Goal: Information Seeking & Learning: Learn about a topic

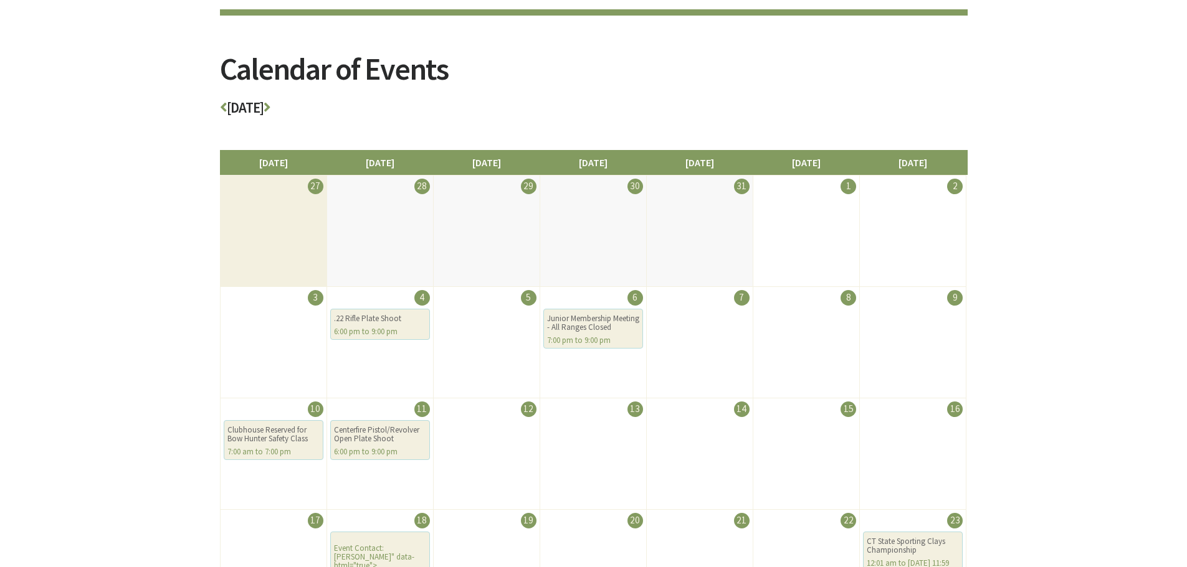
scroll to position [125, 0]
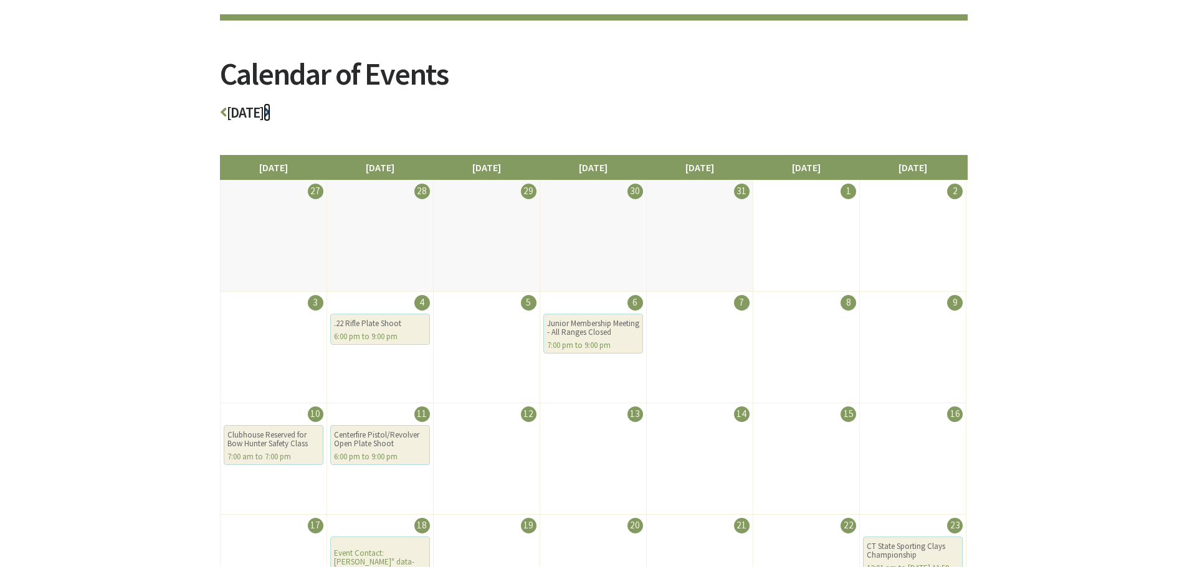
click at [270, 116] on icon at bounding box center [266, 112] width 7 height 14
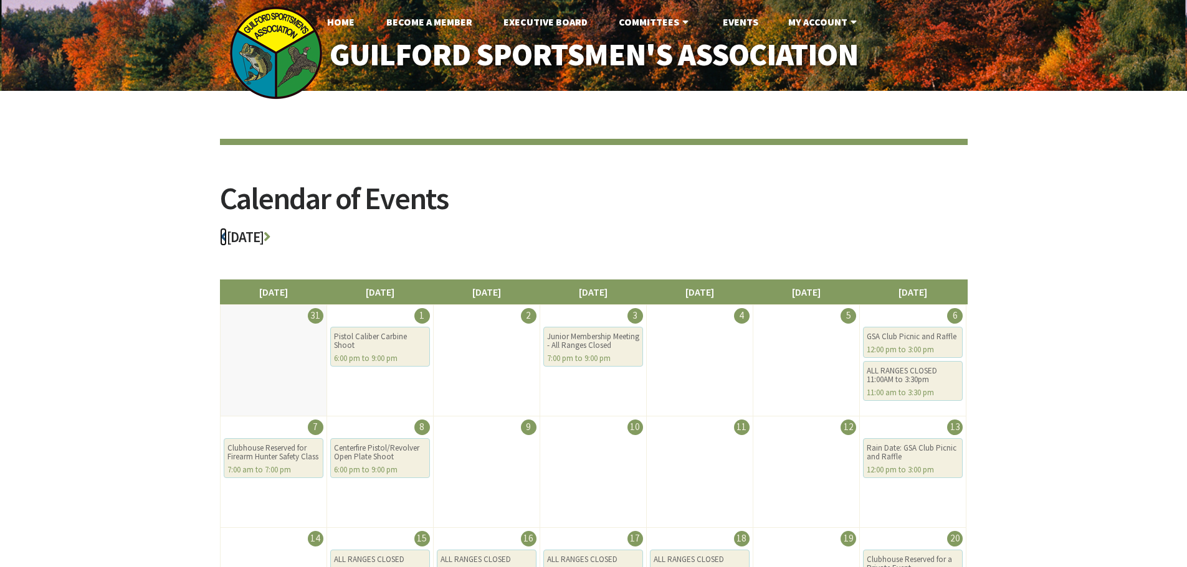
click at [224, 237] on icon at bounding box center [223, 237] width 7 height 14
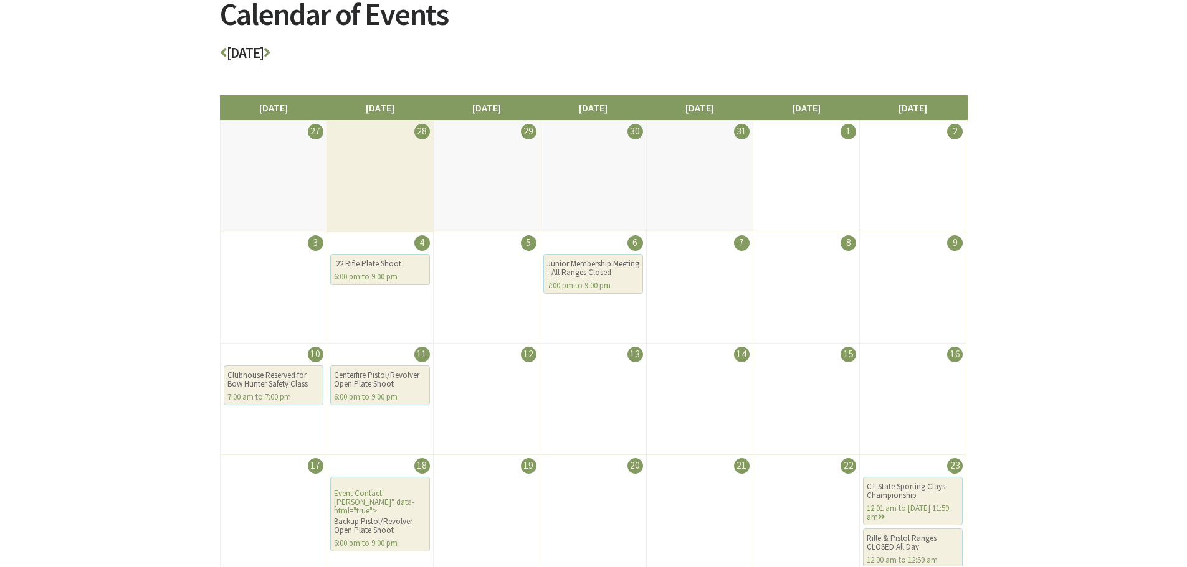
scroll to position [125, 0]
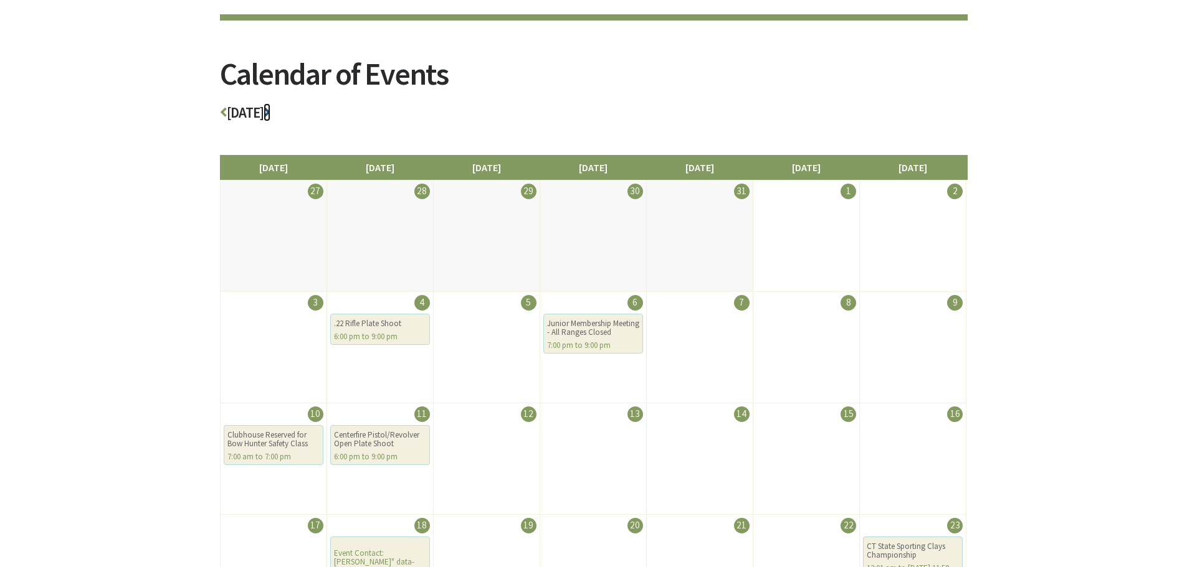
click at [270, 113] on icon at bounding box center [266, 112] width 7 height 14
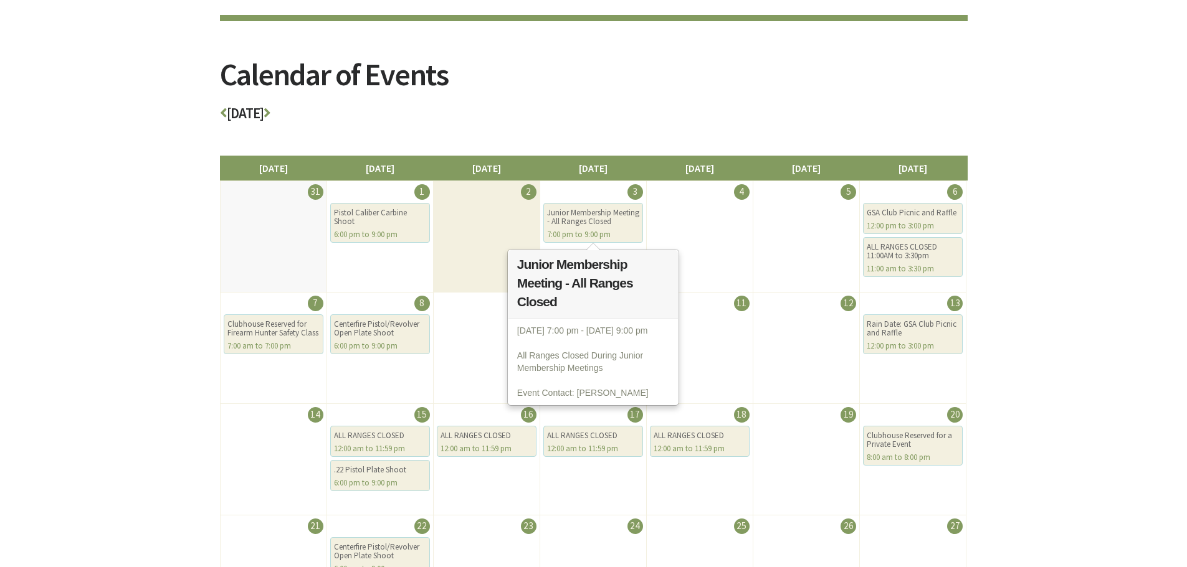
scroll to position [125, 0]
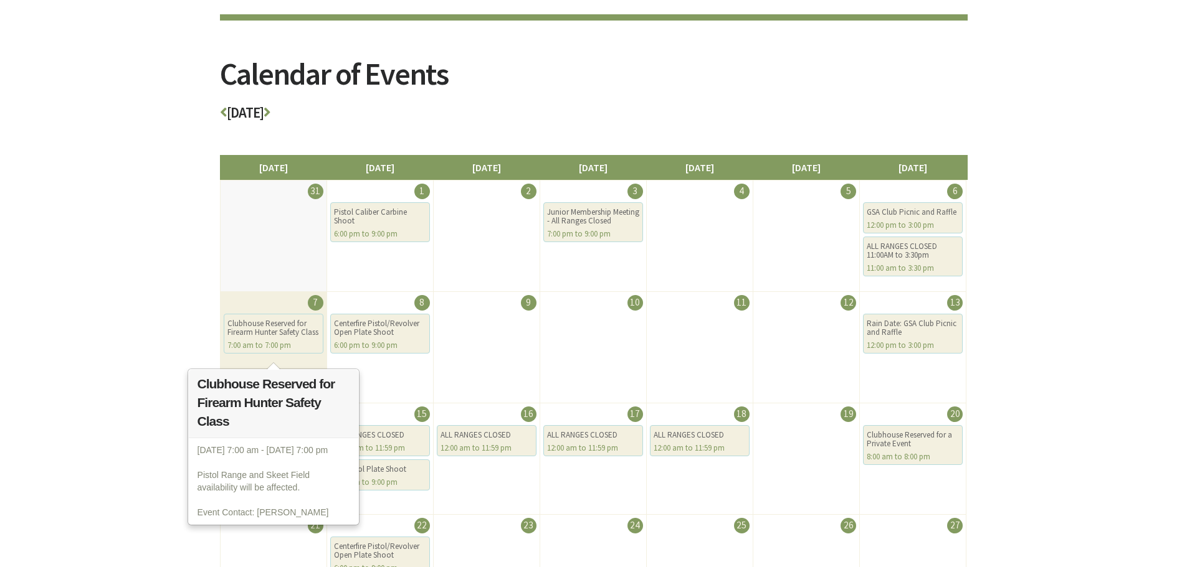
click at [267, 337] on div "Clubhouse Reserved for Firearm Hunter Safety Class" at bounding box center [273, 328] width 92 height 17
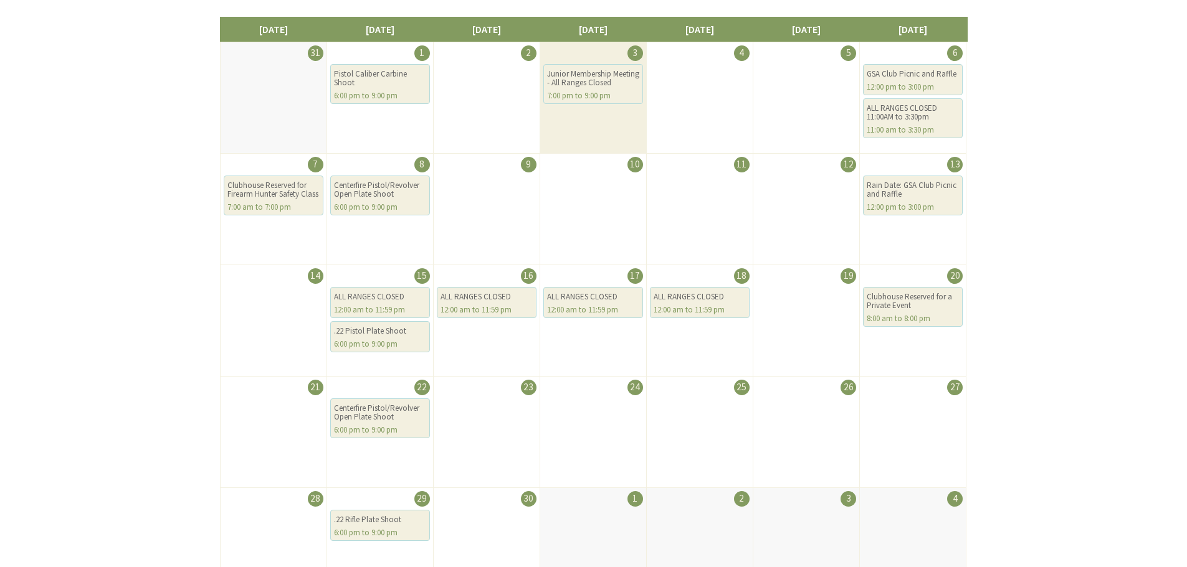
scroll to position [62, 0]
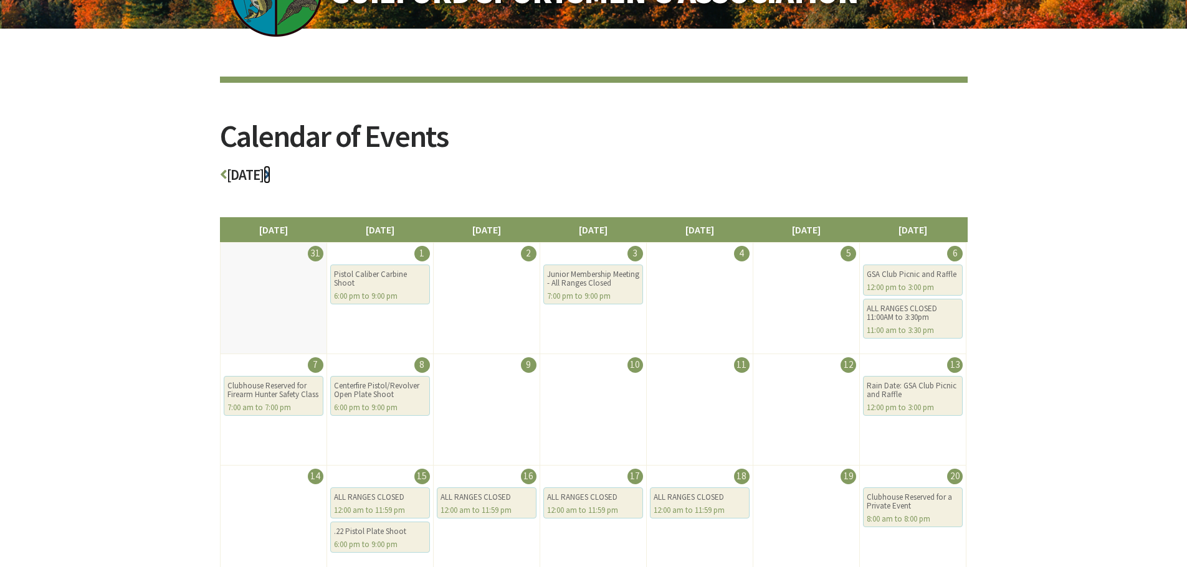
click at [270, 176] on icon at bounding box center [266, 175] width 7 height 14
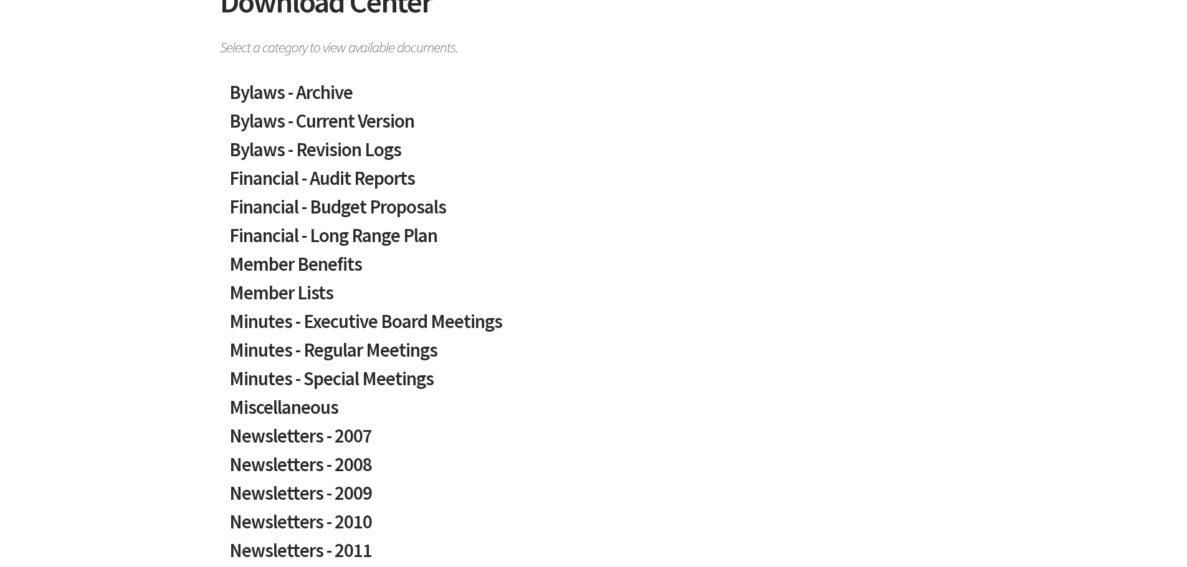
scroll to position [249, 0]
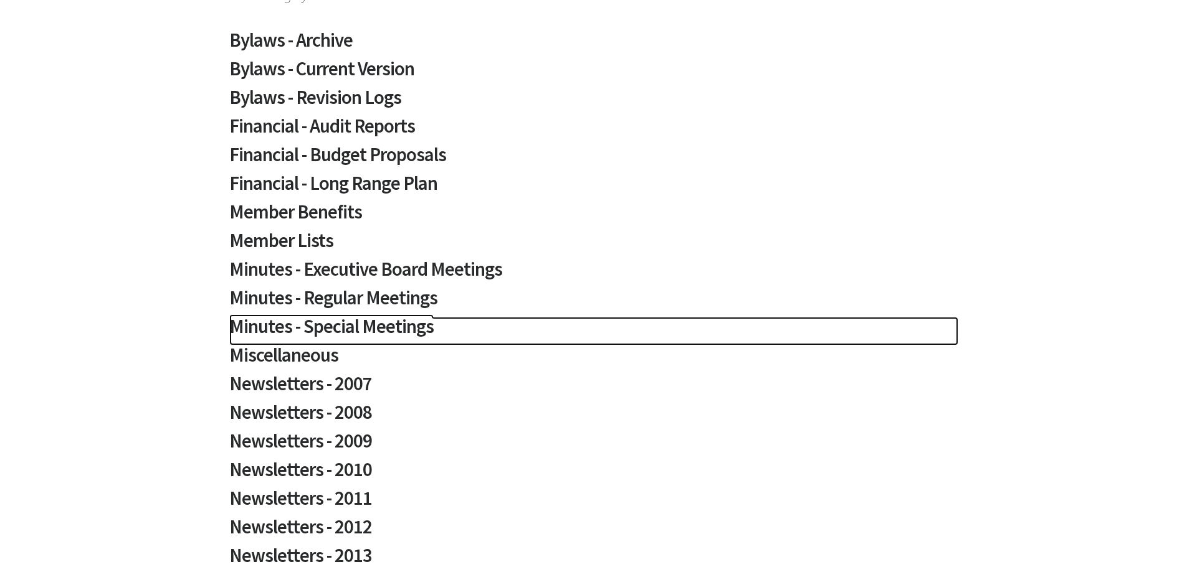
click at [344, 328] on h2 "Minutes - Special Meetings" at bounding box center [593, 331] width 729 height 29
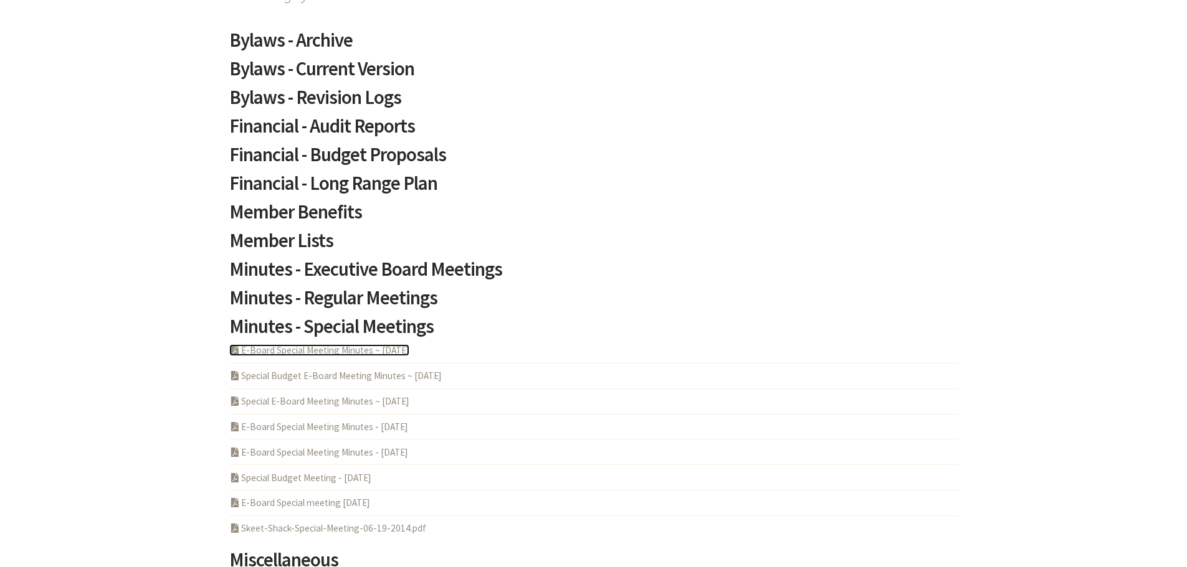
click at [340, 355] on link "PDF Acrobat Document E-Board Special Meeting Minutes ~ 2025-07-23" at bounding box center [319, 350] width 180 height 12
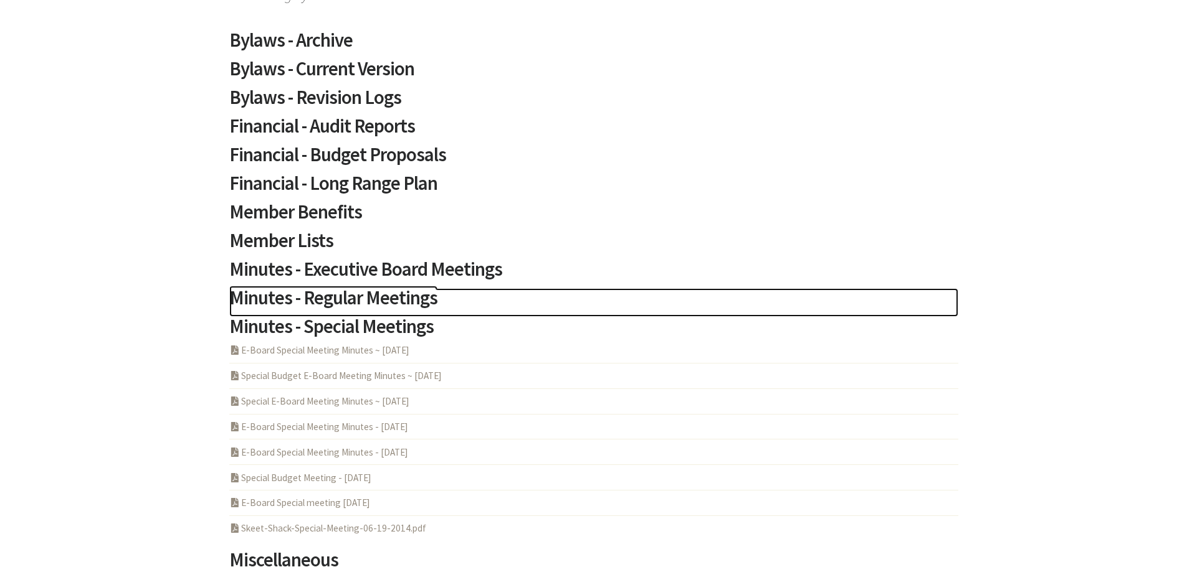
click at [348, 292] on h2 "Minutes - Regular Meetings" at bounding box center [593, 302] width 729 height 29
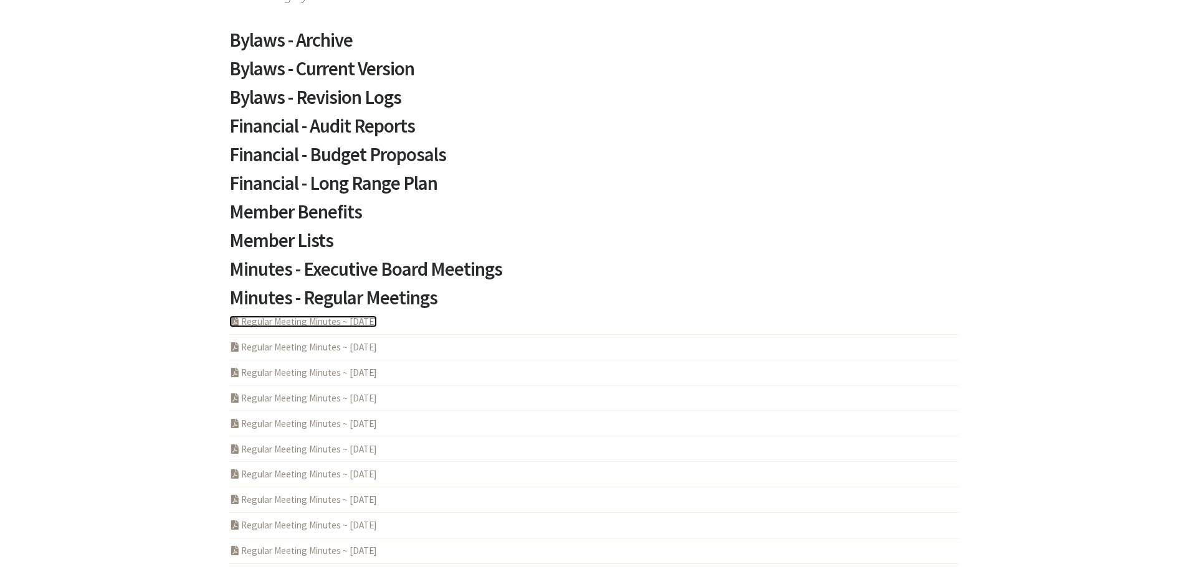
click at [353, 323] on link "PDF Acrobat Document Regular Meeting Minutes ~ 2025-06-12" at bounding box center [303, 322] width 148 height 12
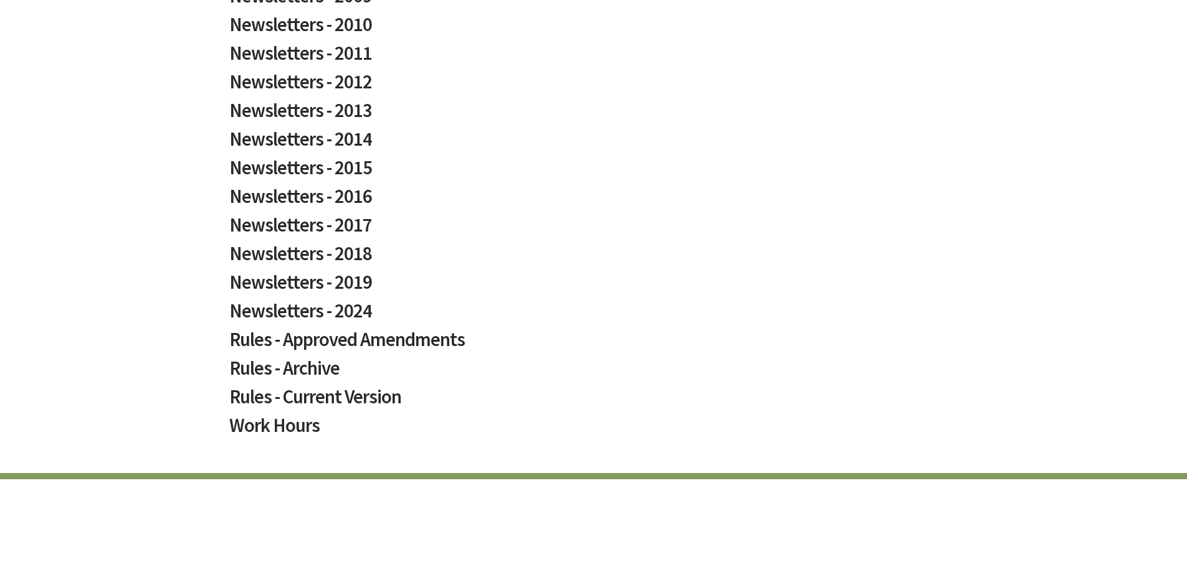
scroll to position [4501, 0]
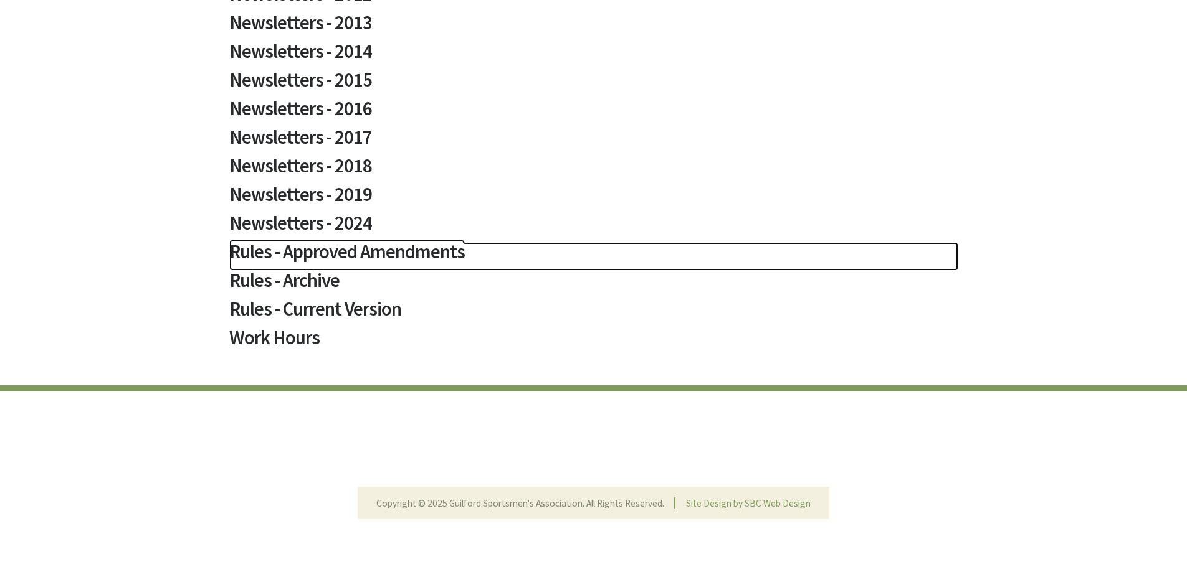
click at [323, 254] on h2 "Rules - Approved Amendments" at bounding box center [593, 256] width 729 height 29
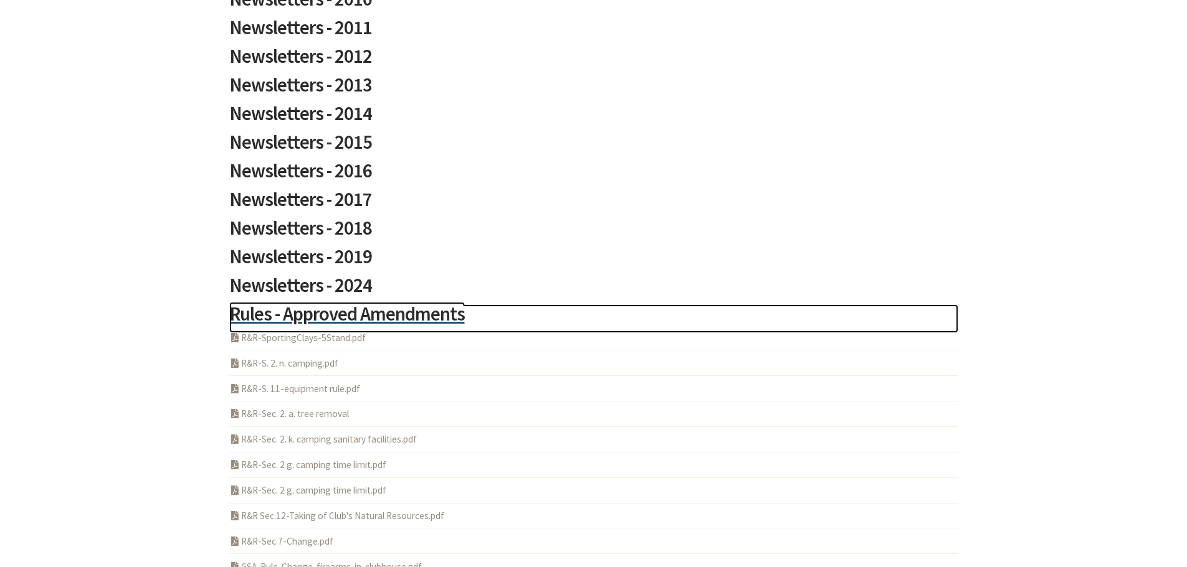
scroll to position [4750, 0]
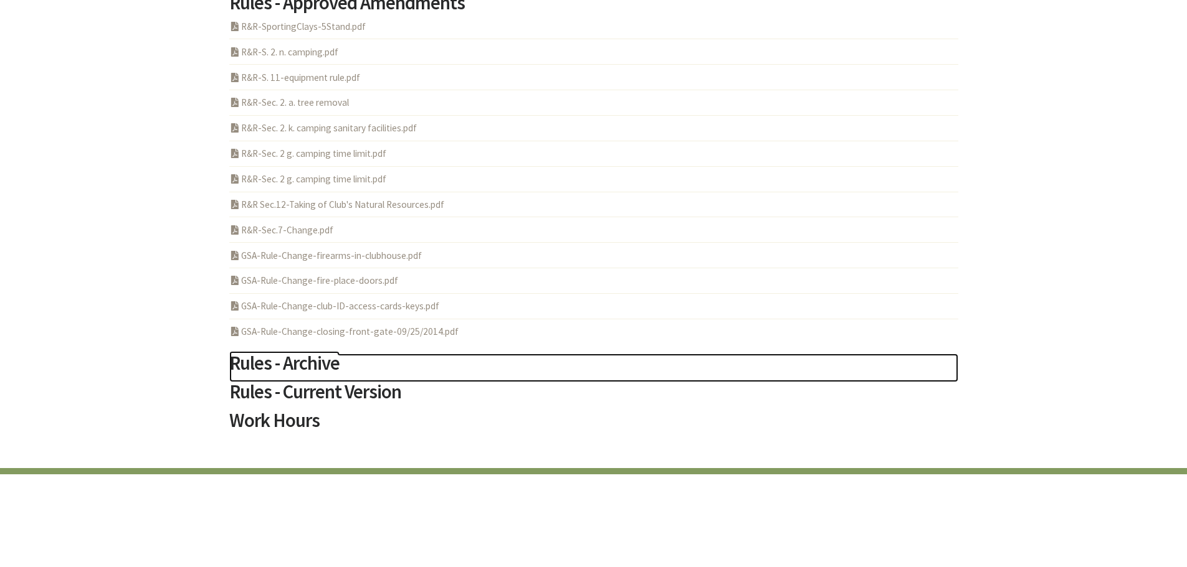
click at [323, 371] on h2 "Rules - Archive" at bounding box center [593, 368] width 729 height 29
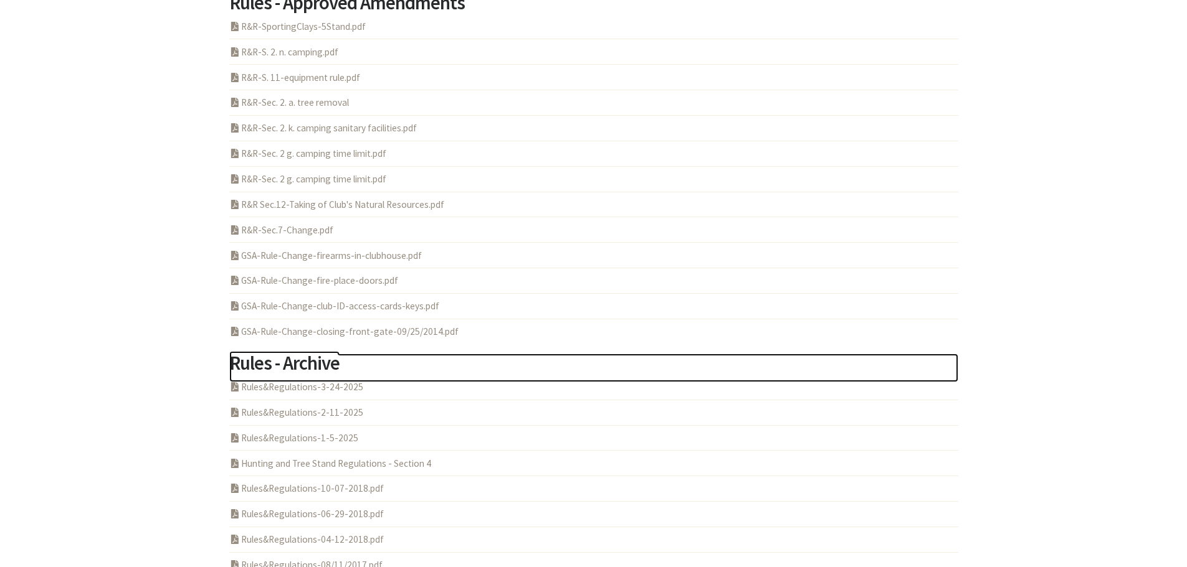
click at [345, 368] on h2 "Rules - Archive" at bounding box center [593, 368] width 729 height 29
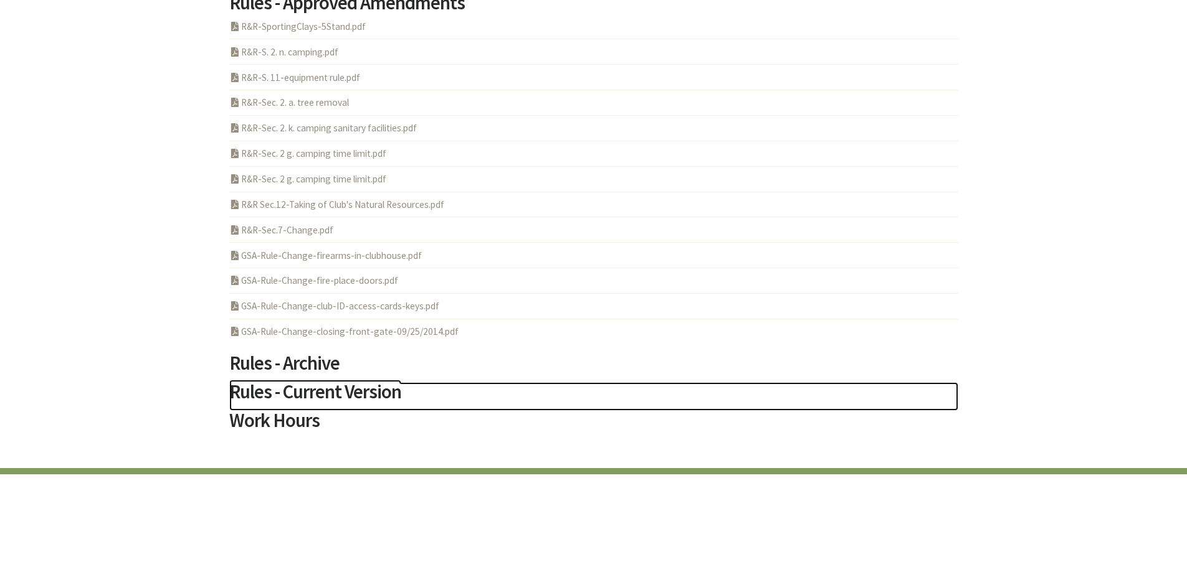
click at [349, 389] on h2 "Rules - Current Version" at bounding box center [593, 396] width 729 height 29
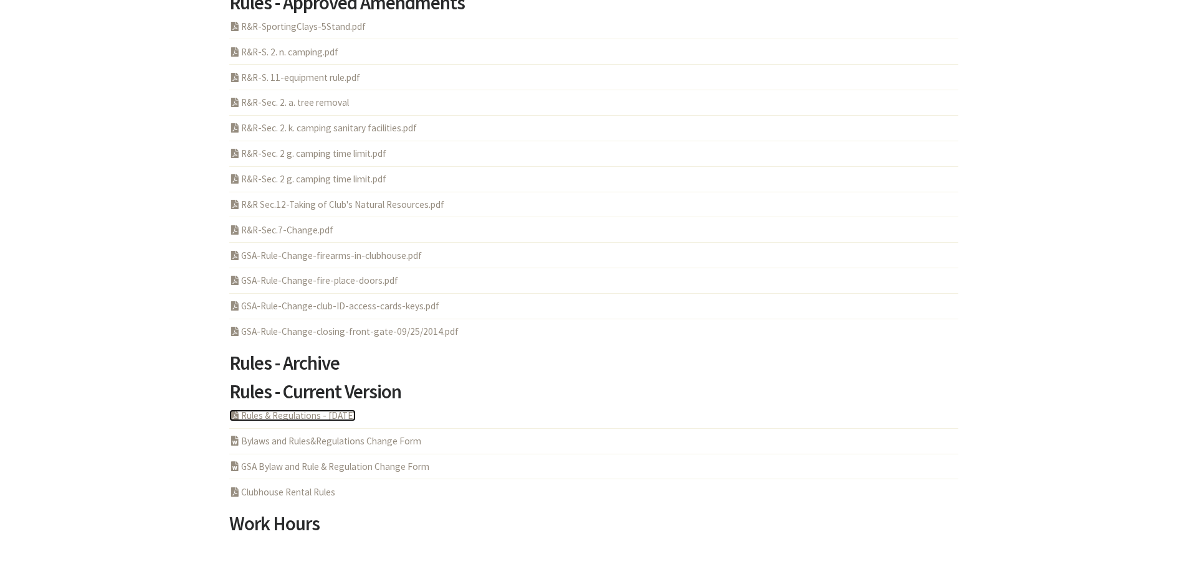
click at [346, 415] on link "PDF Acrobat Document Rules & Regulations - 5-6-2025" at bounding box center [292, 416] width 126 height 12
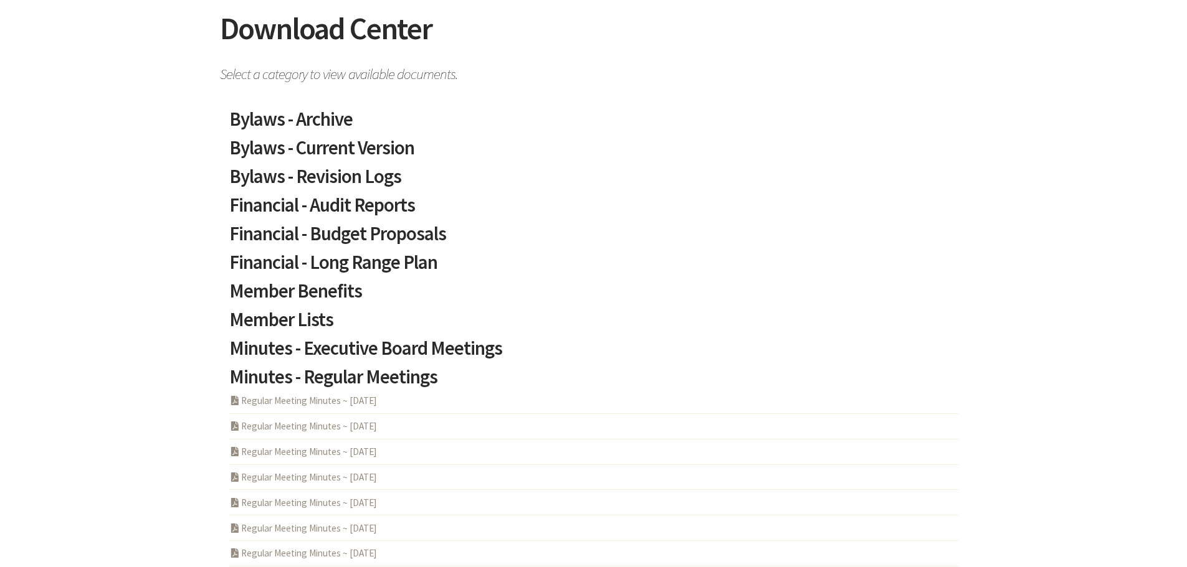
scroll to position [0, 0]
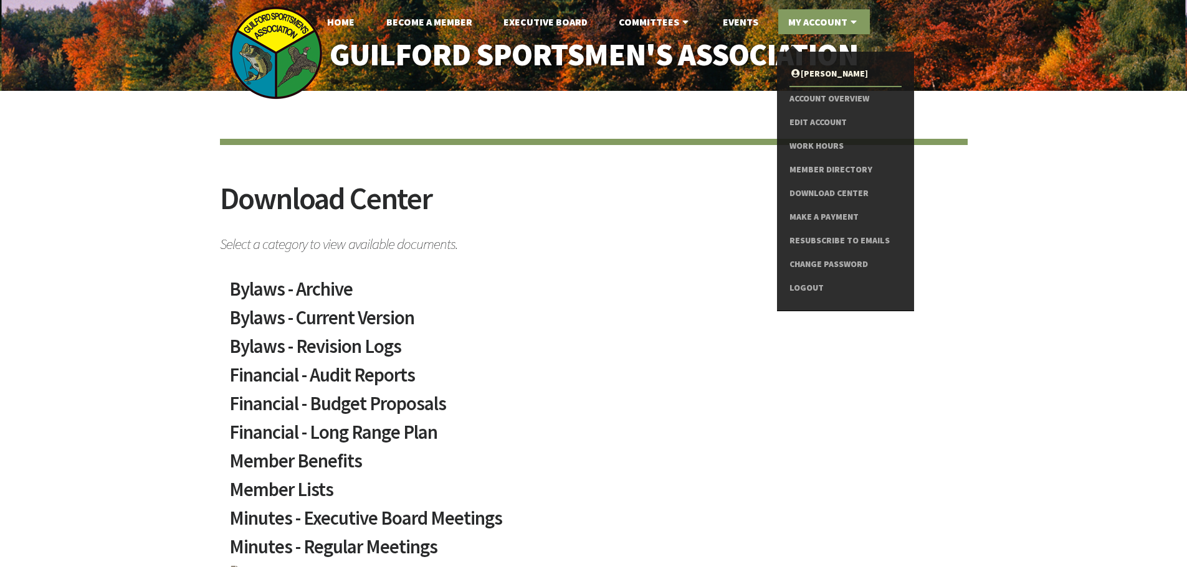
click at [842, 22] on link "My Account" at bounding box center [824, 21] width 92 height 25
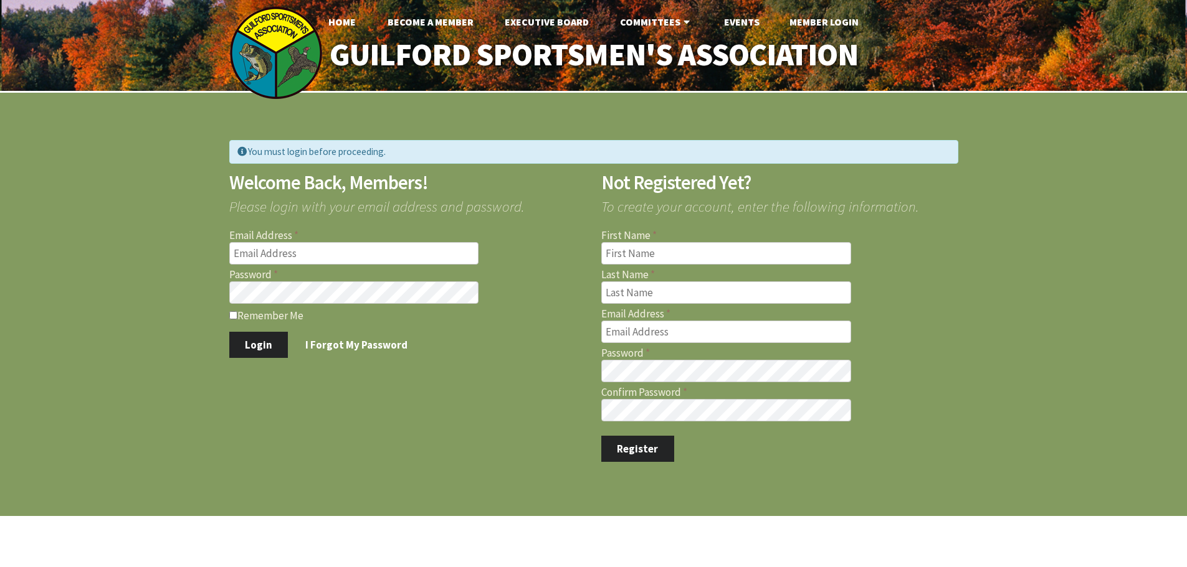
click at [323, 259] on input "Email Address" at bounding box center [354, 253] width 250 height 22
type input "jernst1215@gmail.com"
click at [229, 332] on button "Login" at bounding box center [258, 345] width 59 height 26
click at [424, 255] on input "Email Address" at bounding box center [354, 253] width 250 height 22
click at [532, 255] on form "Email Address Password Remember Me Login I Forgot My Password" at bounding box center [407, 294] width 357 height 128
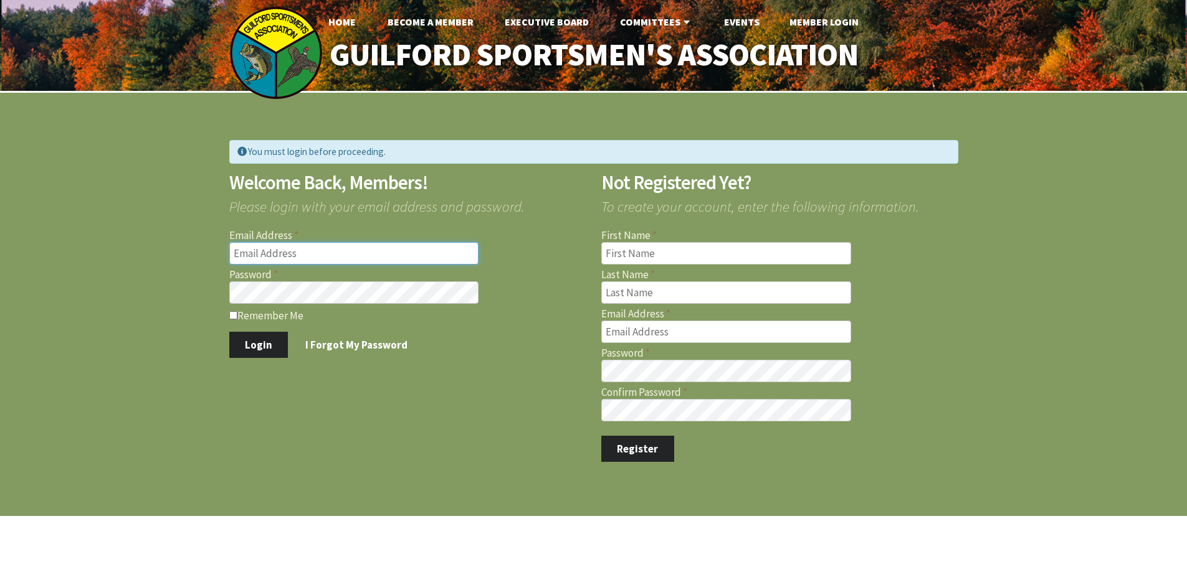
click at [388, 260] on input "Email Address" at bounding box center [354, 253] width 250 height 22
type input "[EMAIL_ADDRESS][DOMAIN_NAME]"
click at [229, 332] on button "Login" at bounding box center [258, 345] width 59 height 26
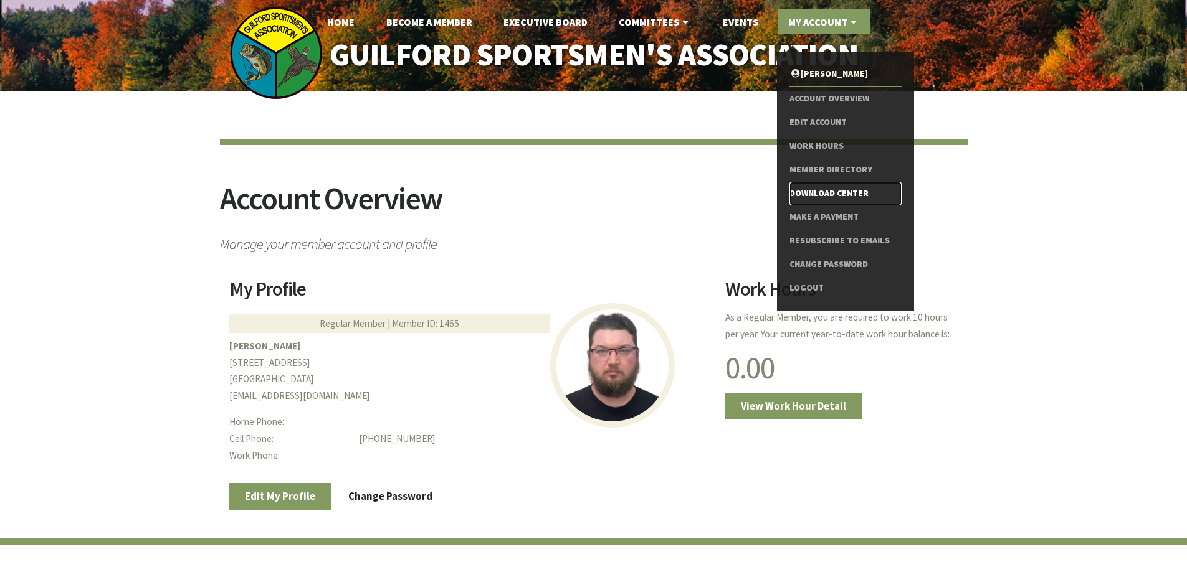
click at [835, 194] on link "Download Center" at bounding box center [844, 194] width 111 height 24
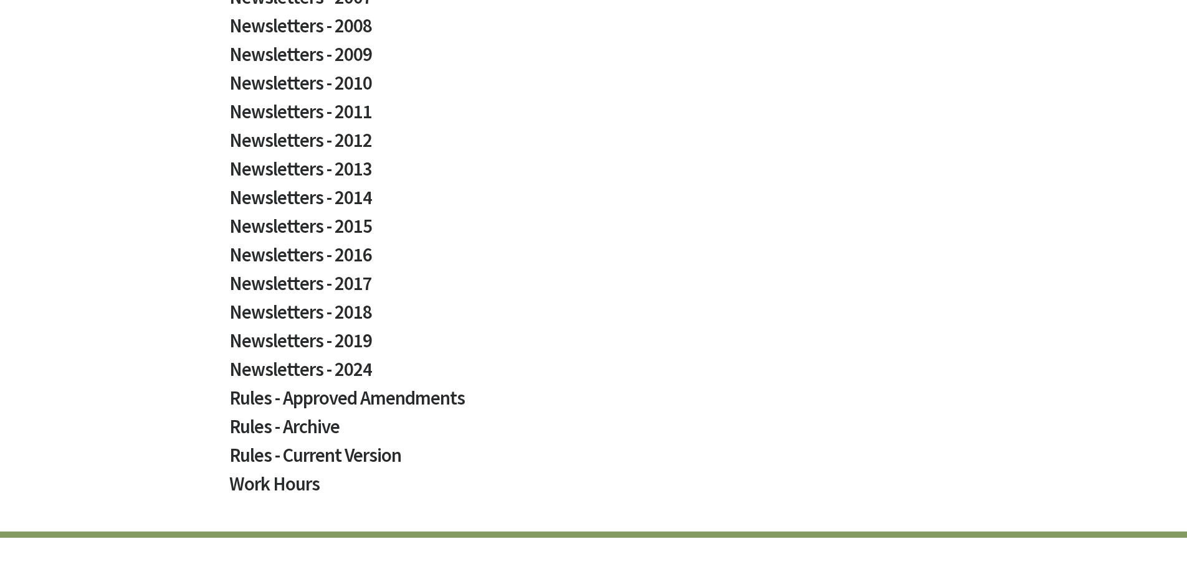
scroll to position [782, 0]
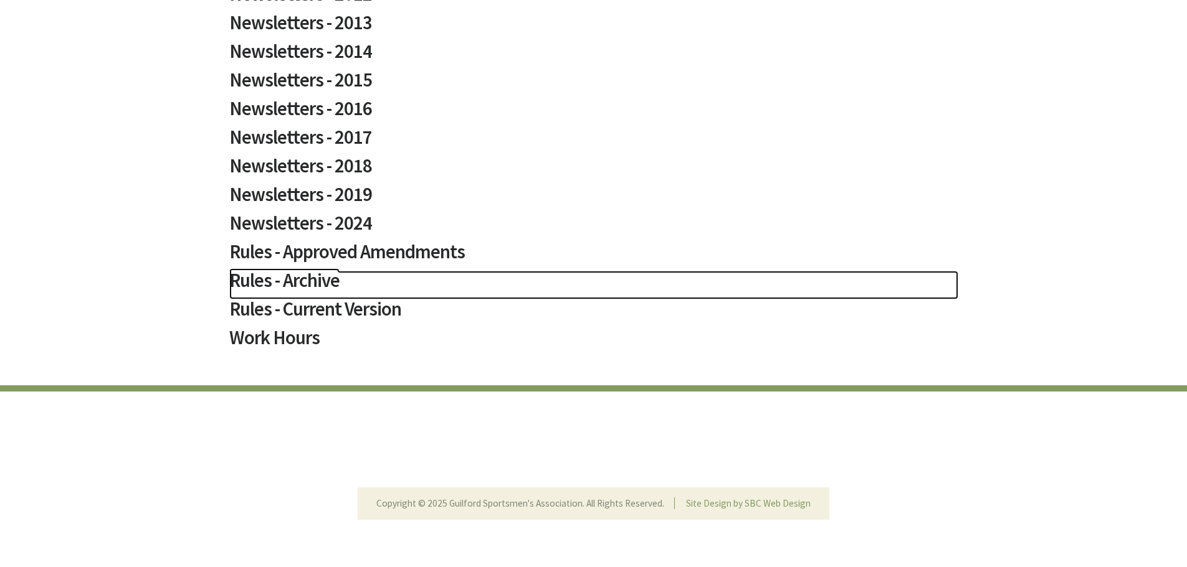
click at [293, 275] on h2 "Rules - Archive" at bounding box center [593, 285] width 729 height 29
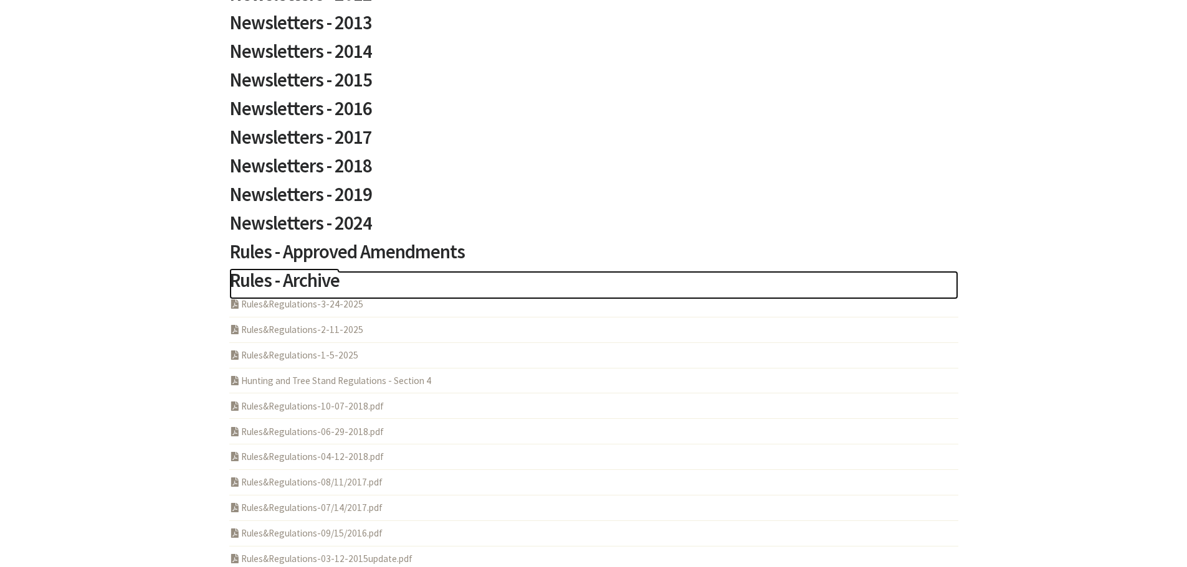
click at [295, 279] on h2 "Rules - Archive" at bounding box center [593, 285] width 729 height 29
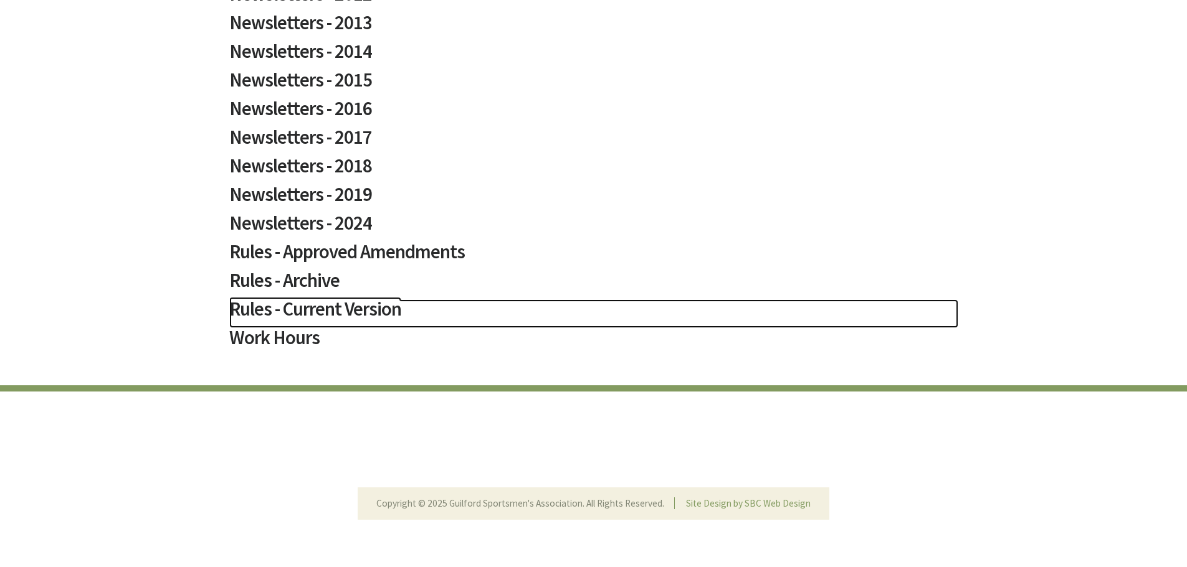
click at [293, 311] on h2 "Rules - Current Version" at bounding box center [593, 314] width 729 height 29
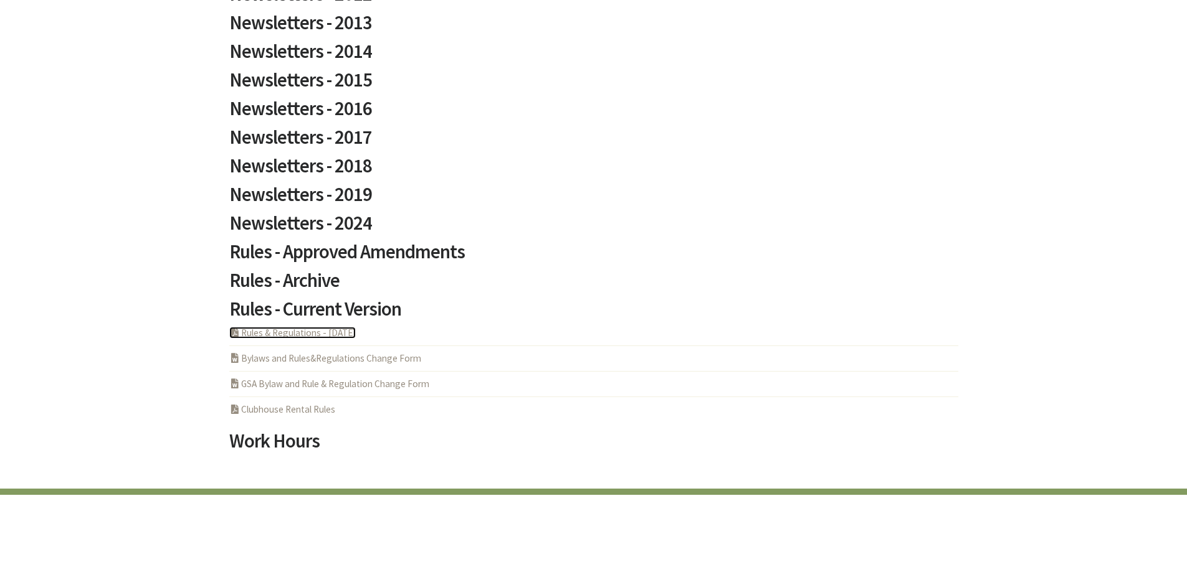
click at [321, 334] on link "PDF Acrobat Document Rules & Regulations - 5-6-2025" at bounding box center [292, 333] width 126 height 12
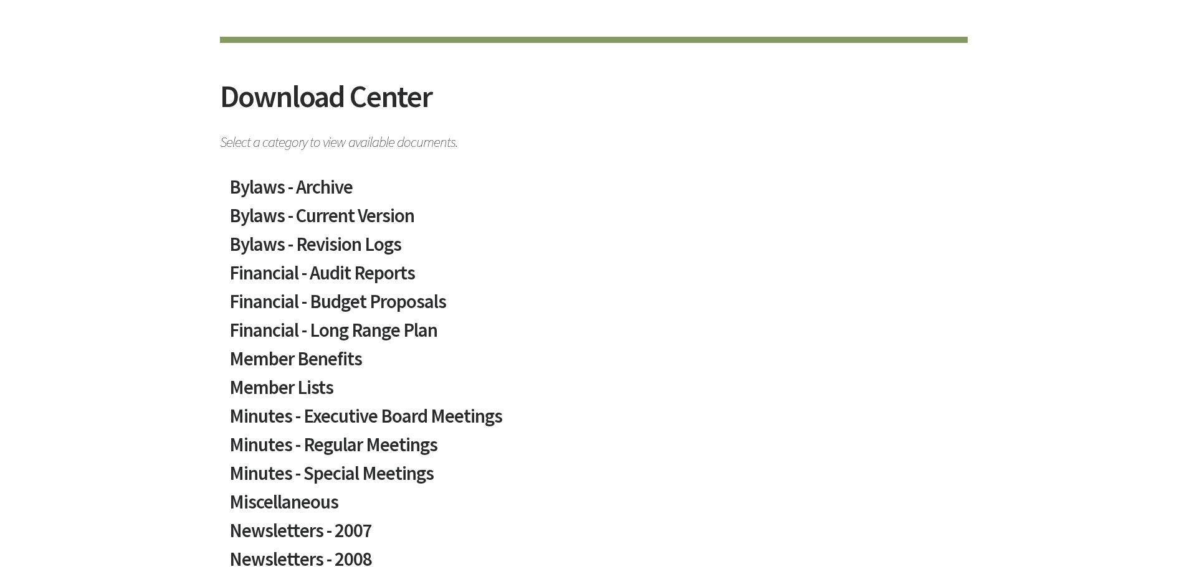
scroll to position [97, 0]
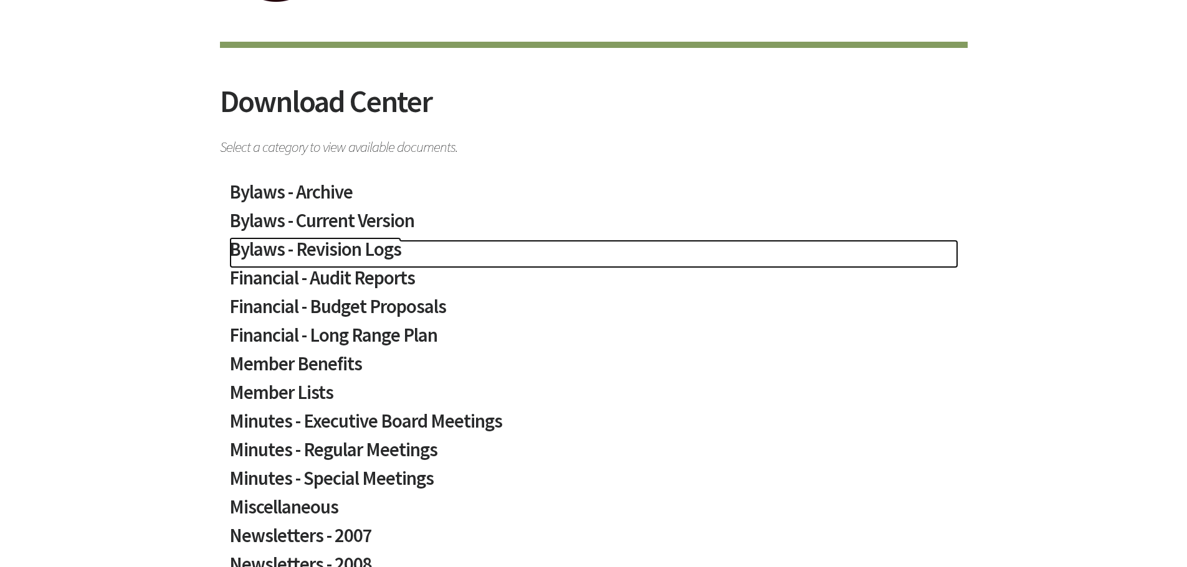
click at [354, 248] on h2 "Bylaws - Revision Logs" at bounding box center [593, 254] width 729 height 29
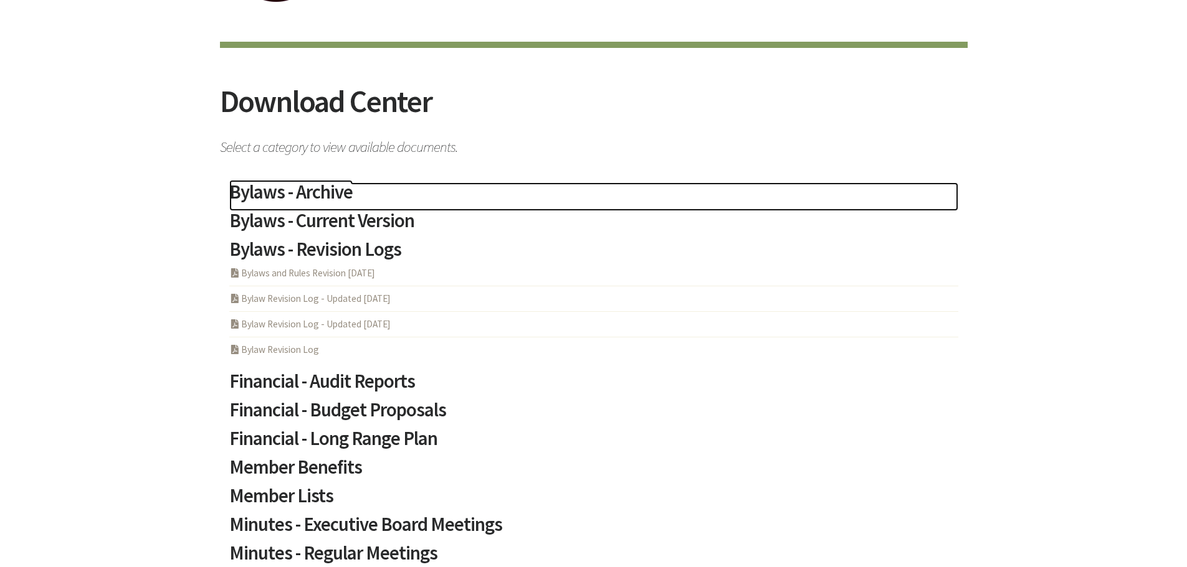
click at [337, 191] on h2 "Bylaws - Archive" at bounding box center [593, 197] width 729 height 29
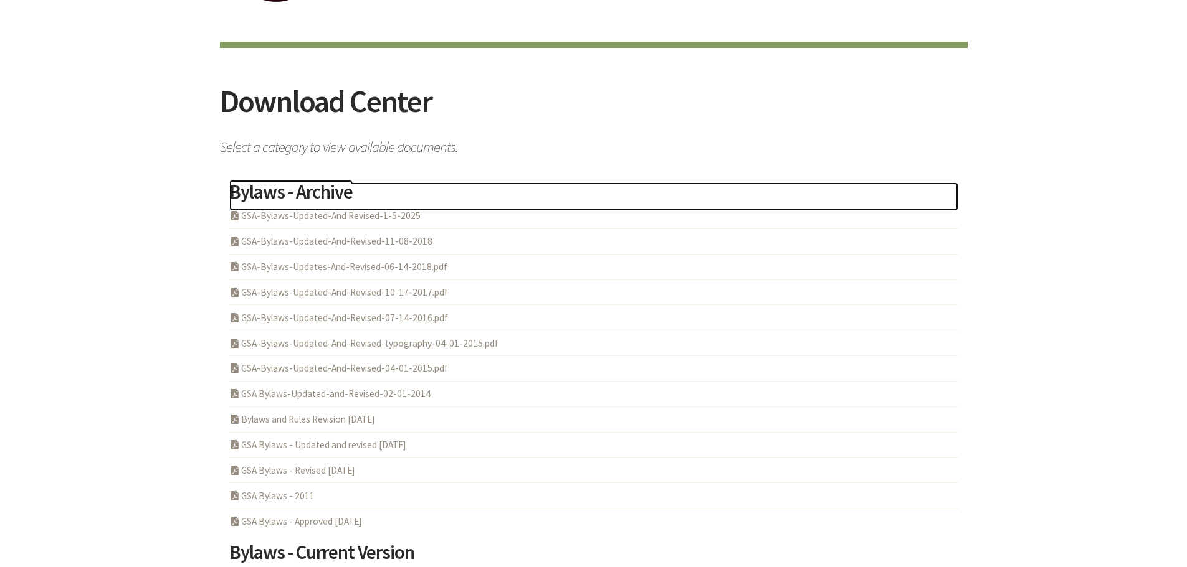
click at [335, 192] on h2 "Bylaws - Archive" at bounding box center [593, 197] width 729 height 29
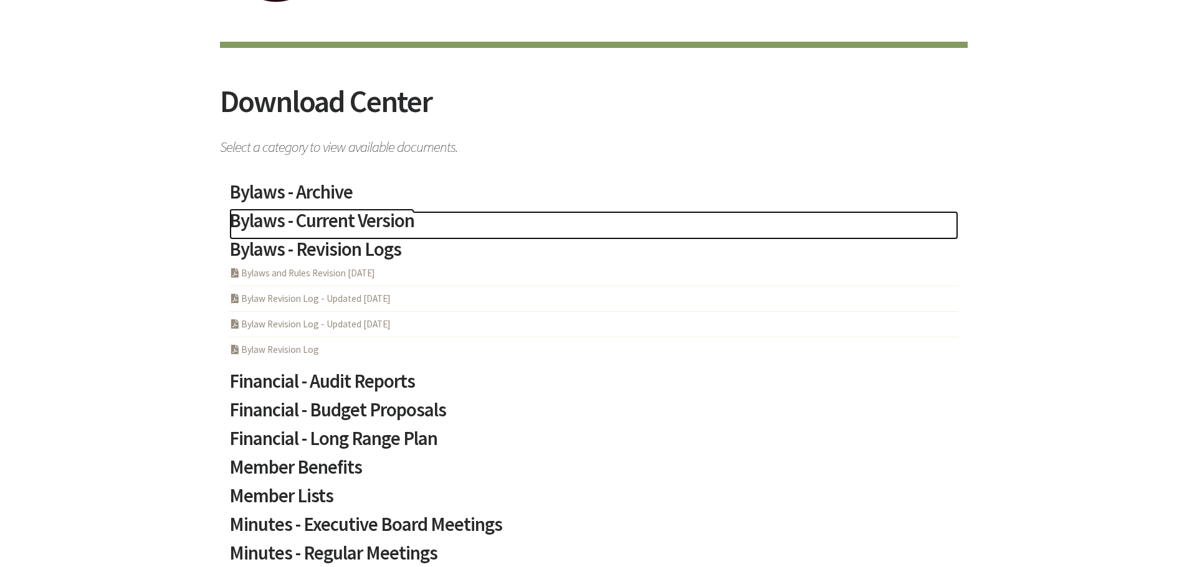
click at [334, 226] on h2 "Bylaws - Current Version" at bounding box center [593, 225] width 729 height 29
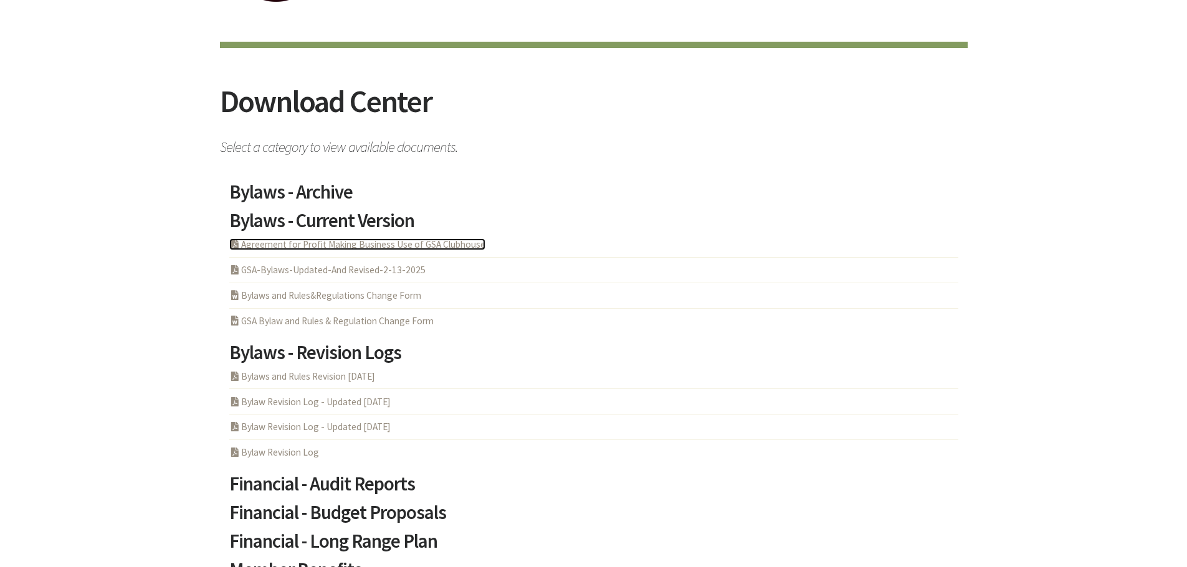
click at [447, 247] on link "PDF Acrobat Document Agreement for Profit Making Business Use of GSA Clubhouse" at bounding box center [357, 245] width 256 height 12
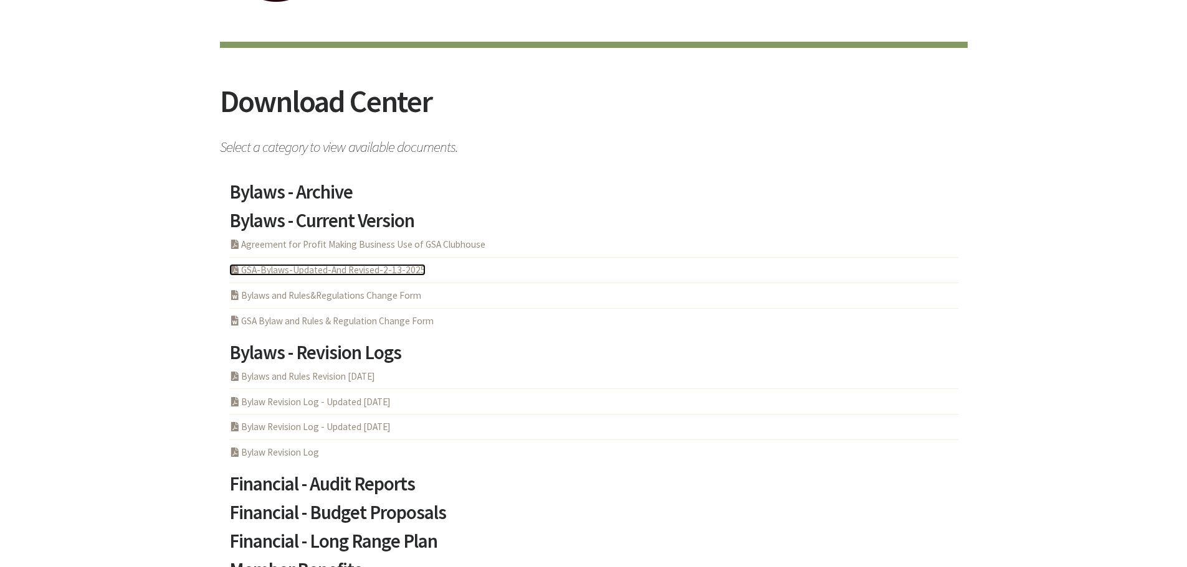
click at [343, 270] on link "PDF Acrobat Document GSA-Bylaws-Updated-And Revised-2-13-2025" at bounding box center [327, 270] width 196 height 12
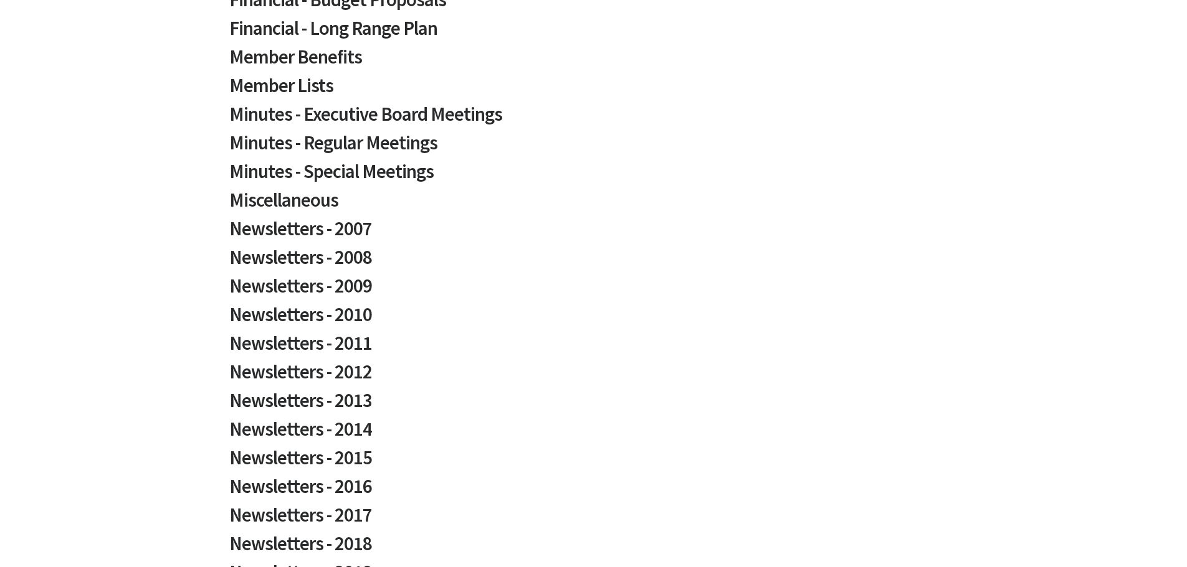
scroll to position [907, 0]
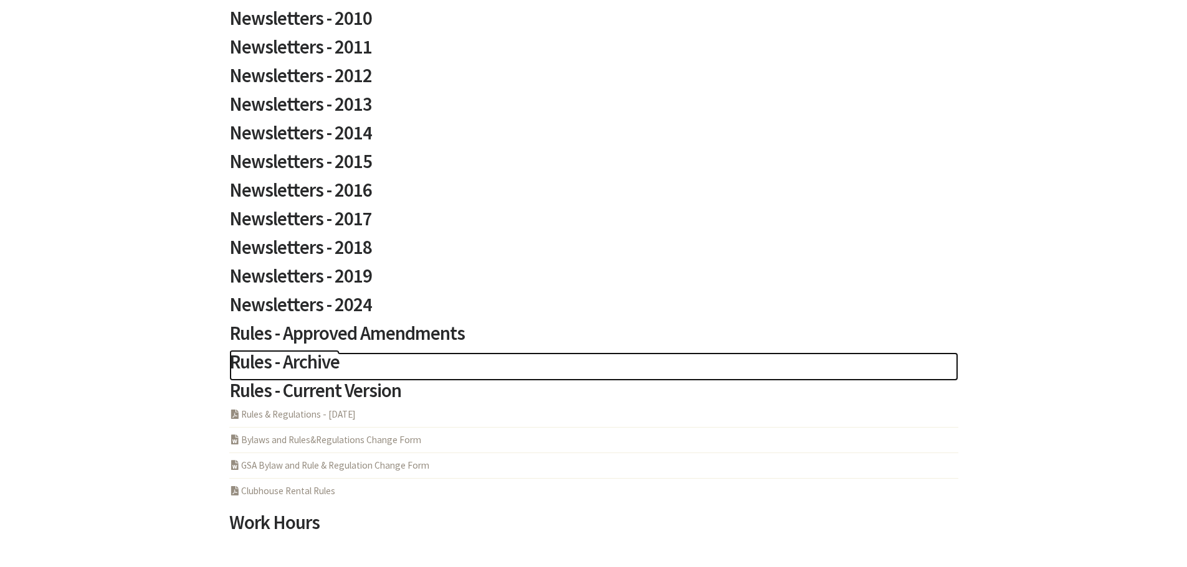
click at [302, 371] on h2 "Rules - Archive" at bounding box center [593, 367] width 729 height 29
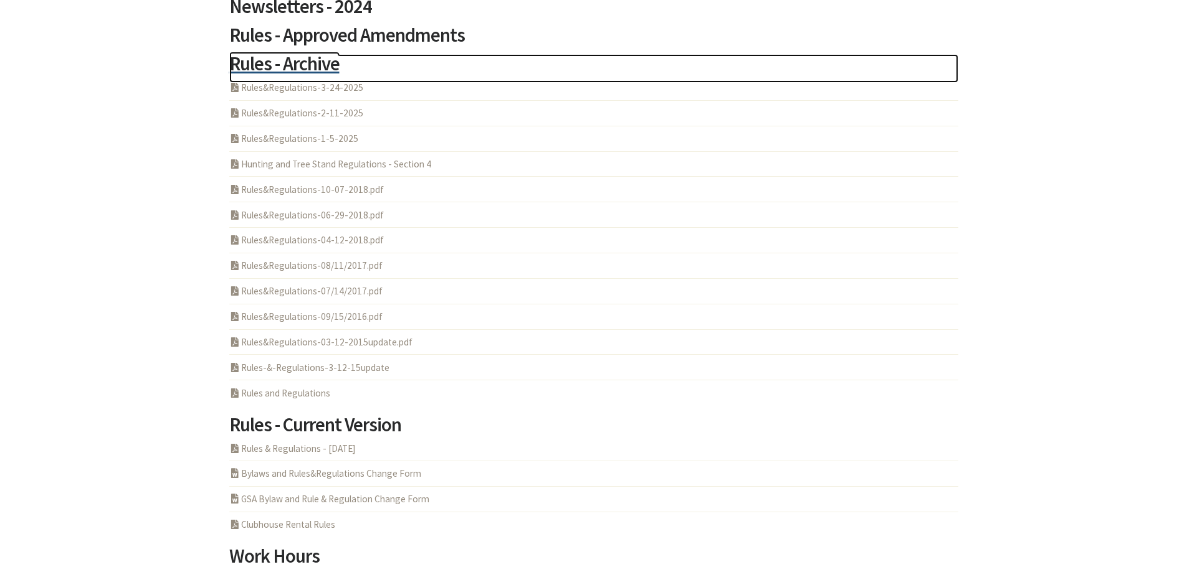
scroll to position [1239, 0]
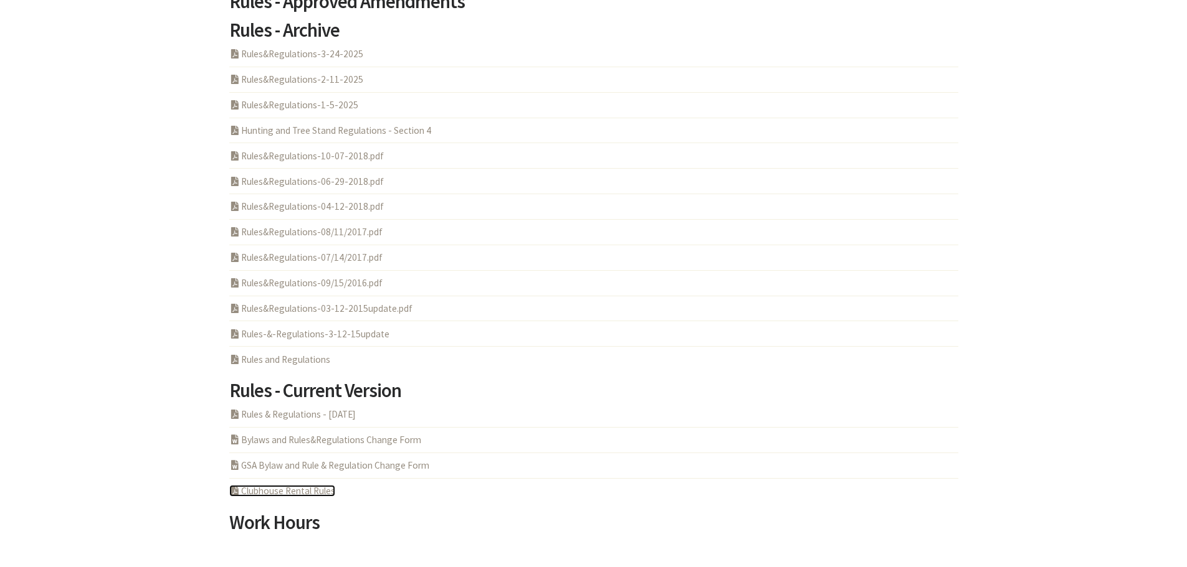
click at [309, 491] on link "PDF Acrobat Document Clubhouse Rental Rules" at bounding box center [282, 491] width 106 height 12
click at [309, 414] on link "PDF Acrobat Document Rules & Regulations - 5-6-2025" at bounding box center [292, 415] width 126 height 12
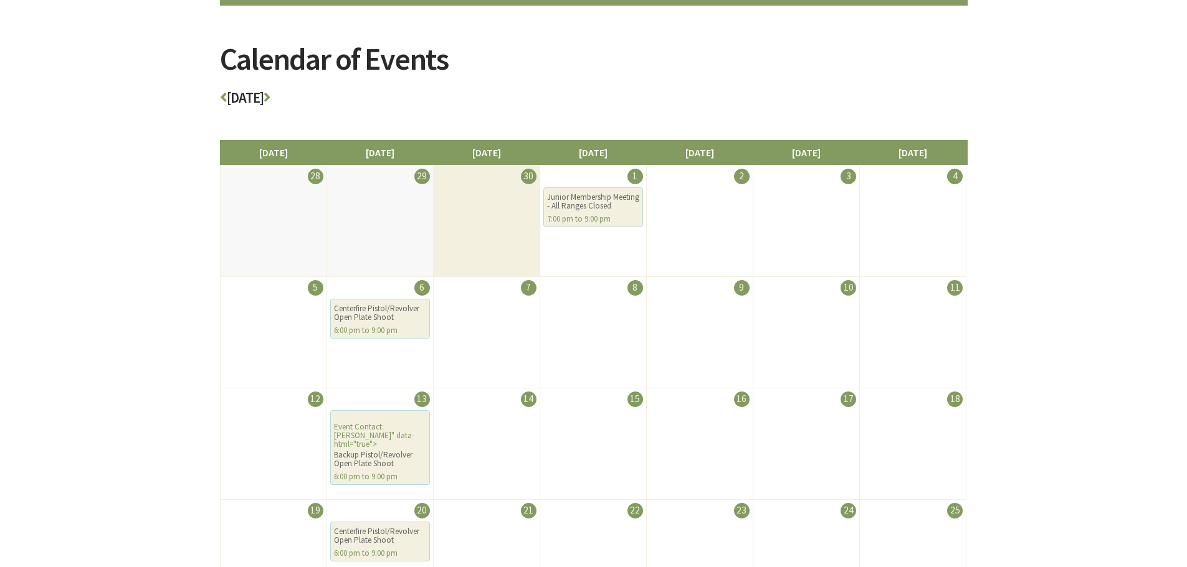
scroll to position [62, 0]
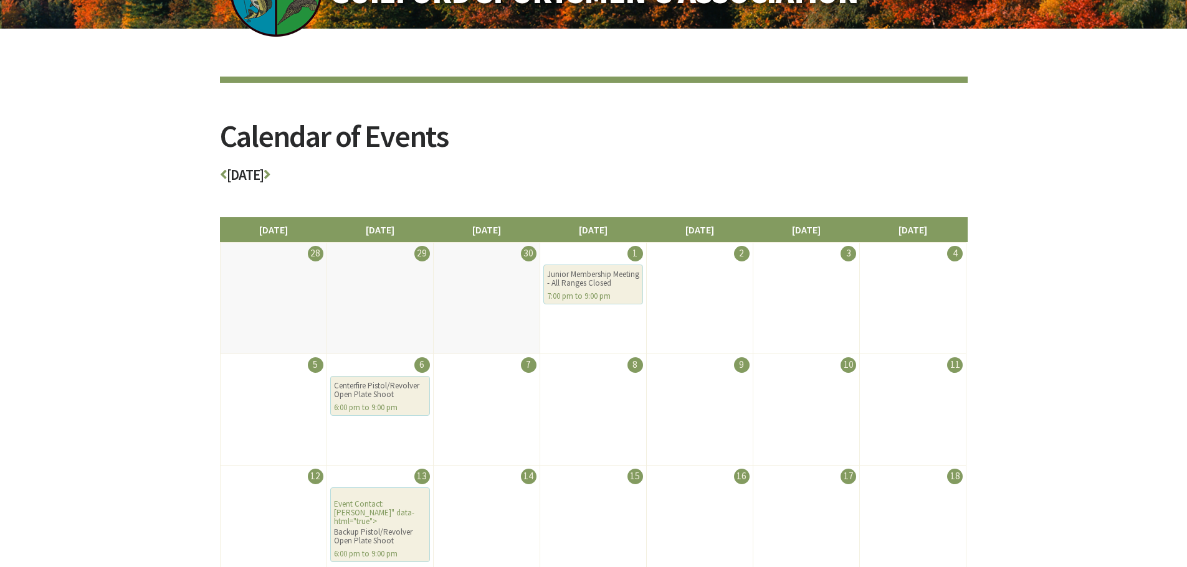
click at [308, 174] on h3 "[DATE]" at bounding box center [593, 179] width 747 height 22
click at [270, 174] on icon at bounding box center [266, 175] width 7 height 14
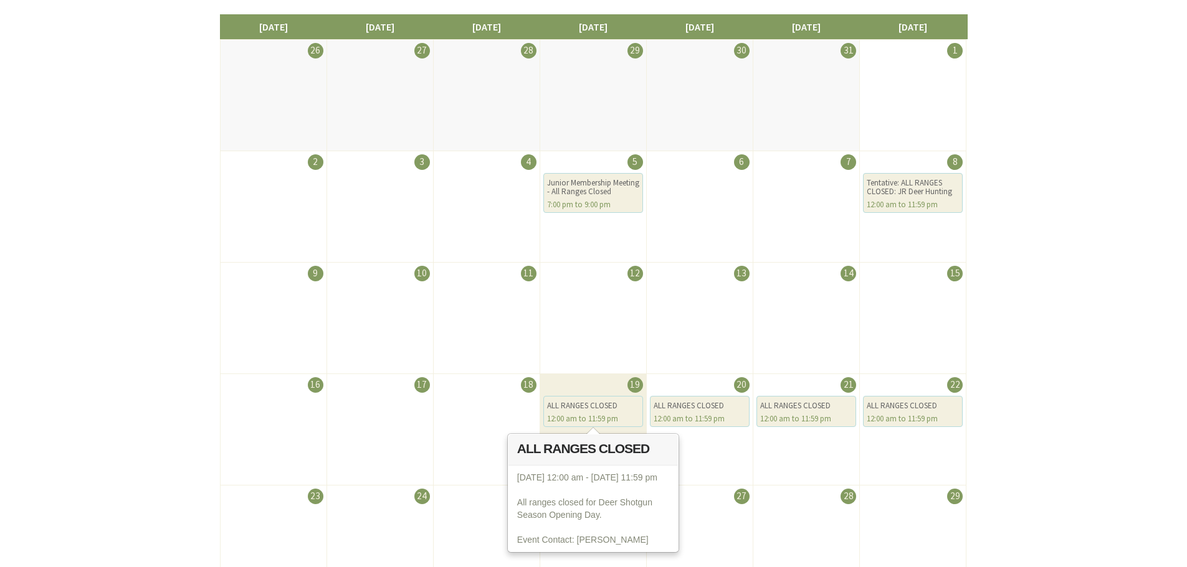
scroll to position [187, 0]
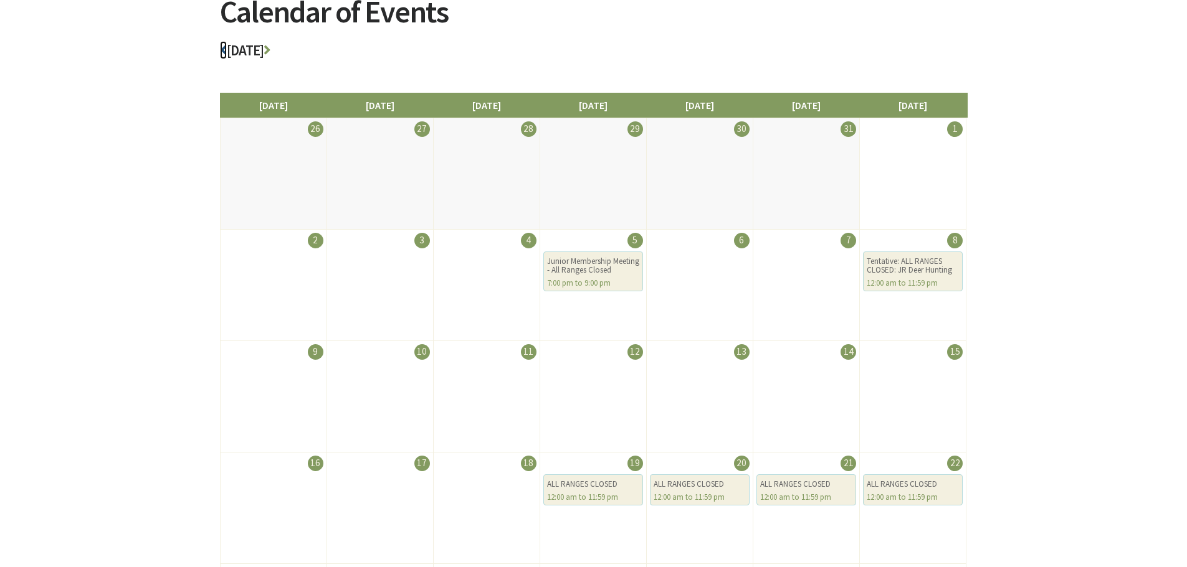
click at [223, 49] on icon at bounding box center [223, 50] width 7 height 14
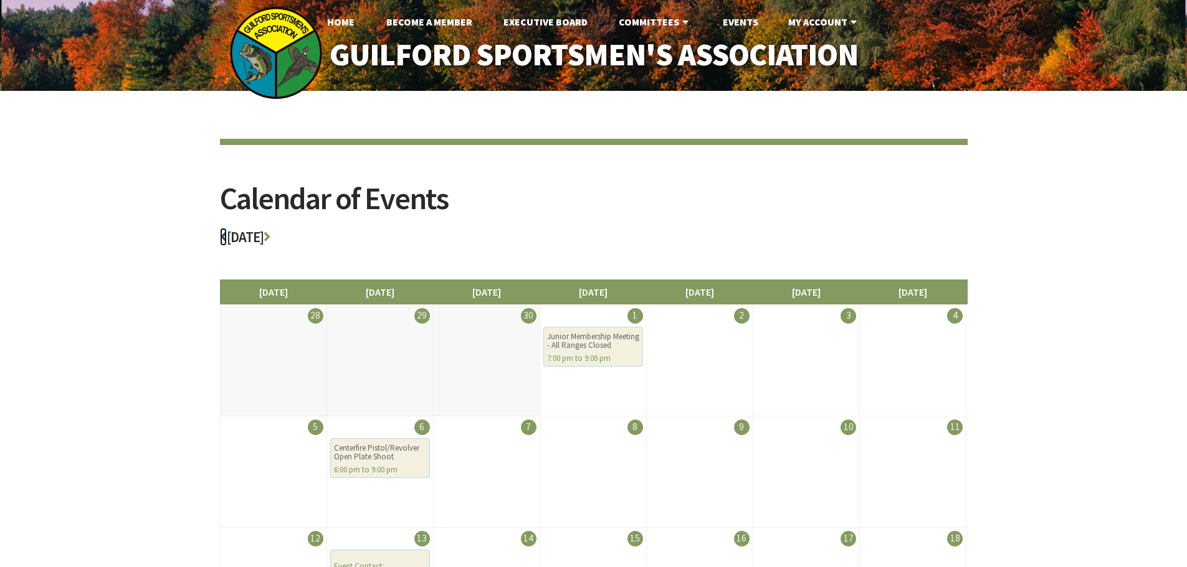
click at [224, 241] on icon at bounding box center [223, 237] width 7 height 14
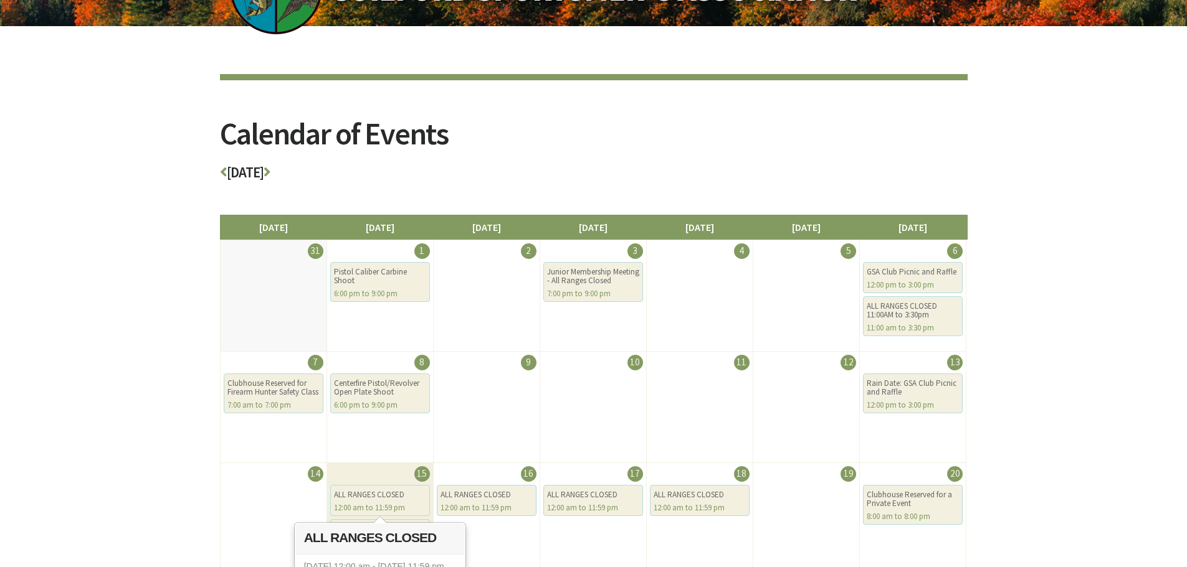
scroll to position [62, 0]
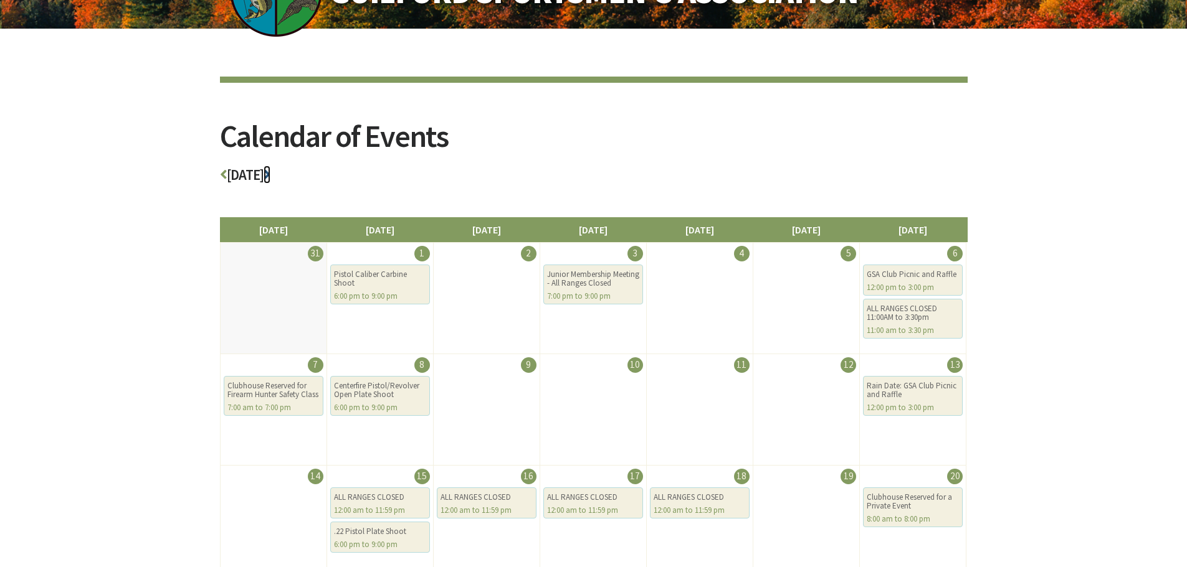
click at [270, 174] on icon at bounding box center [266, 175] width 7 height 14
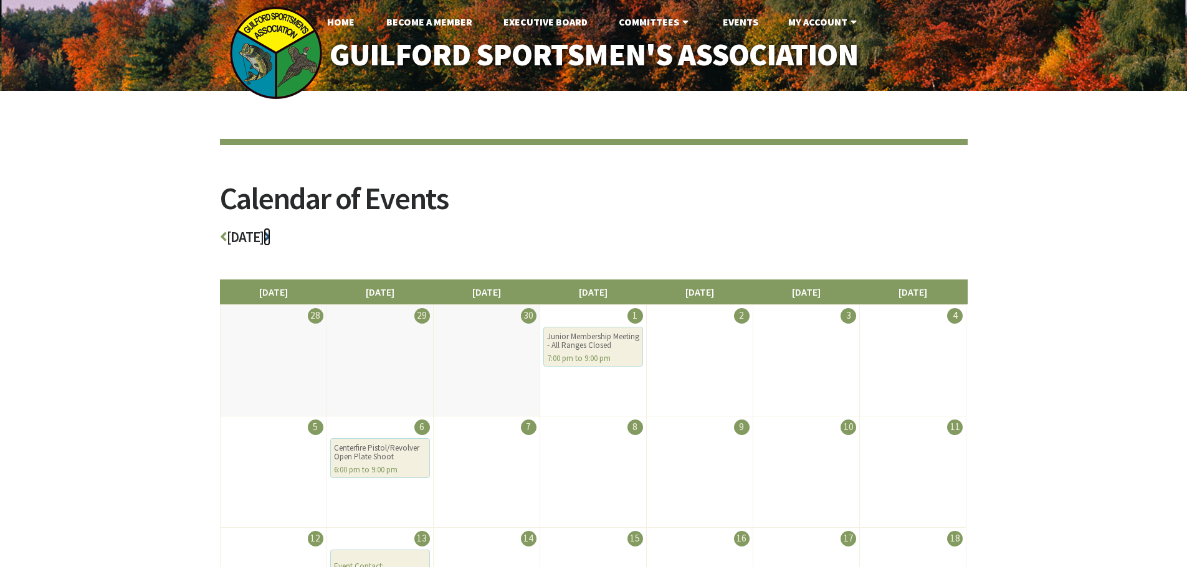
click at [270, 235] on icon at bounding box center [266, 237] width 7 height 14
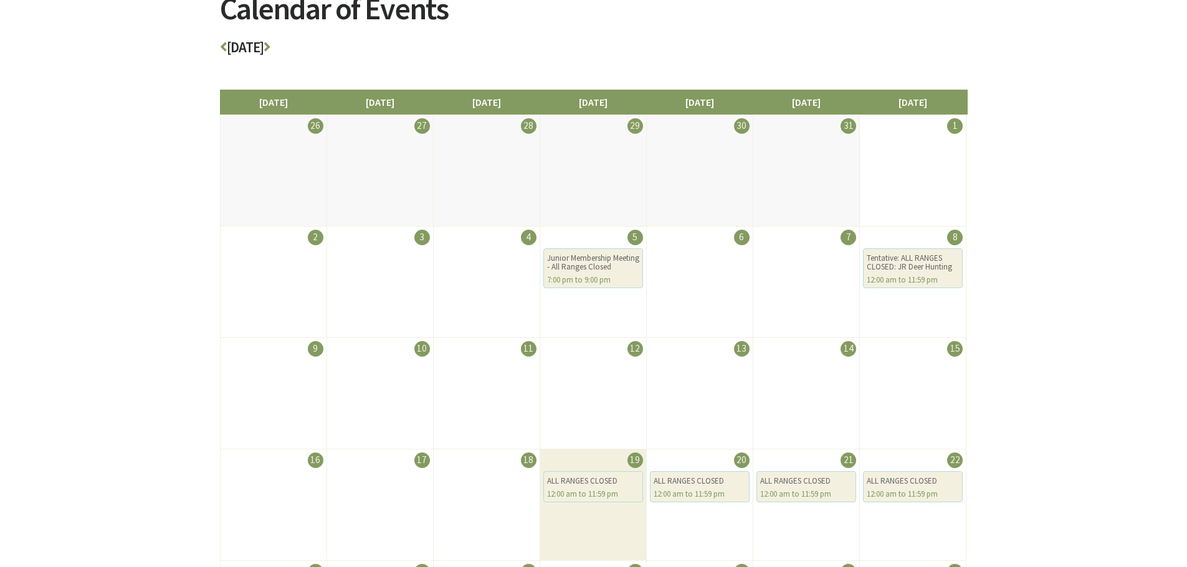
scroll to position [187, 0]
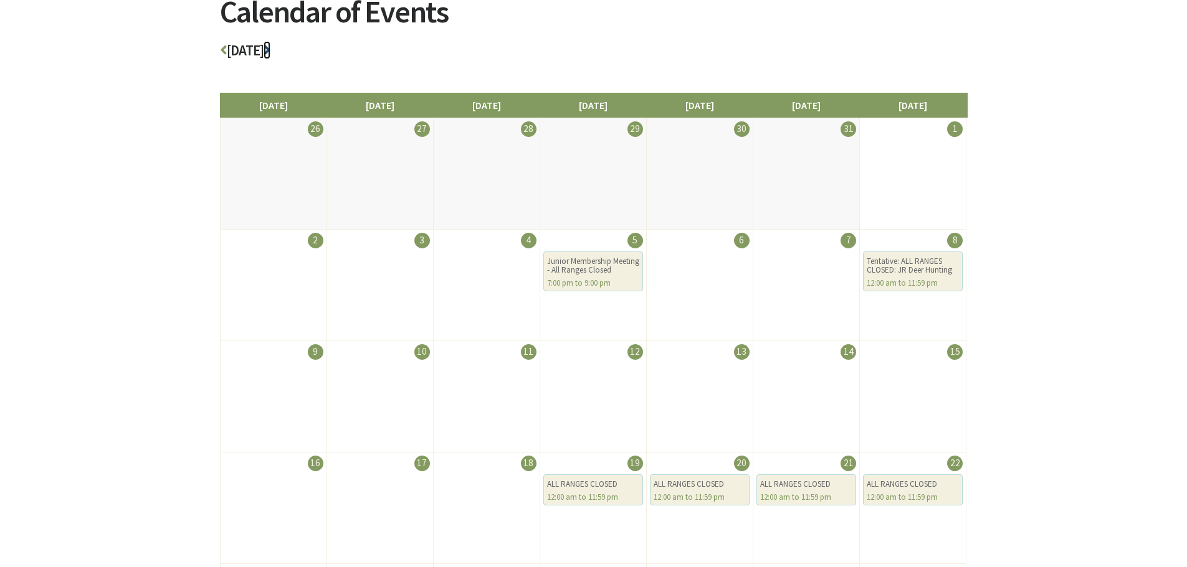
click at [270, 52] on icon at bounding box center [266, 50] width 7 height 14
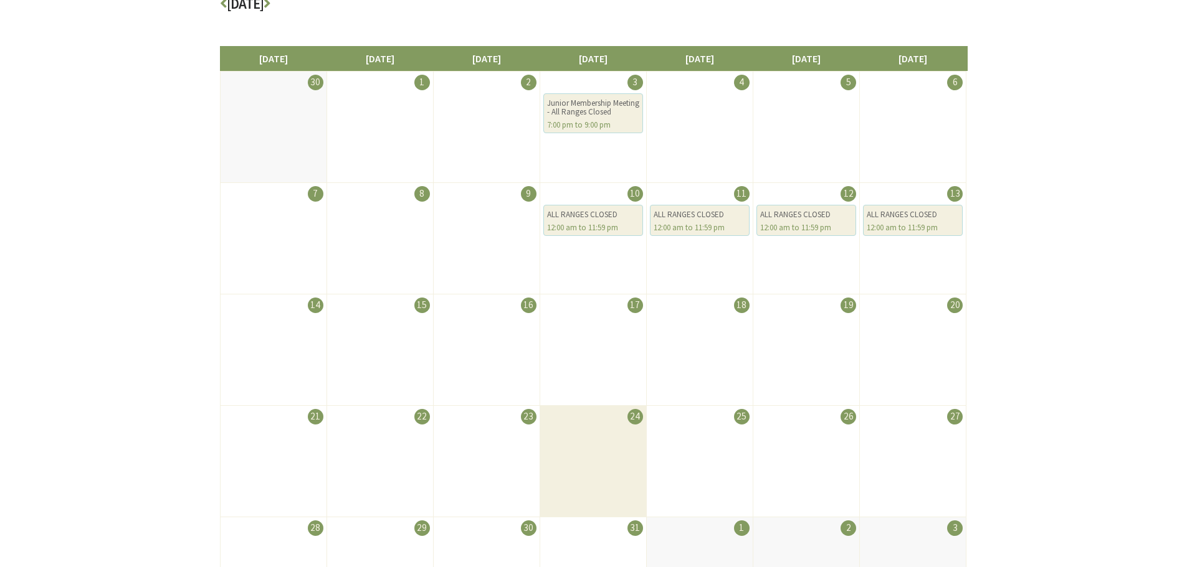
scroll to position [125, 0]
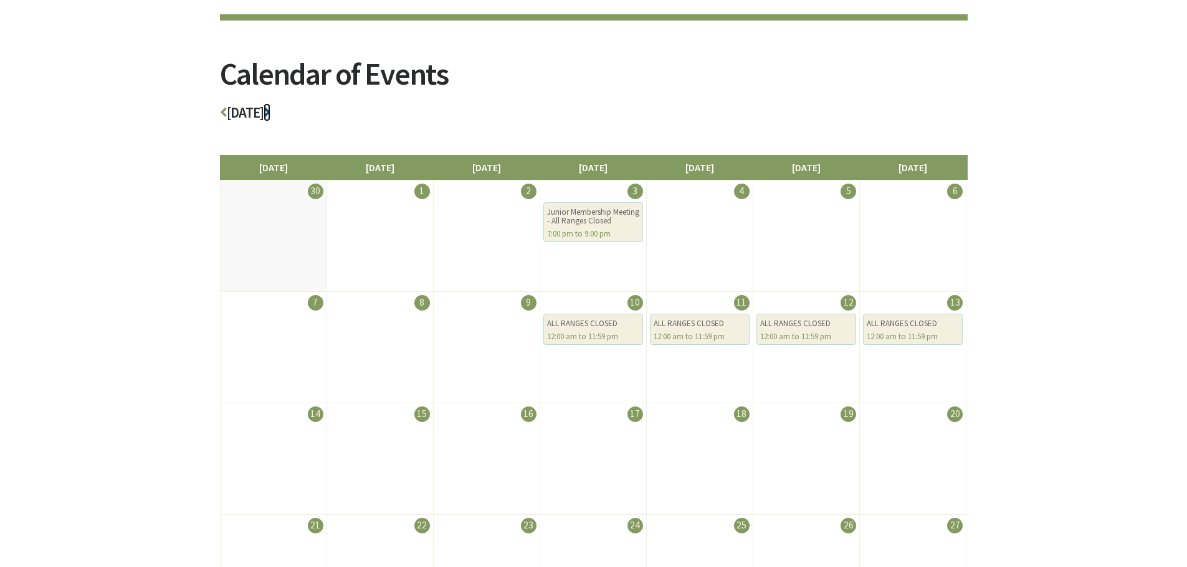
click at [270, 114] on icon at bounding box center [266, 112] width 7 height 14
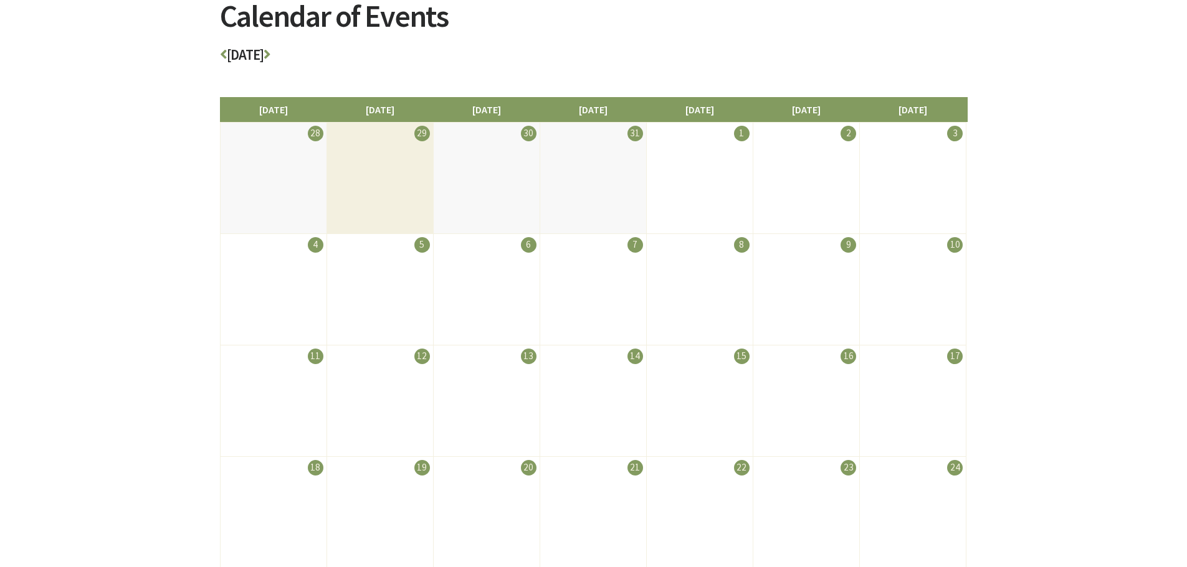
scroll to position [187, 0]
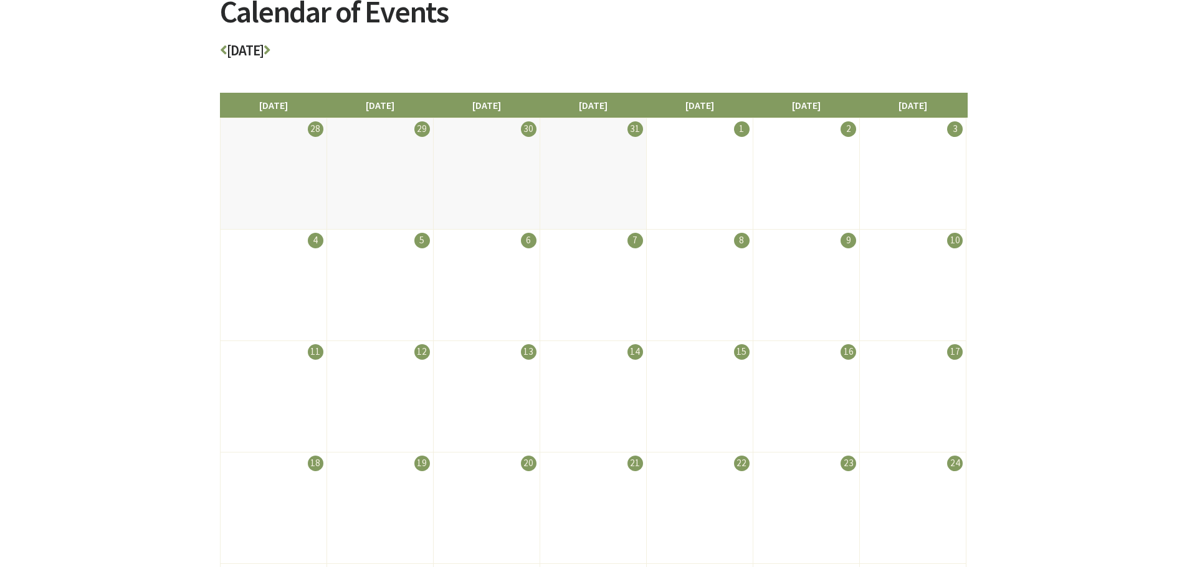
click at [318, 49] on h3 "January 2026" at bounding box center [593, 54] width 747 height 22
click at [270, 50] on icon at bounding box center [266, 50] width 7 height 14
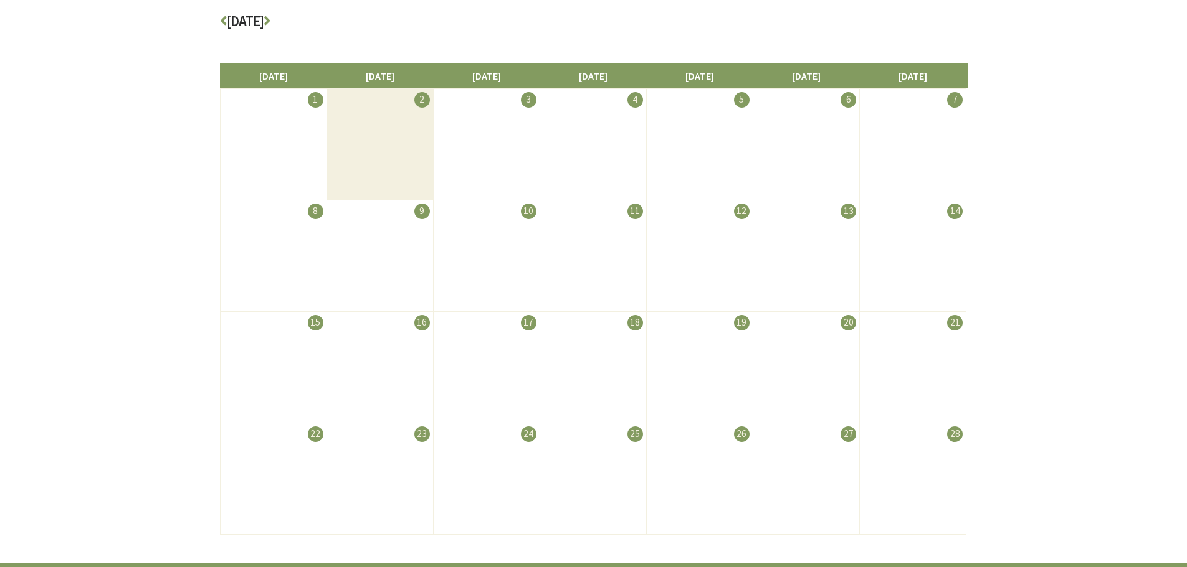
scroll to position [187, 0]
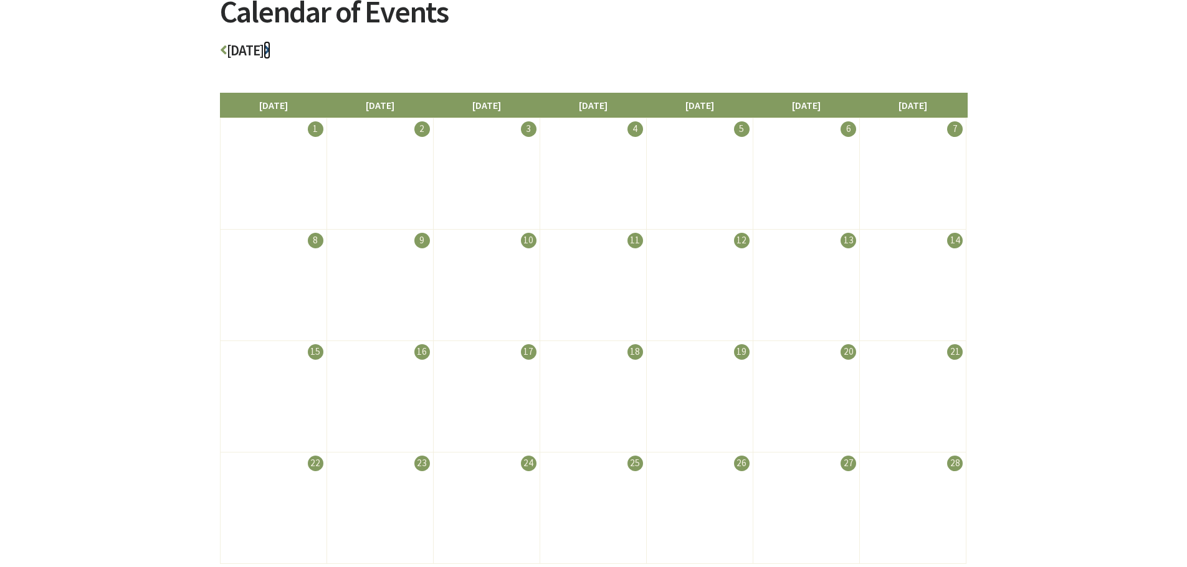
click at [270, 54] on icon at bounding box center [266, 50] width 7 height 14
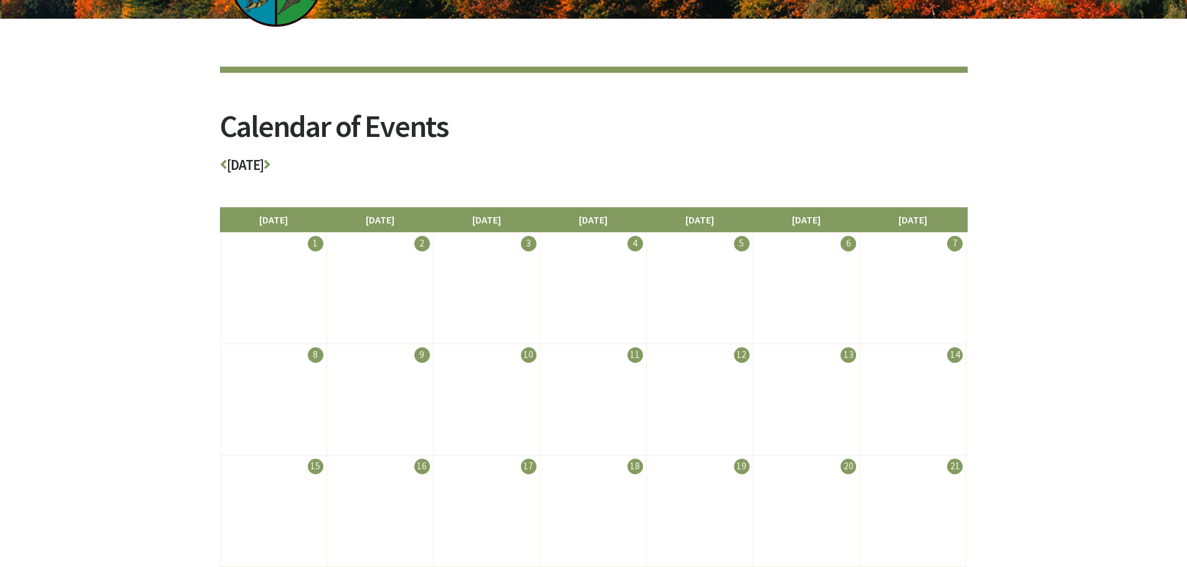
scroll to position [187, 0]
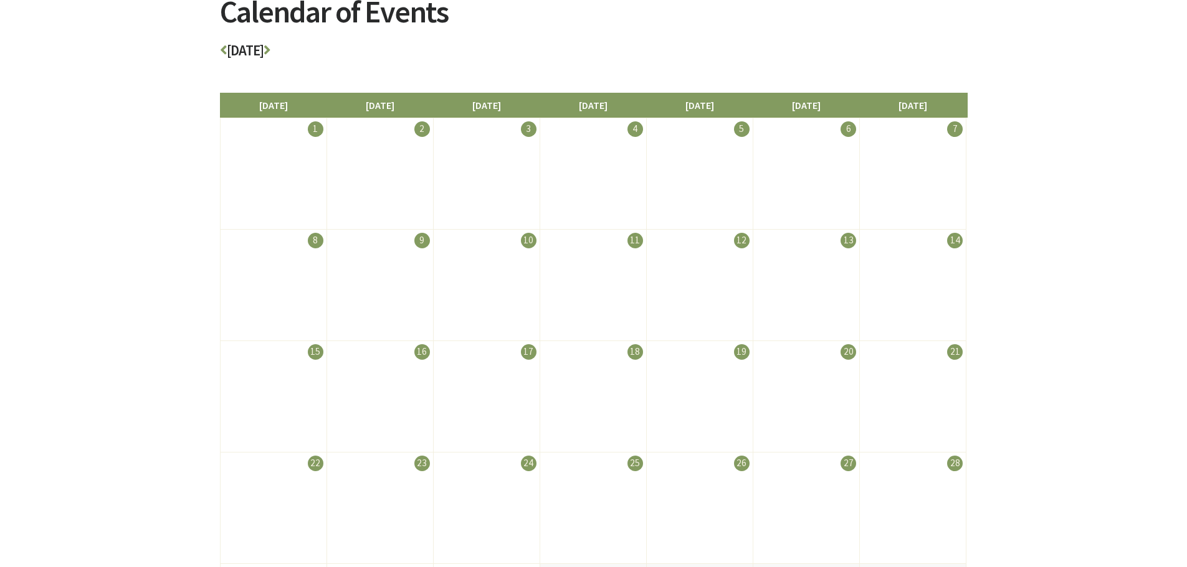
click at [298, 46] on h3 "[DATE]" at bounding box center [593, 54] width 747 height 22
click at [270, 52] on icon at bounding box center [266, 50] width 7 height 14
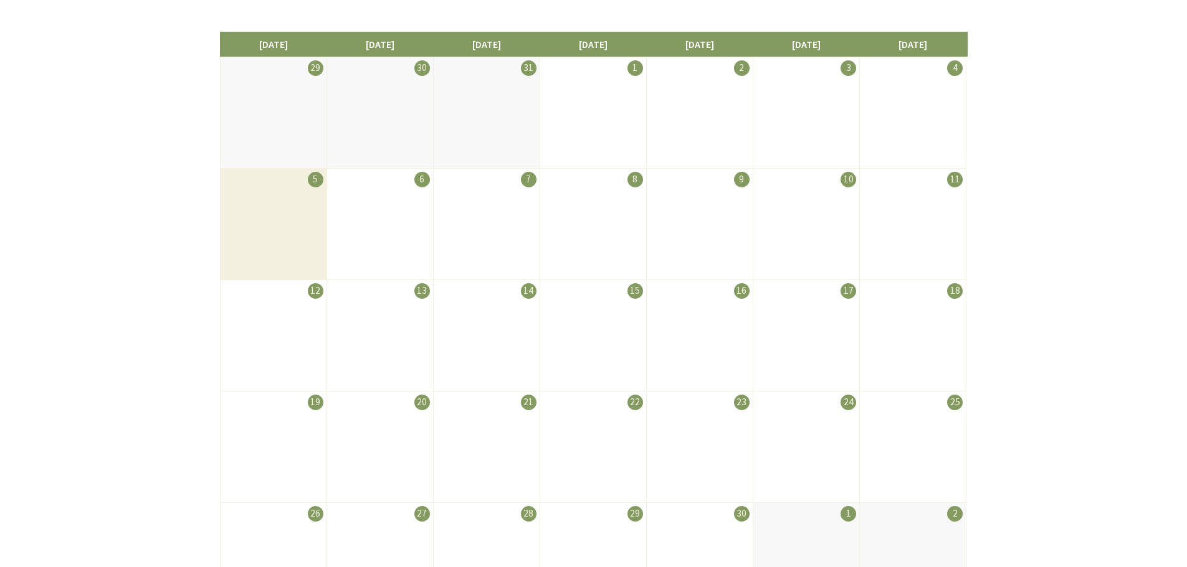
scroll to position [125, 0]
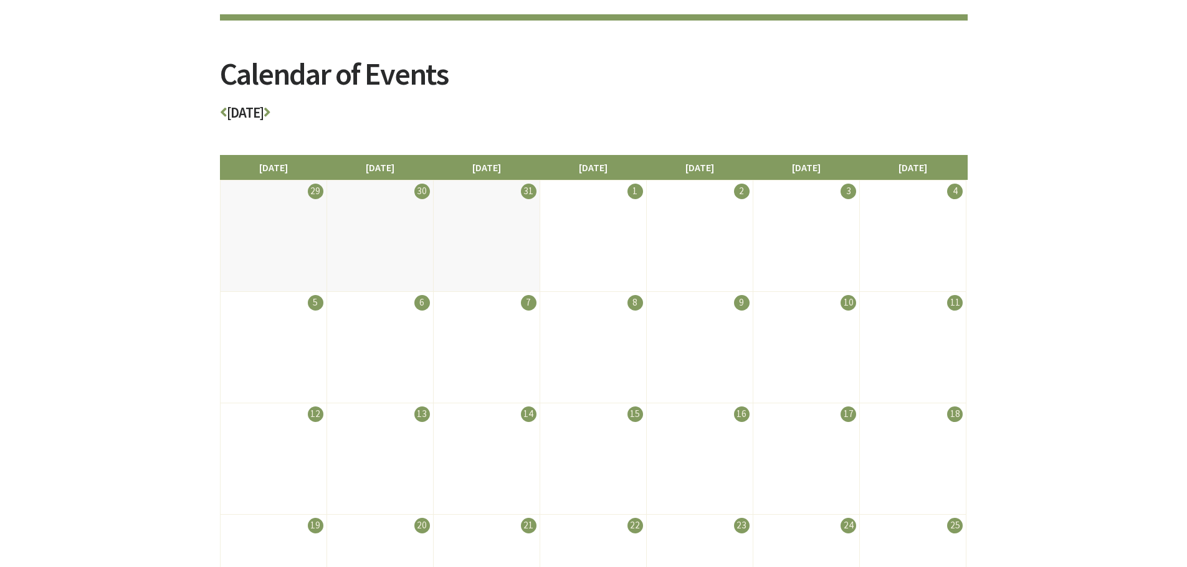
click at [226, 113] on h3 "April 2026" at bounding box center [593, 116] width 747 height 22
click at [221, 113] on icon at bounding box center [223, 112] width 7 height 14
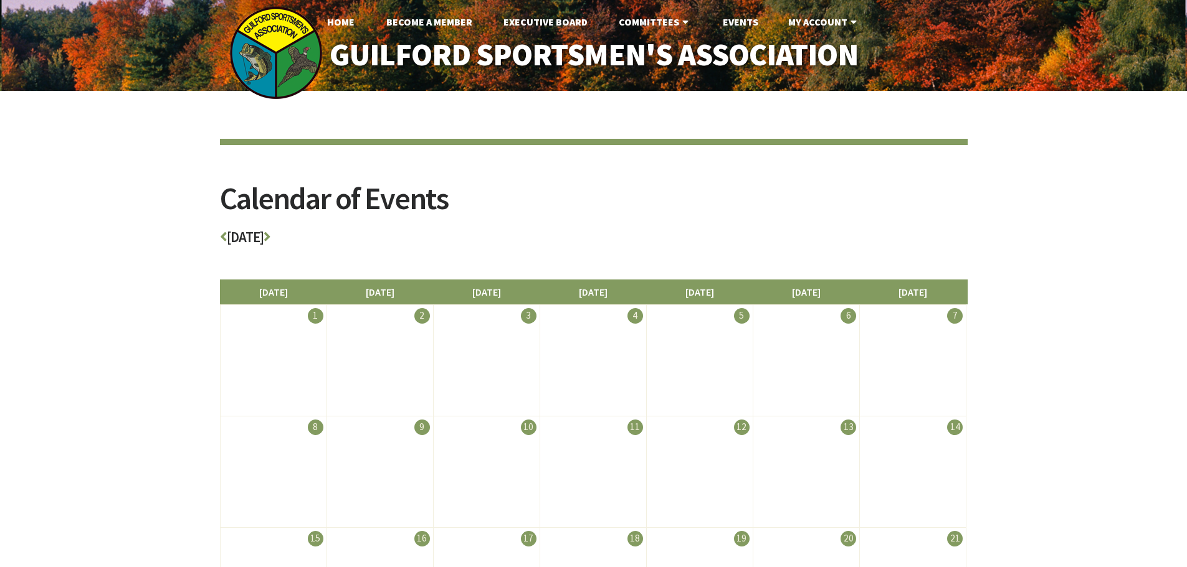
click at [221, 113] on div "Calendar of Events [DATE] [DATE] [DATE] [DATE] [DATE] [DATE] [DATE] [DATE] 1 2 …" at bounding box center [593, 491] width 747 height 800
click at [410, 251] on h3 "March 2026" at bounding box center [593, 241] width 747 height 22
click at [221, 236] on icon at bounding box center [223, 237] width 7 height 14
click at [222, 239] on icon at bounding box center [223, 237] width 7 height 14
click at [224, 241] on icon at bounding box center [223, 237] width 7 height 14
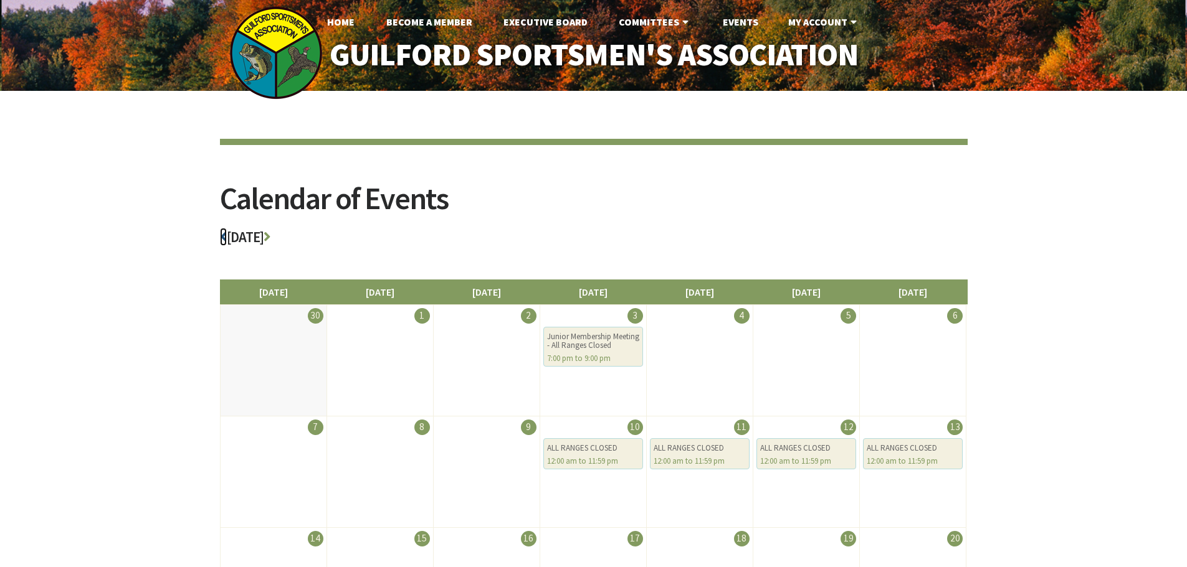
click at [224, 241] on icon at bounding box center [223, 237] width 7 height 14
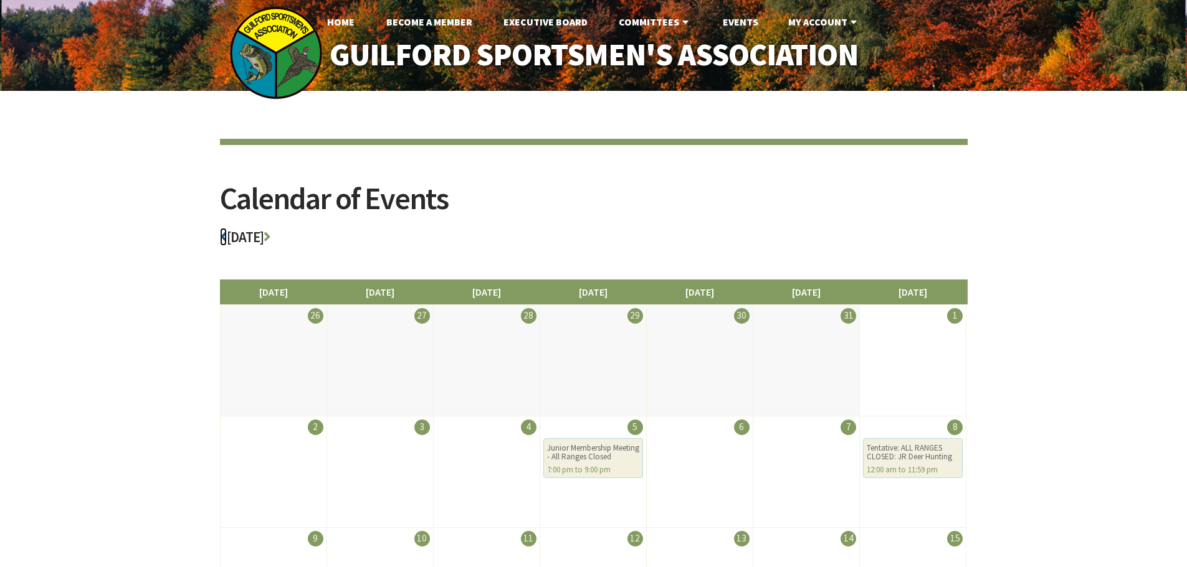
click at [224, 241] on icon at bounding box center [223, 237] width 7 height 14
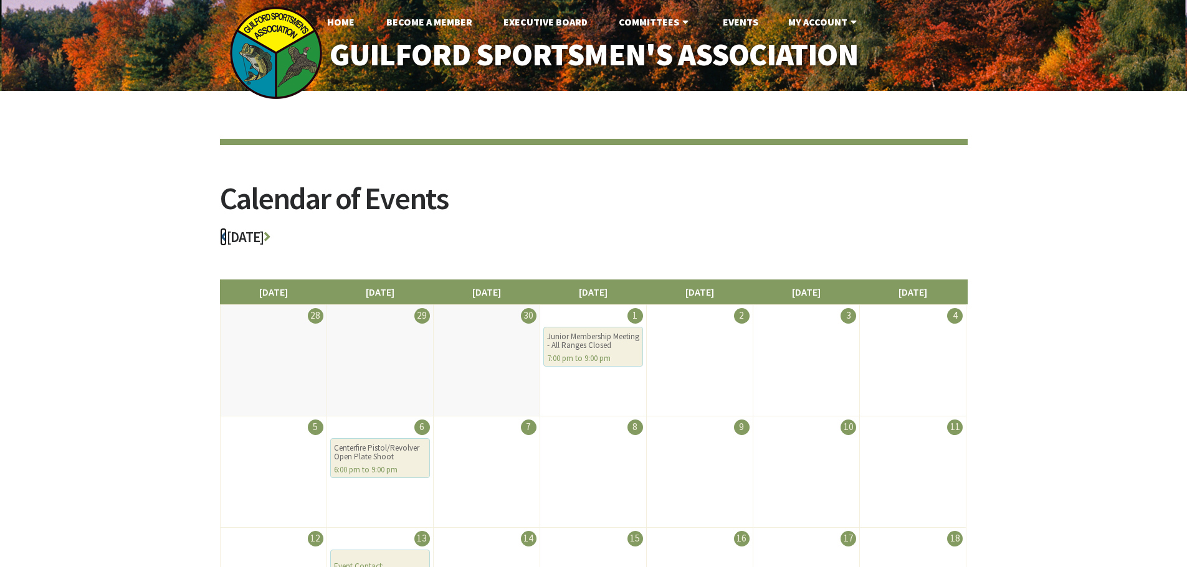
click at [224, 241] on icon at bounding box center [223, 237] width 7 height 14
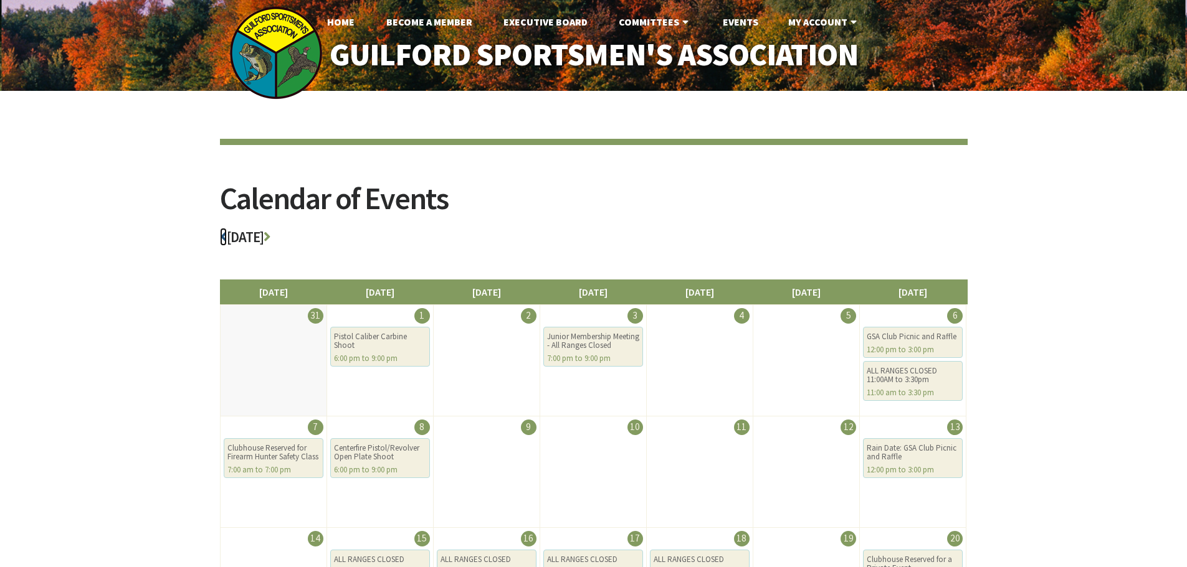
click at [223, 237] on icon at bounding box center [223, 237] width 7 height 14
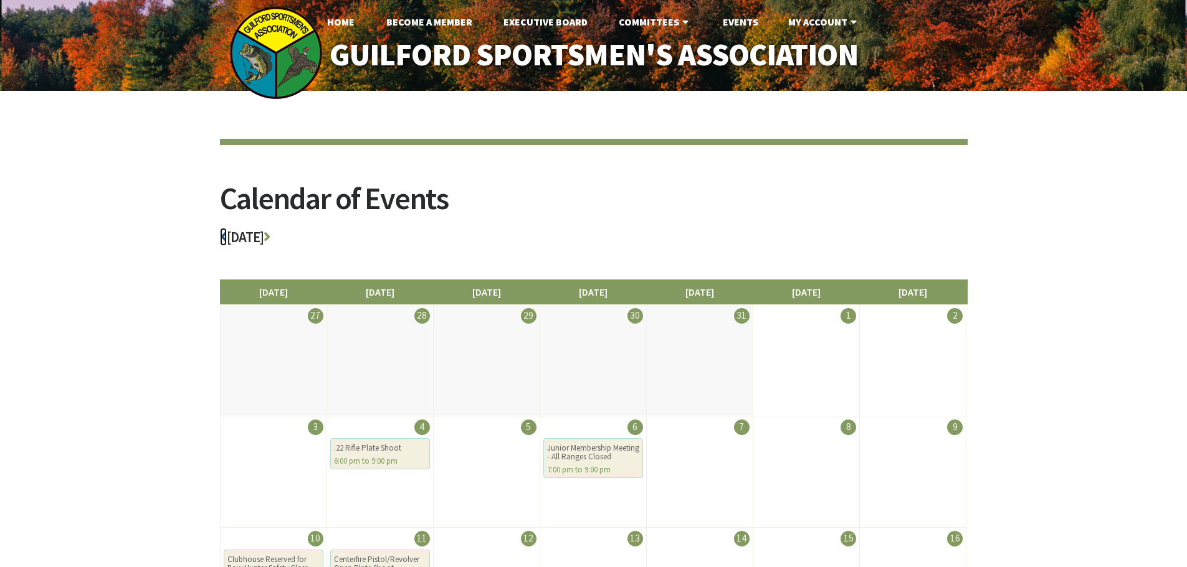
click at [223, 237] on icon at bounding box center [223, 237] width 7 height 14
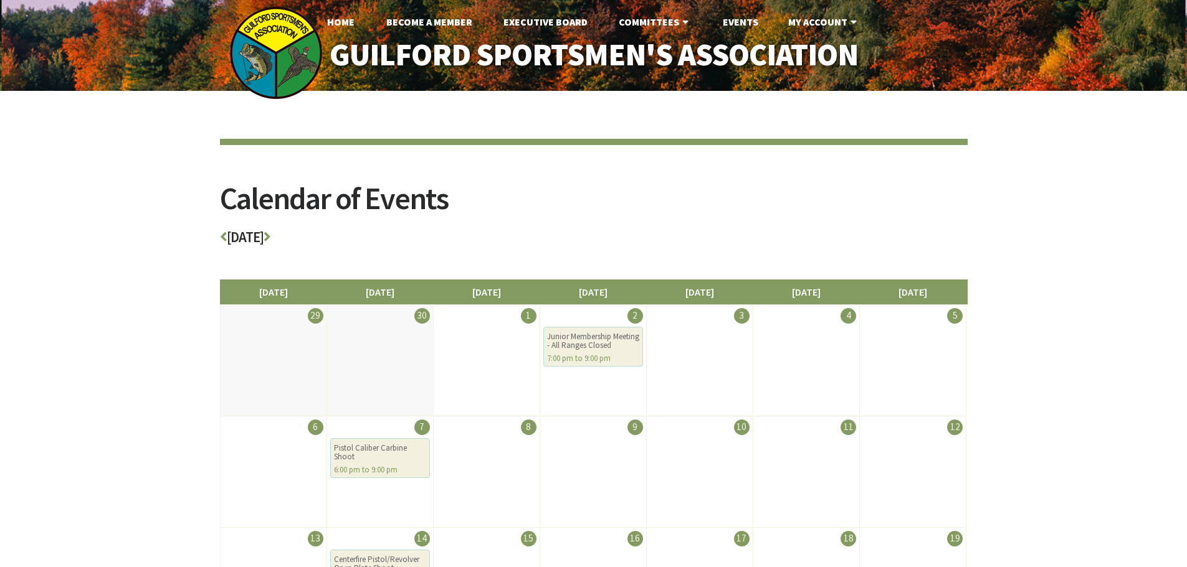
click at [223, 237] on icon at bounding box center [223, 237] width 7 height 14
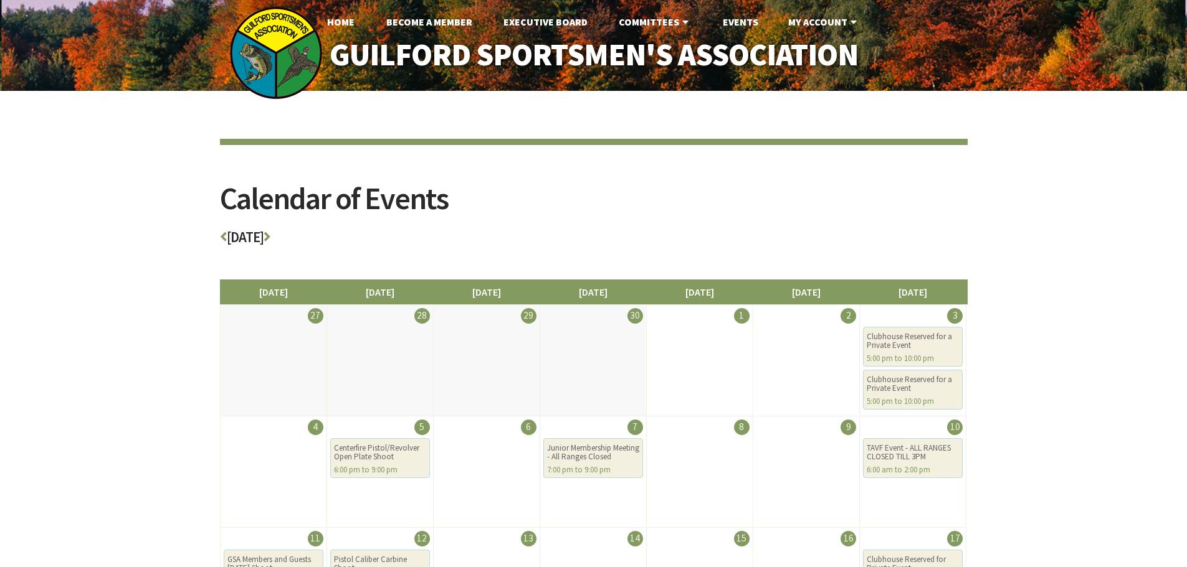
click at [223, 237] on icon at bounding box center [223, 237] width 7 height 14
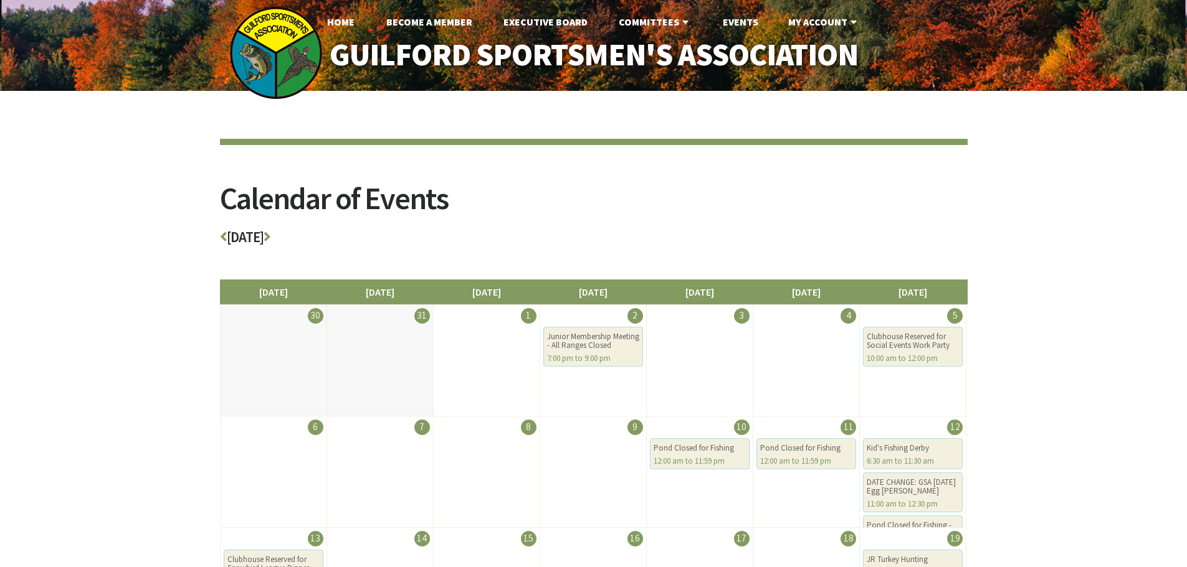
click at [223, 237] on icon at bounding box center [223, 237] width 7 height 14
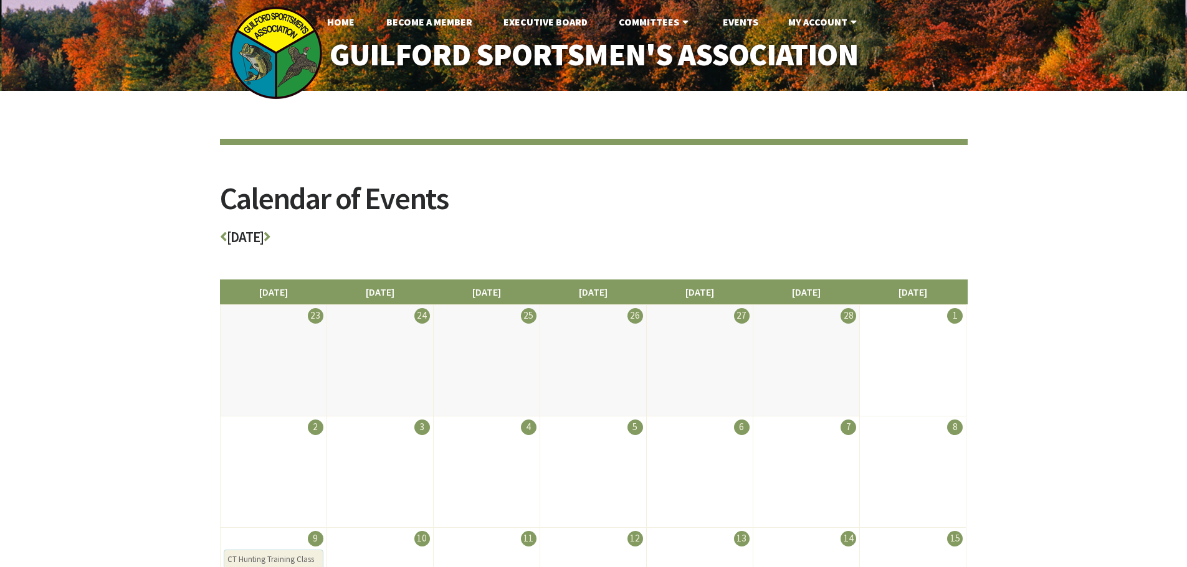
click at [223, 237] on icon at bounding box center [223, 237] width 7 height 14
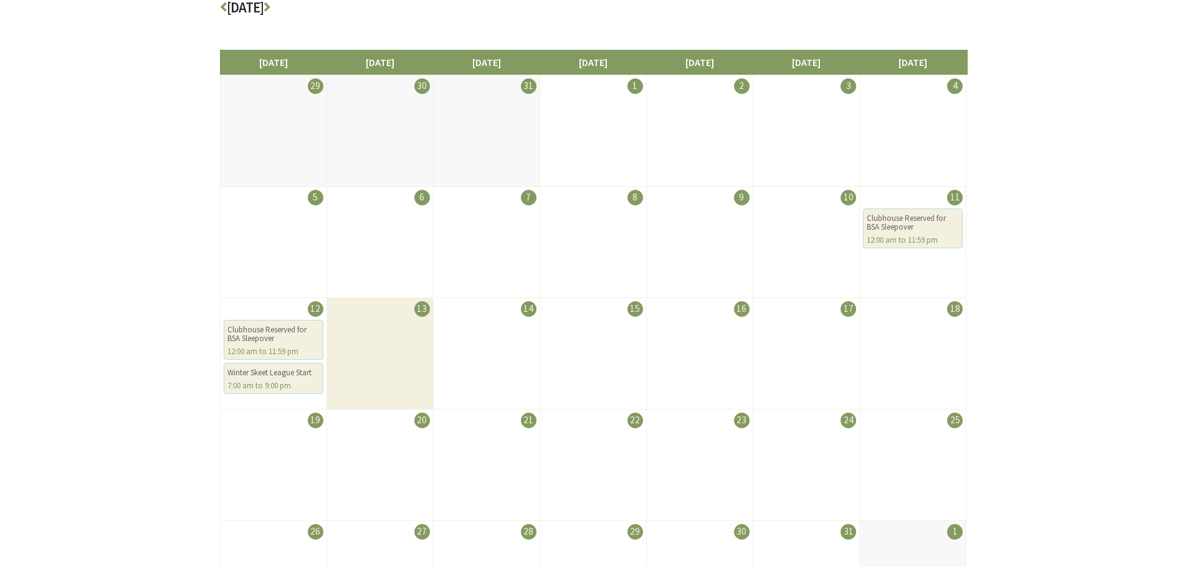
scroll to position [187, 0]
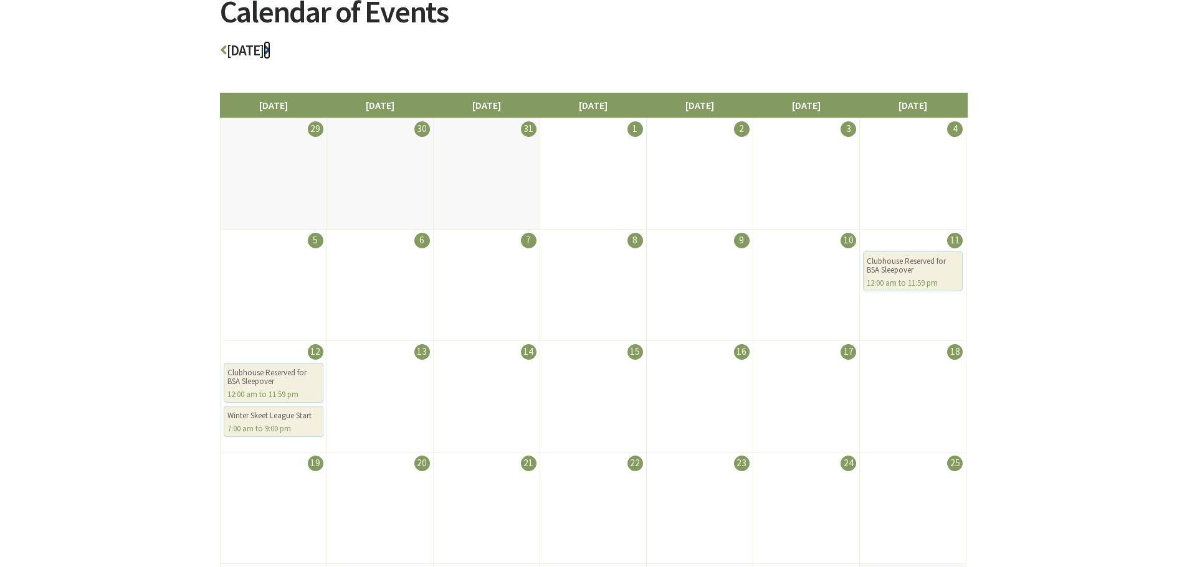
click at [270, 52] on icon at bounding box center [266, 50] width 7 height 14
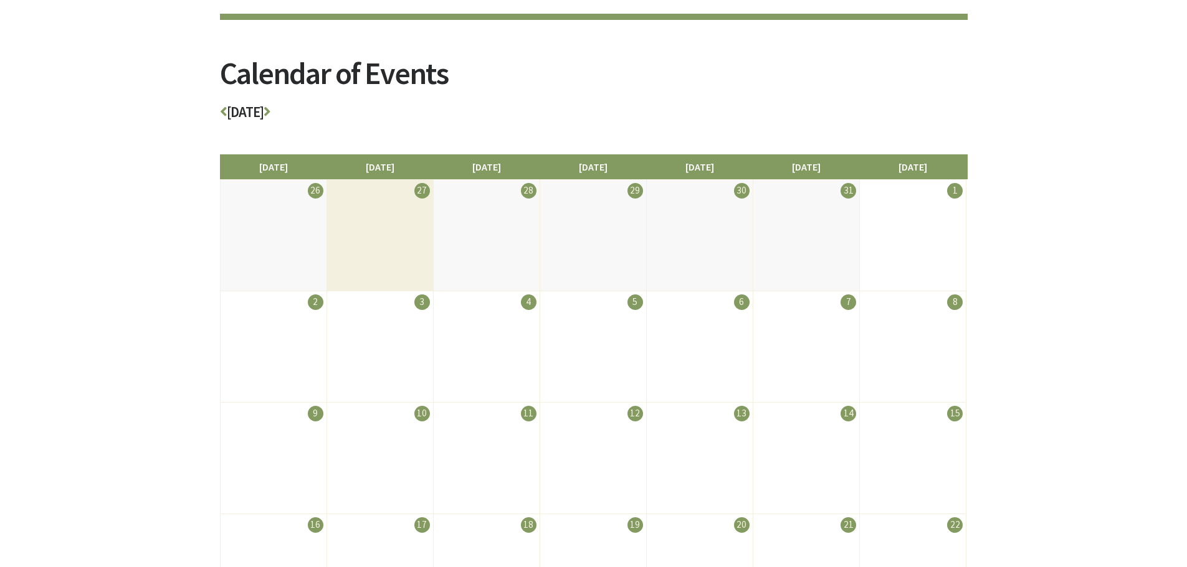
scroll to position [125, 0]
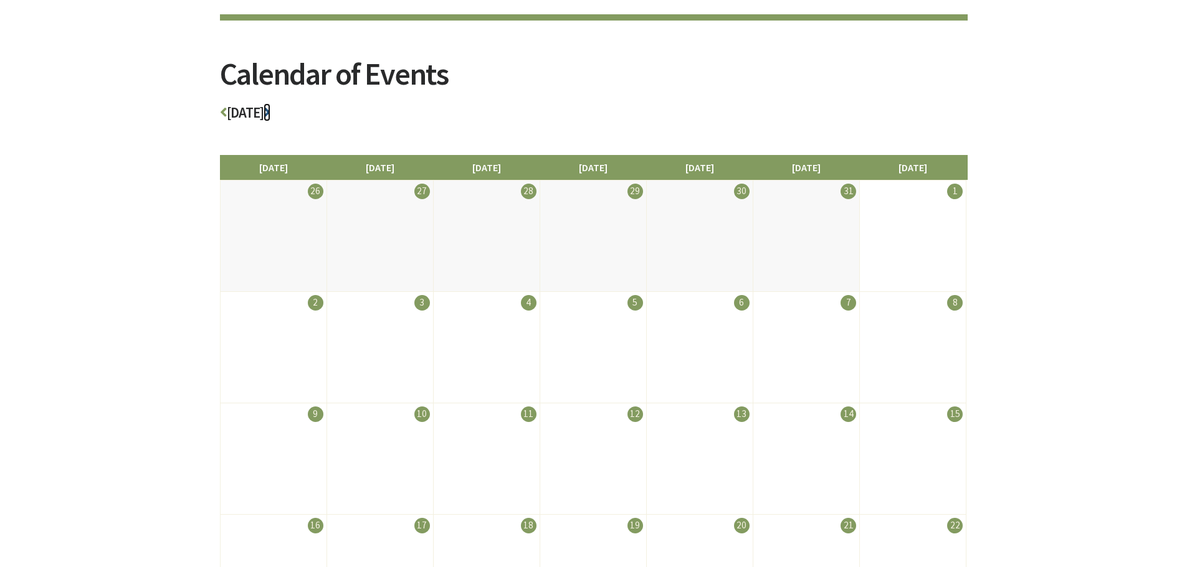
click at [270, 110] on icon at bounding box center [266, 112] width 7 height 14
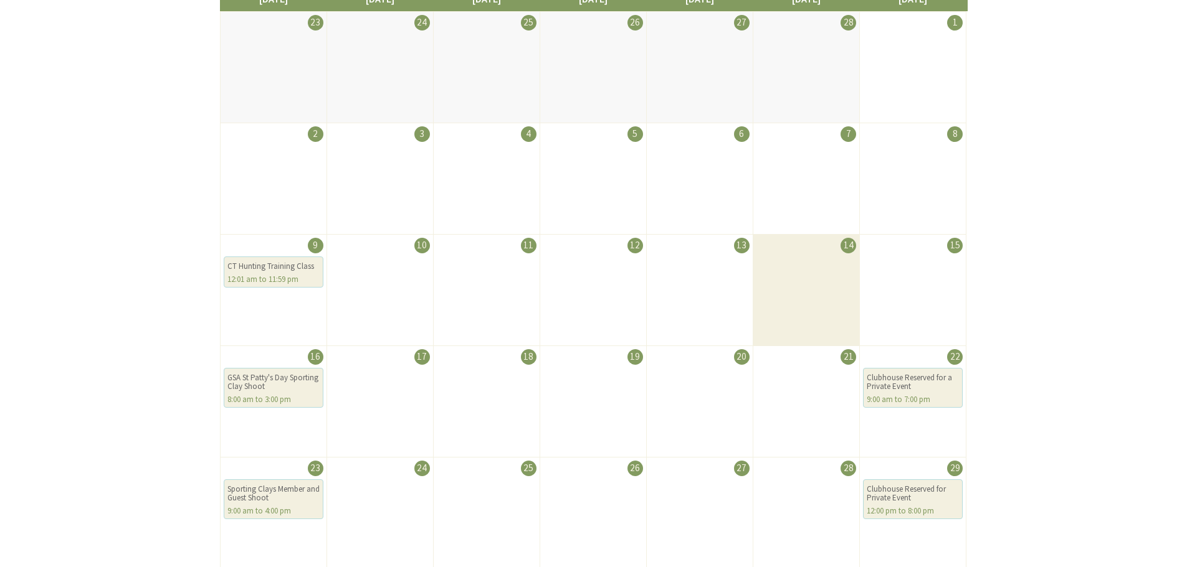
scroll to position [125, 0]
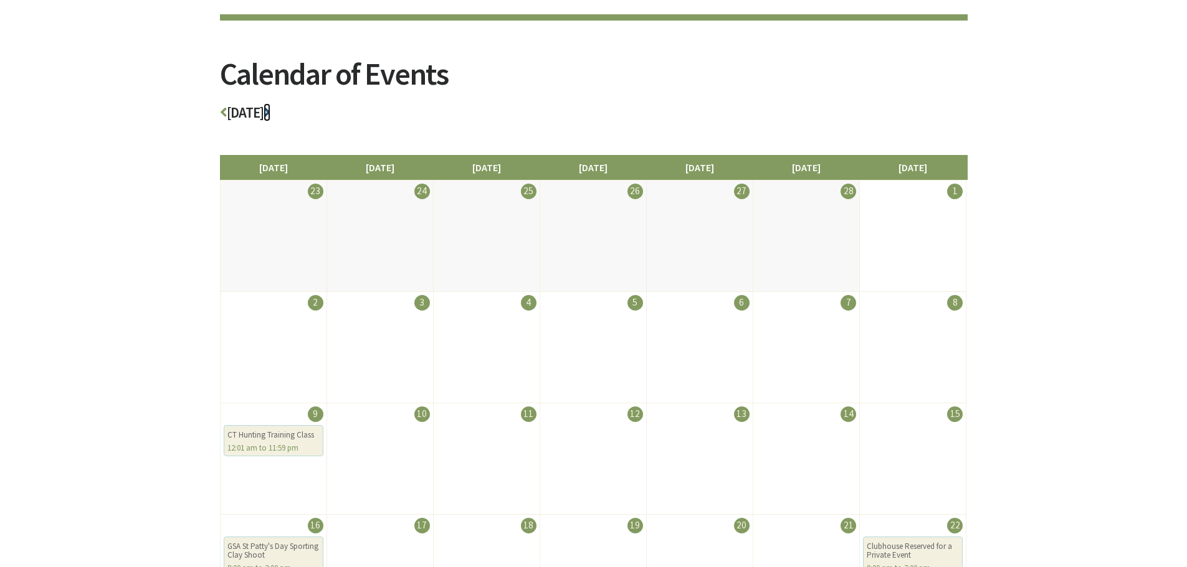
click at [270, 112] on icon at bounding box center [266, 112] width 7 height 14
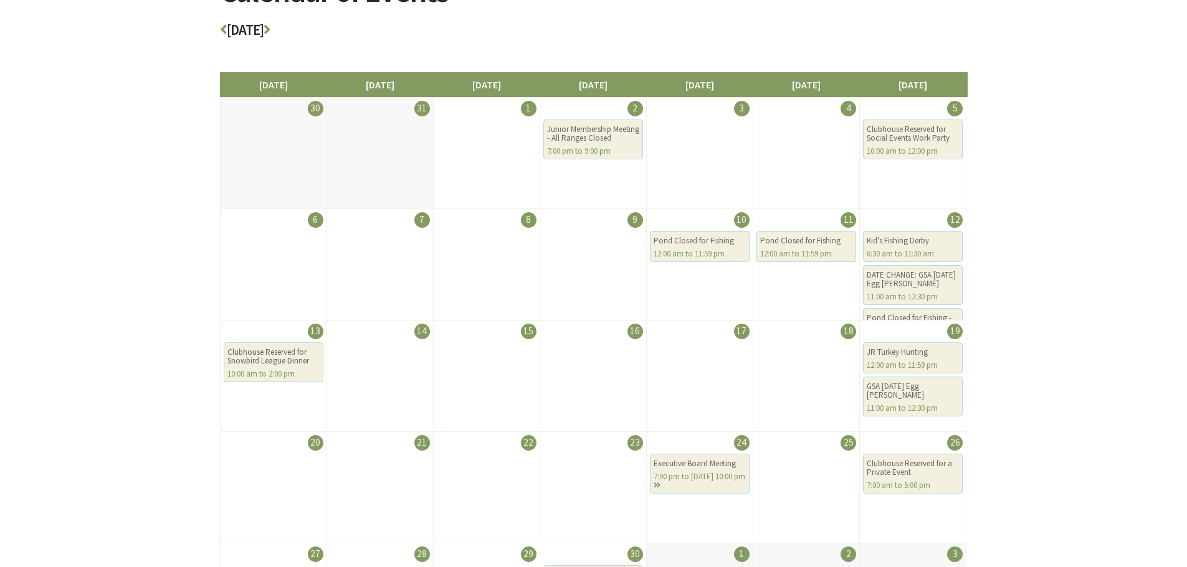
scroll to position [62, 0]
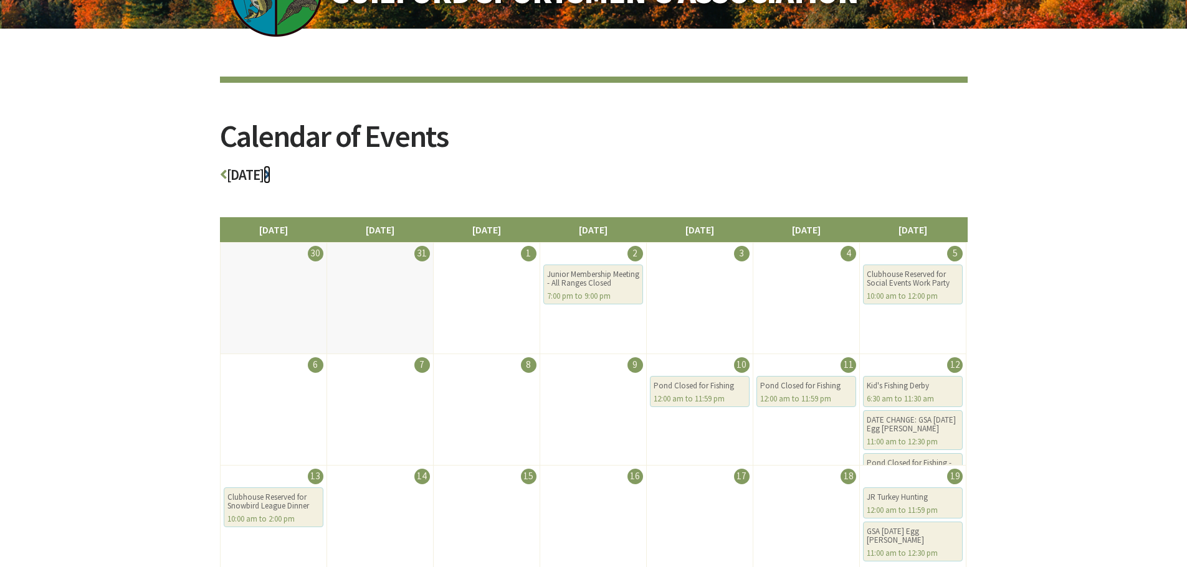
click at [270, 174] on icon at bounding box center [266, 175] width 7 height 14
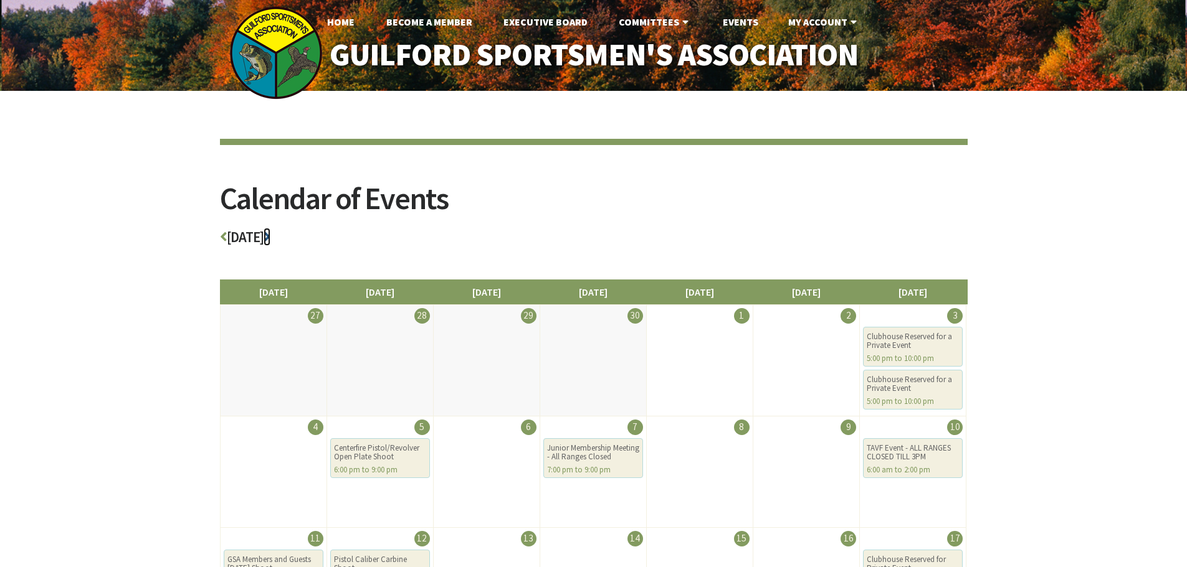
click at [270, 235] on icon at bounding box center [266, 237] width 7 height 14
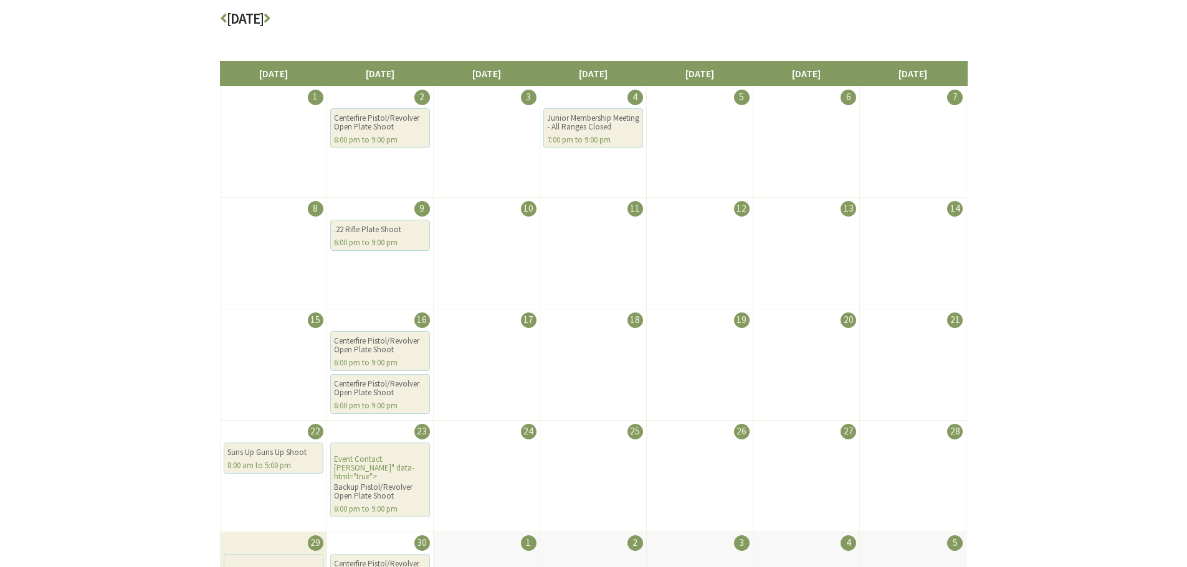
scroll to position [187, 0]
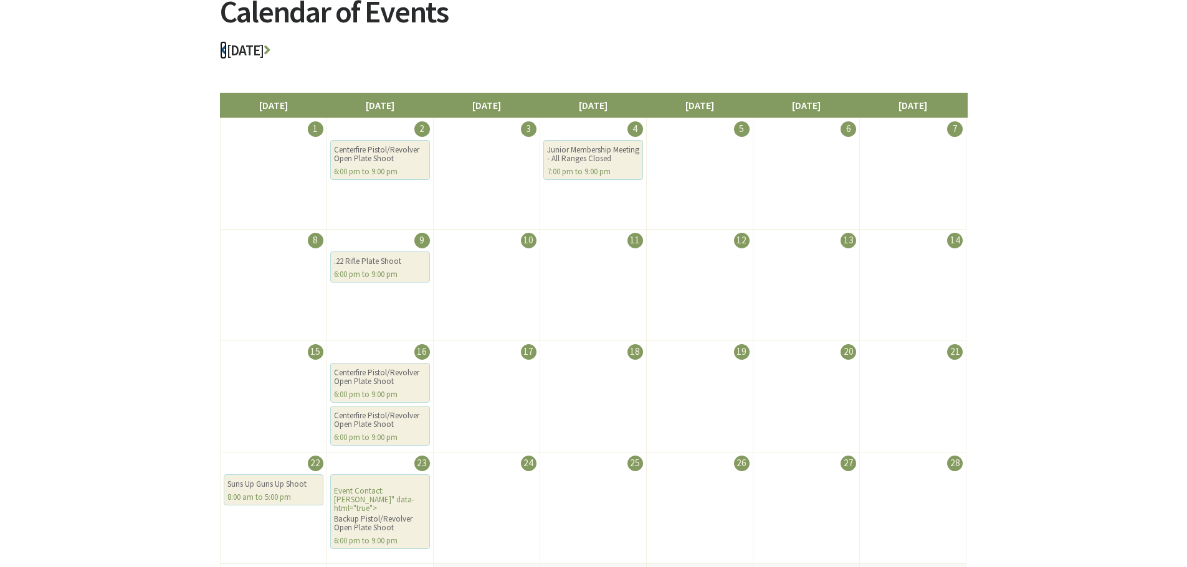
click at [224, 50] on icon at bounding box center [223, 50] width 7 height 14
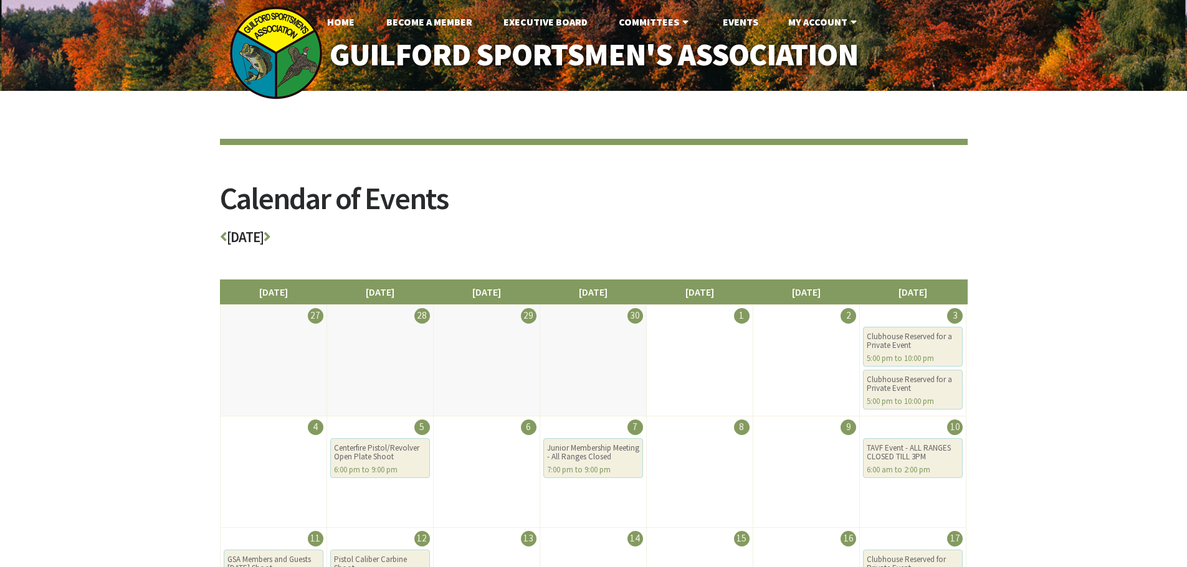
click at [219, 236] on div "Calendar of Events May 2025 Sunday Monday Tuesday Wednesday Thursday Friday Sat…" at bounding box center [593, 491] width 1187 height 800
click at [224, 241] on icon at bounding box center [223, 237] width 7 height 14
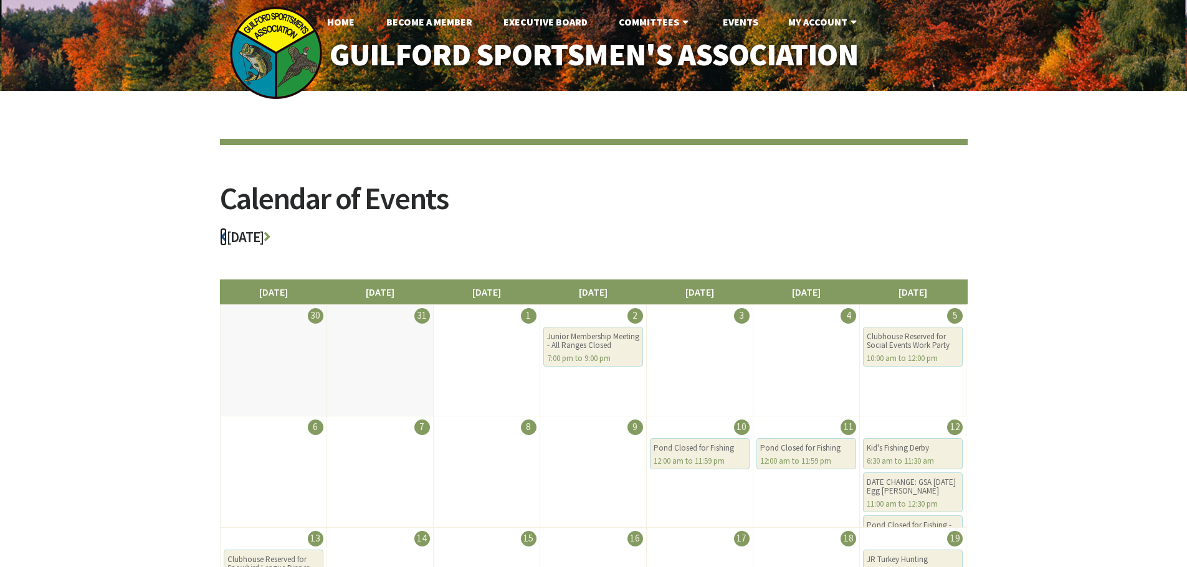
click at [224, 241] on icon at bounding box center [223, 237] width 7 height 14
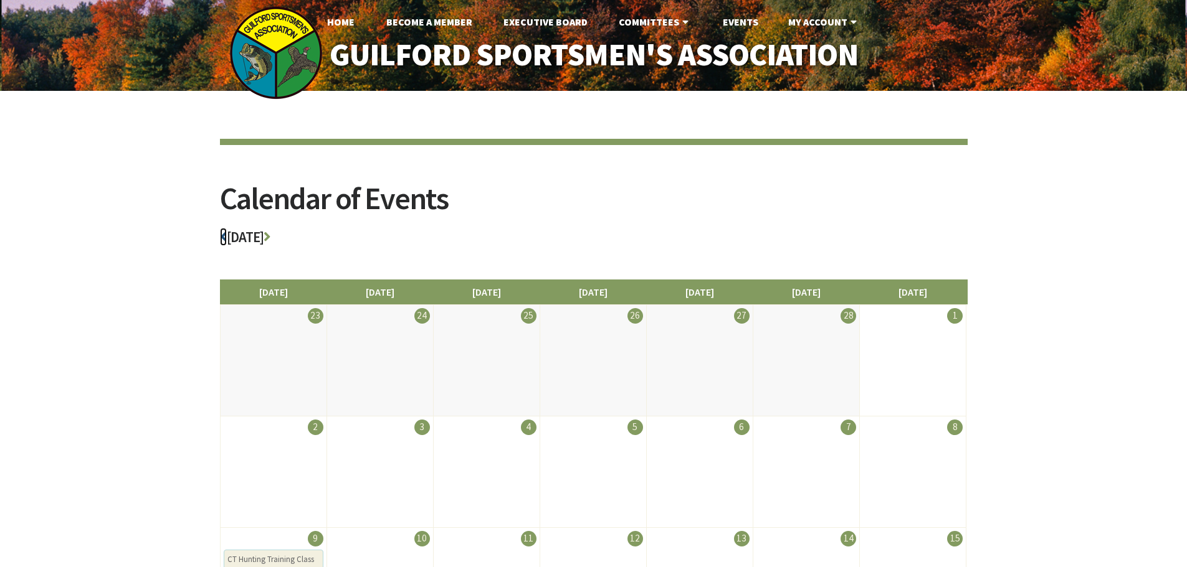
click at [224, 241] on icon at bounding box center [223, 237] width 7 height 14
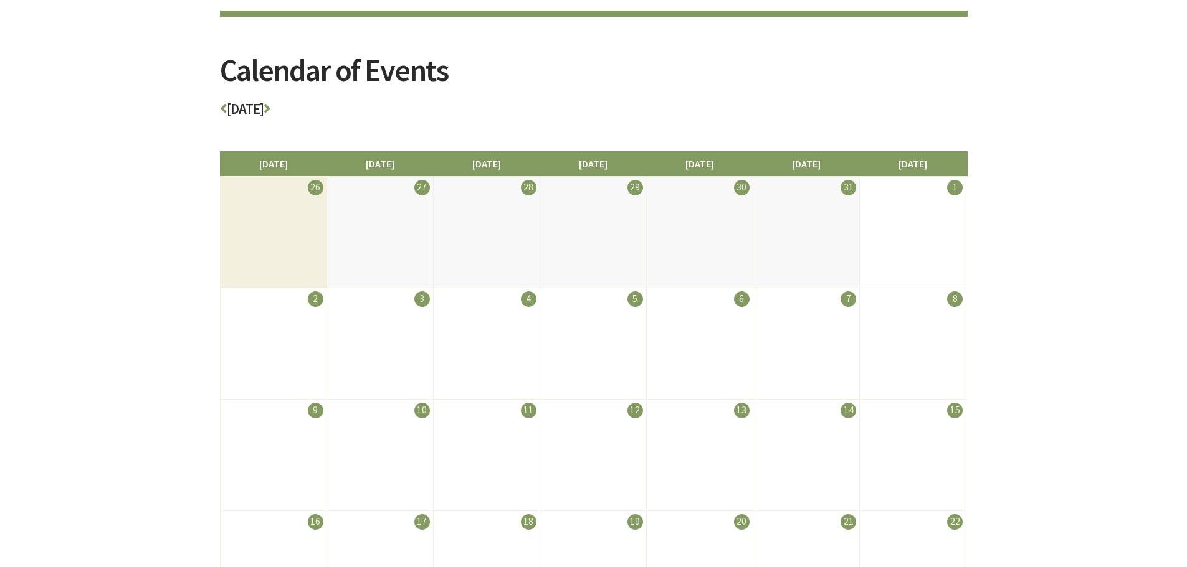
scroll to position [125, 0]
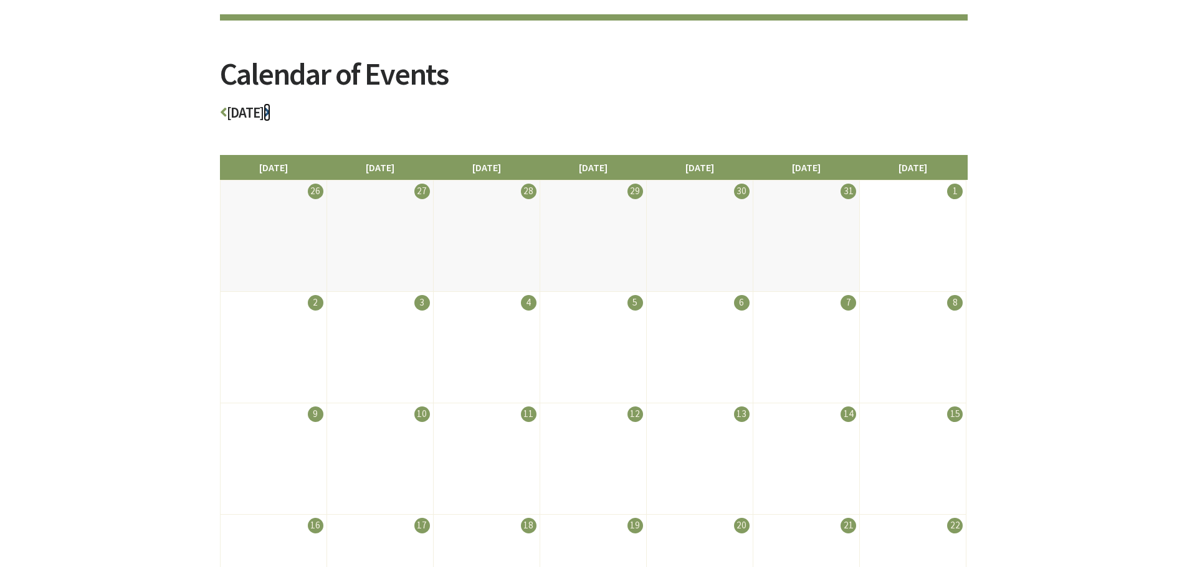
click at [270, 114] on icon at bounding box center [266, 112] width 7 height 14
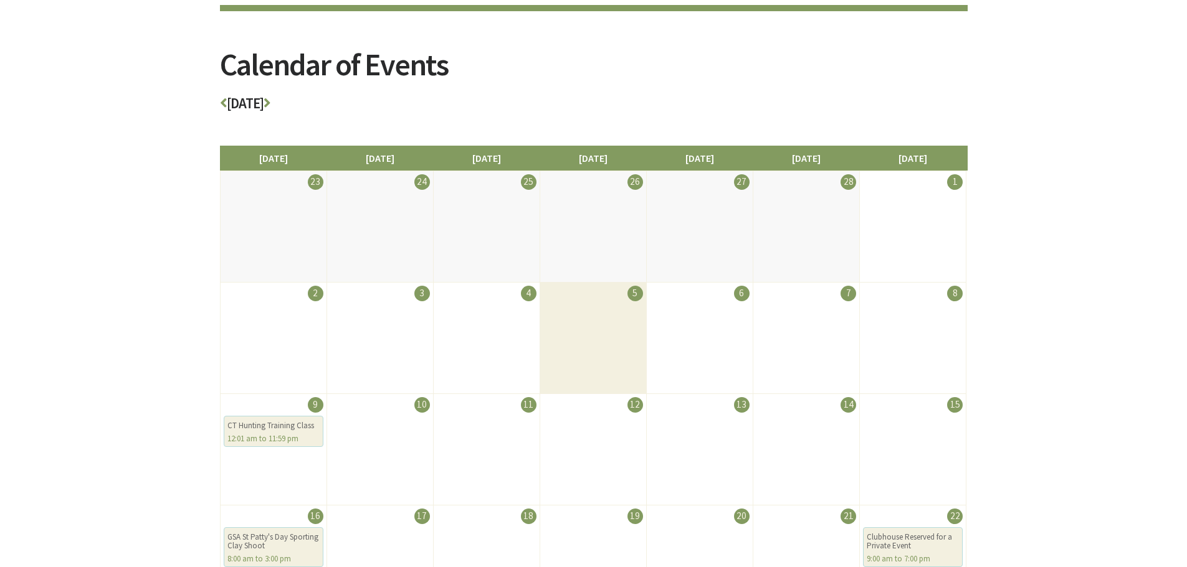
scroll to position [125, 0]
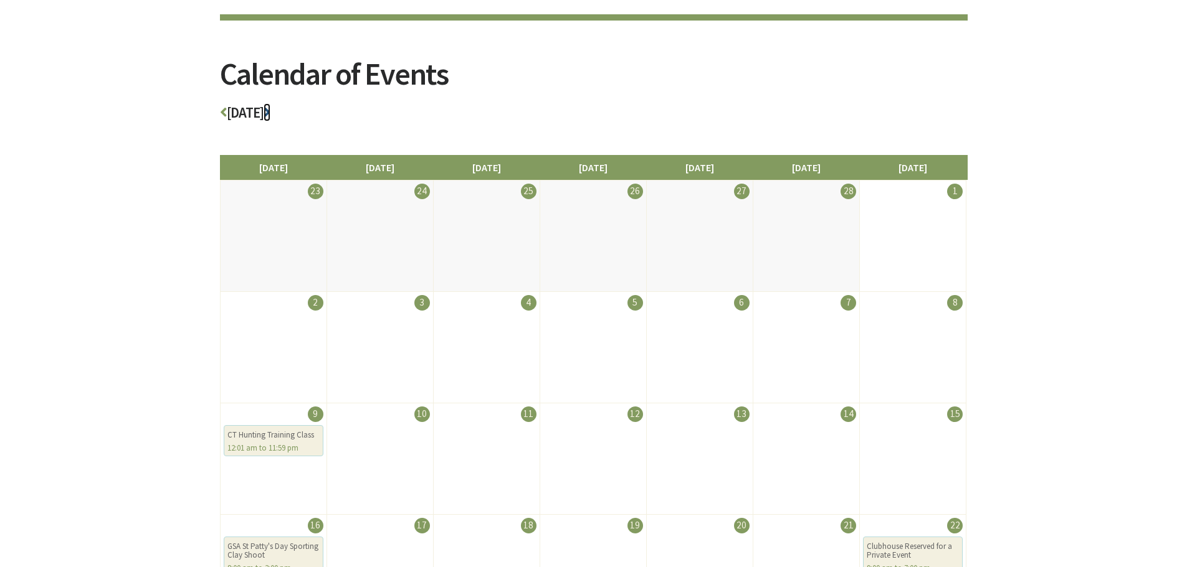
click at [270, 111] on icon at bounding box center [266, 112] width 7 height 14
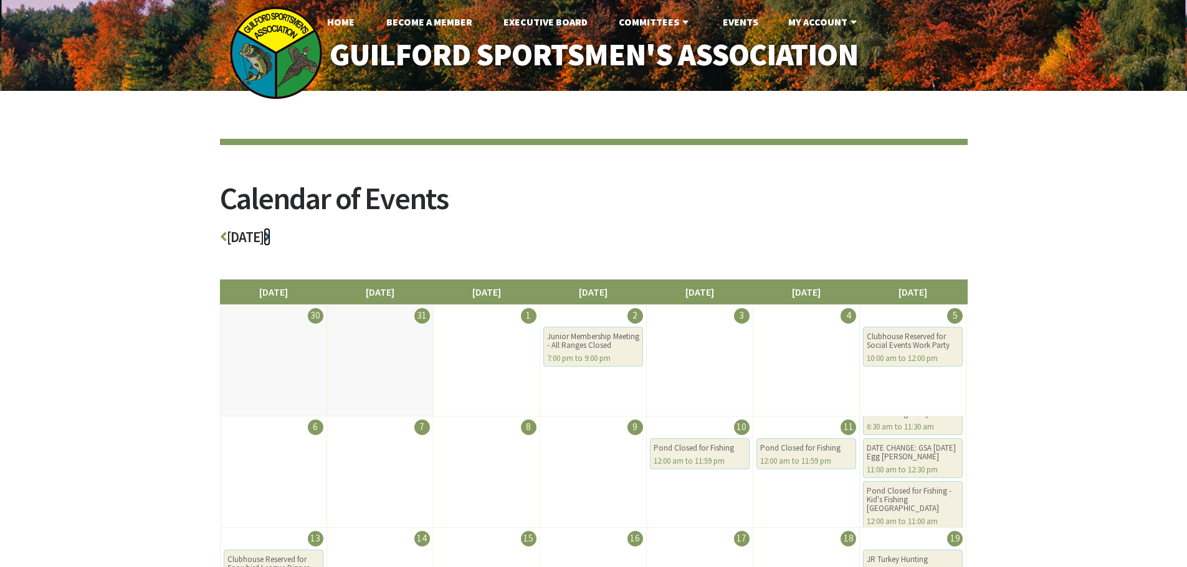
click at [270, 238] on icon at bounding box center [266, 237] width 7 height 14
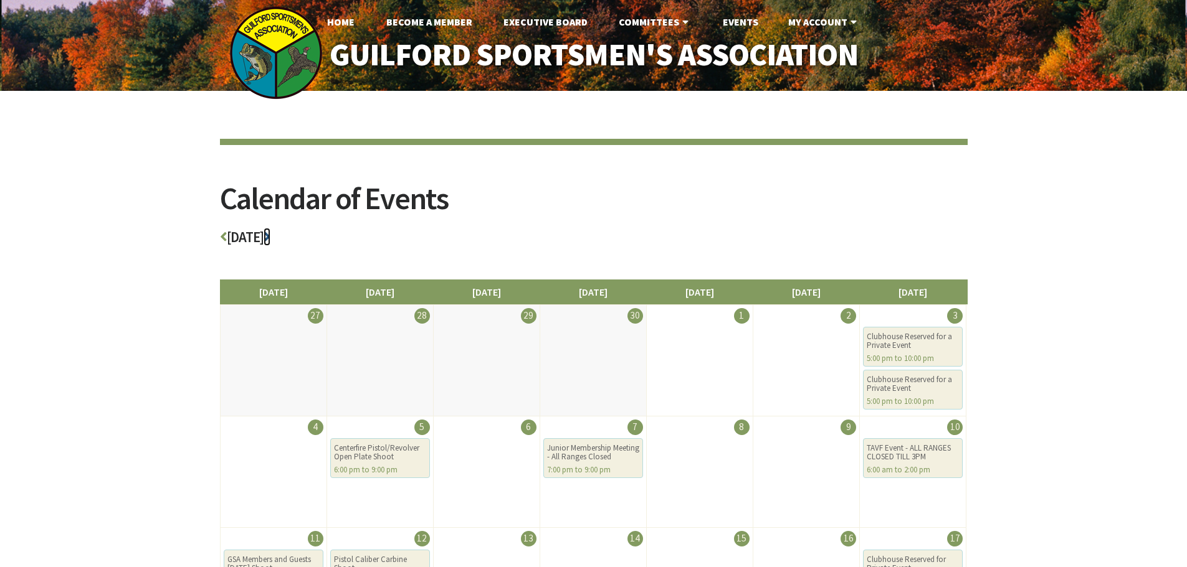
click at [270, 237] on icon at bounding box center [266, 237] width 7 height 14
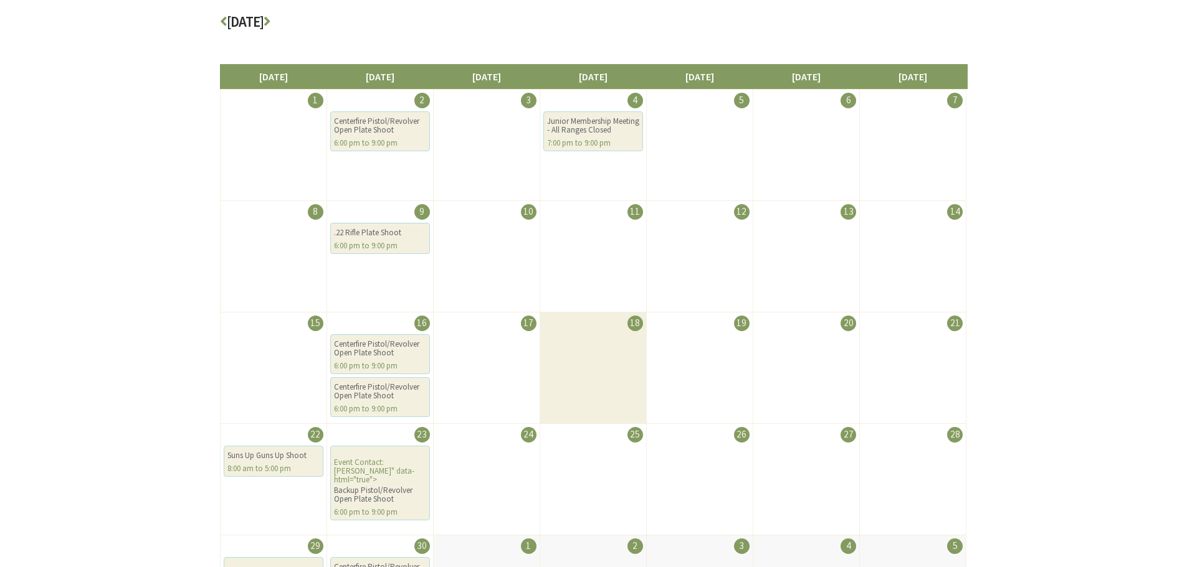
scroll to position [187, 0]
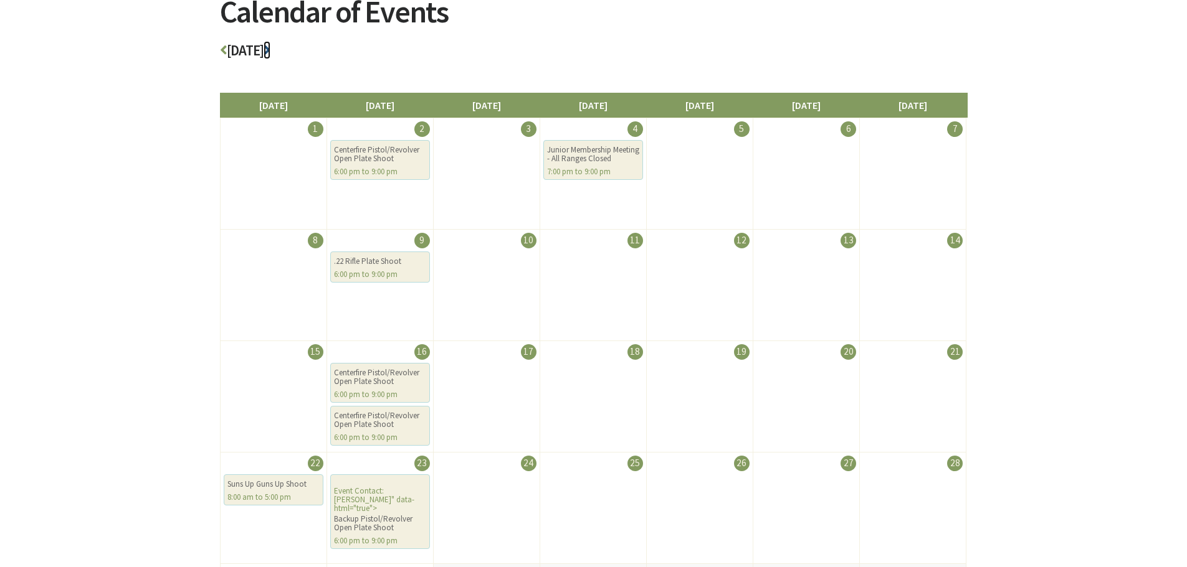
click at [270, 50] on icon at bounding box center [266, 50] width 7 height 14
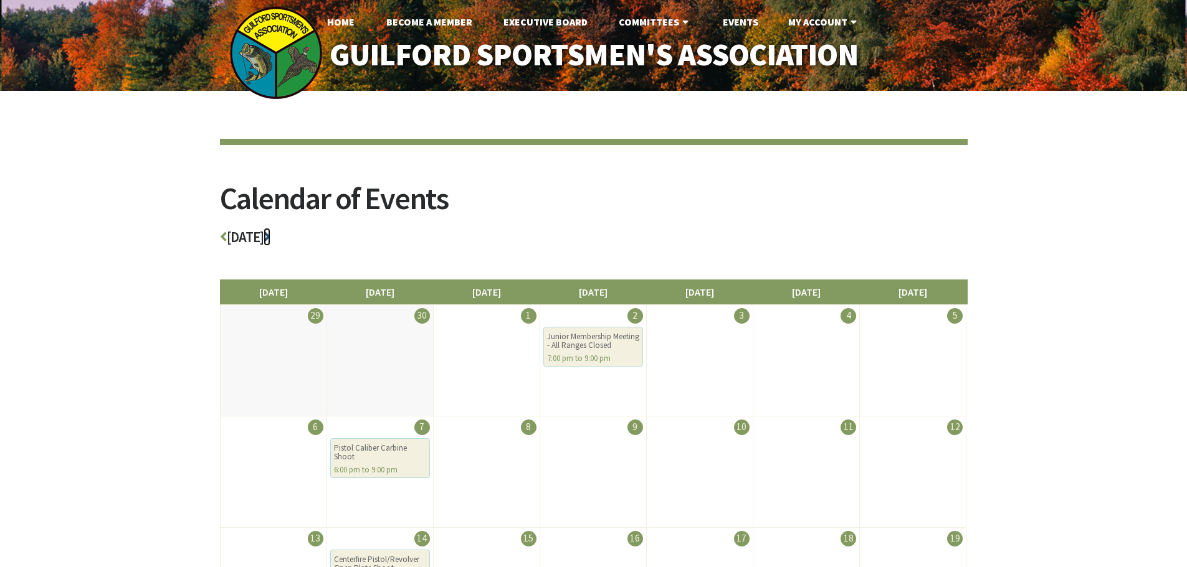
click at [270, 240] on icon at bounding box center [266, 237] width 7 height 14
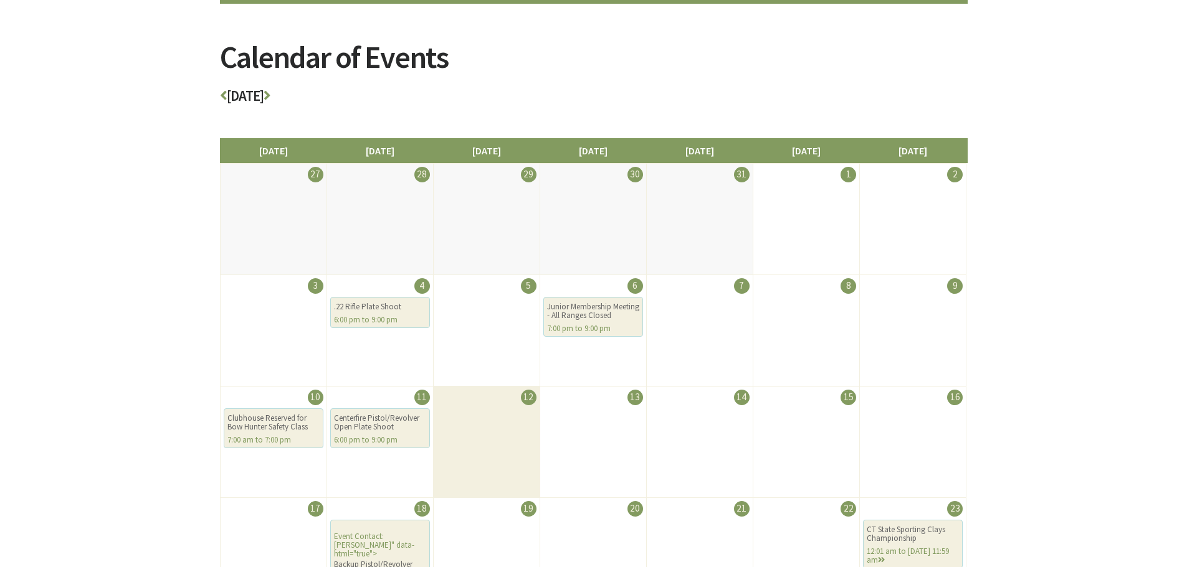
scroll to position [311, 0]
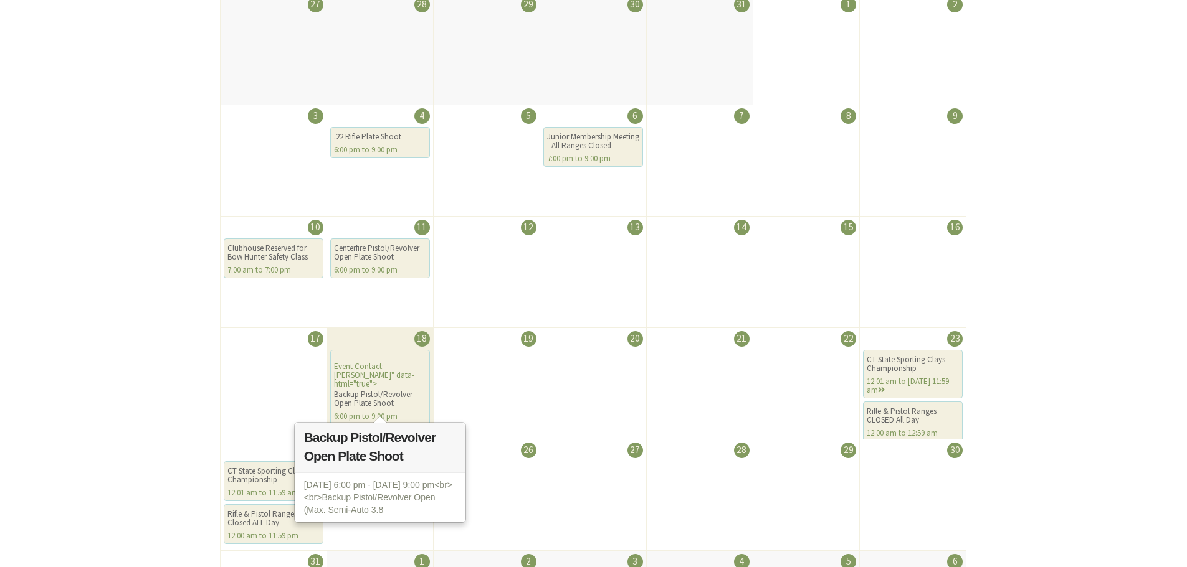
click at [363, 391] on div "Backup Pistol/Revolver Open Plate Shoot" at bounding box center [380, 399] width 92 height 17
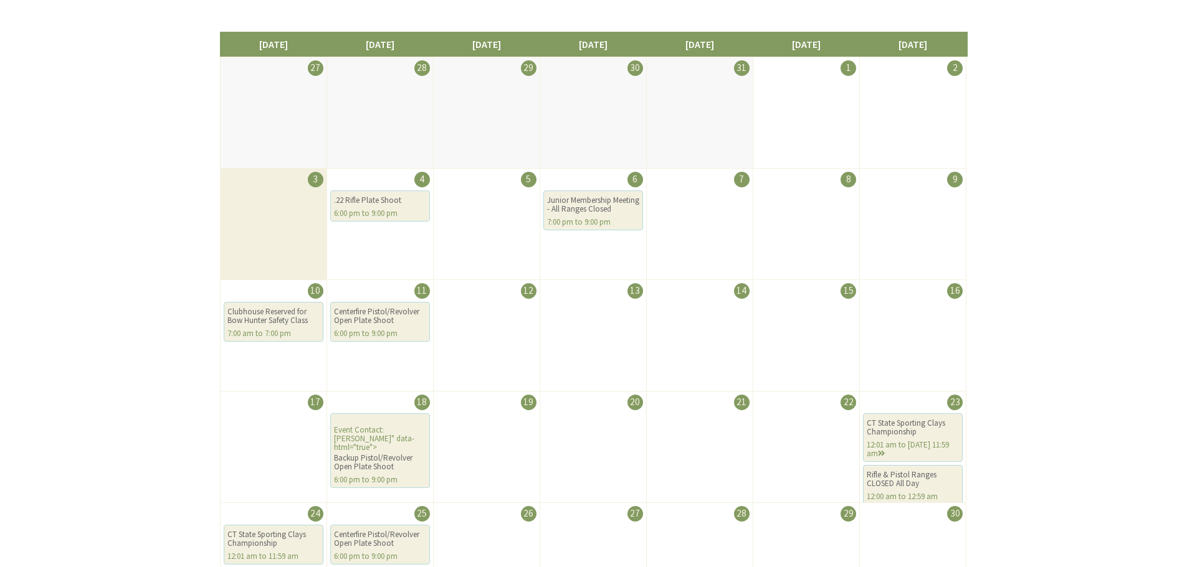
scroll to position [0, 0]
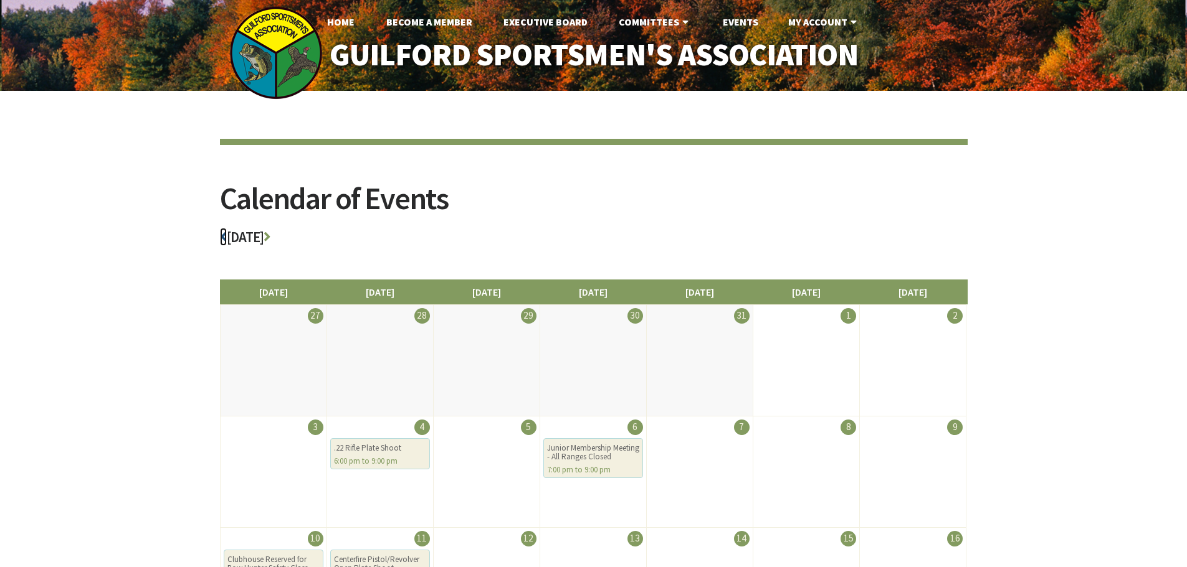
click at [225, 240] on icon at bounding box center [223, 237] width 7 height 14
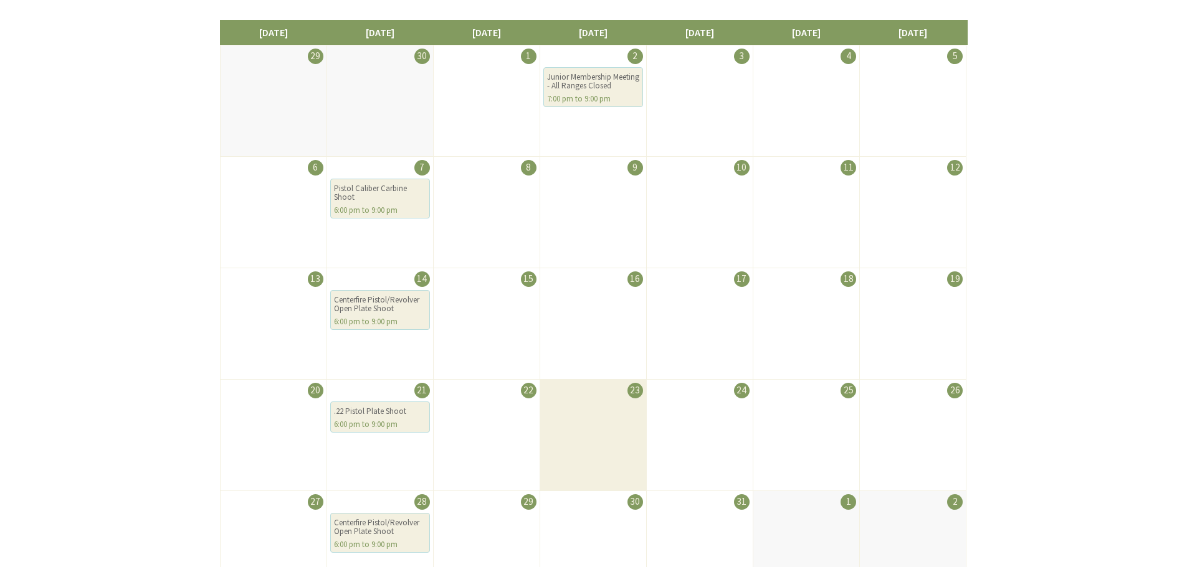
scroll to position [187, 0]
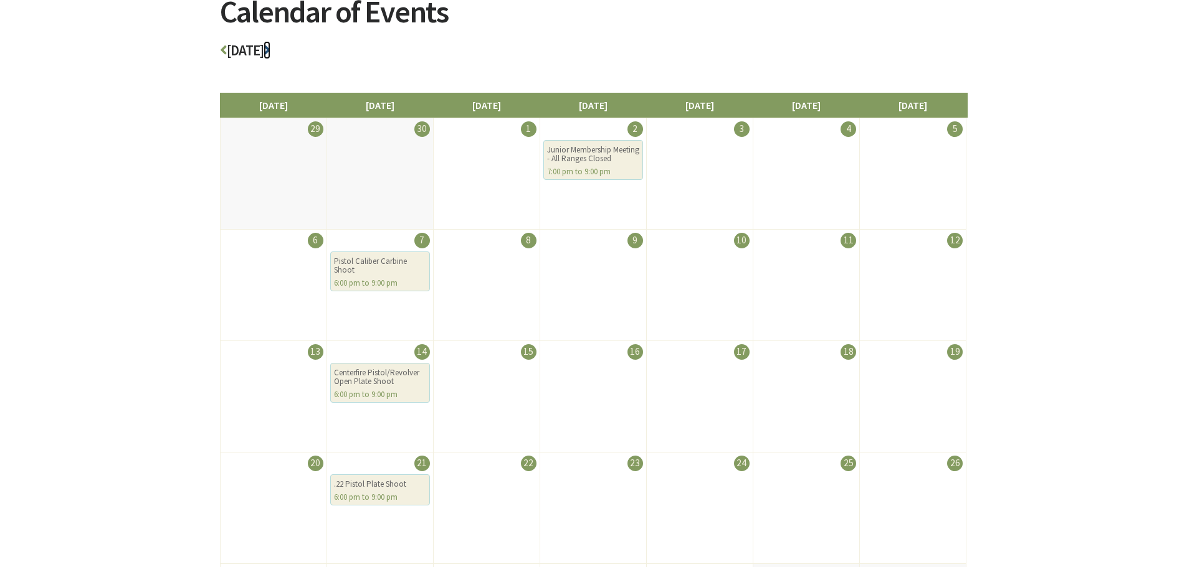
click at [270, 45] on icon at bounding box center [266, 50] width 7 height 14
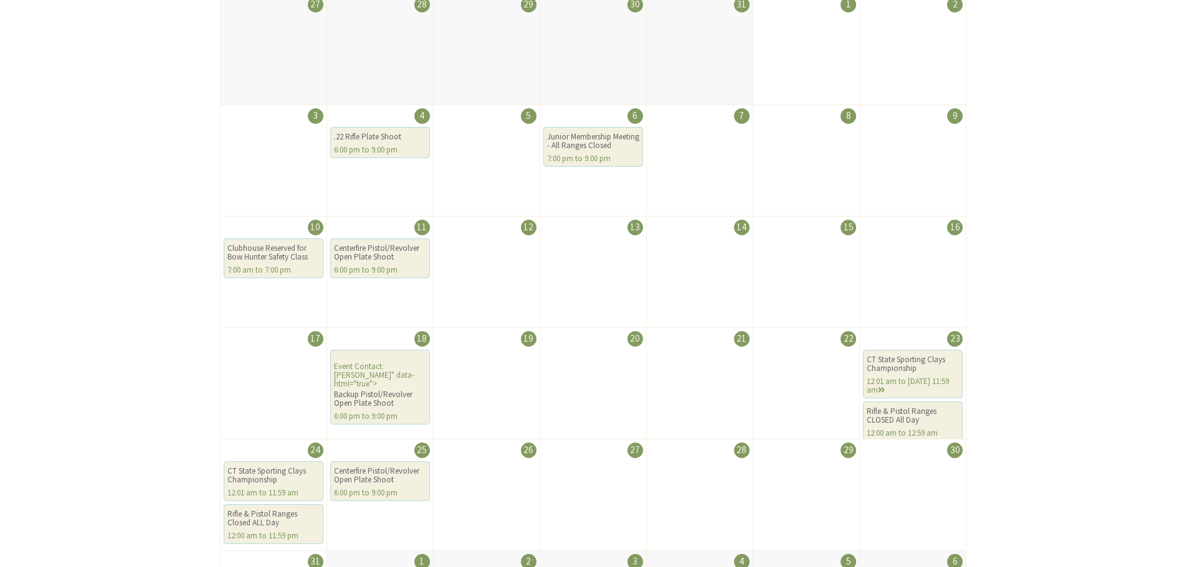
scroll to position [374, 0]
